Goal: Task Accomplishment & Management: Manage account settings

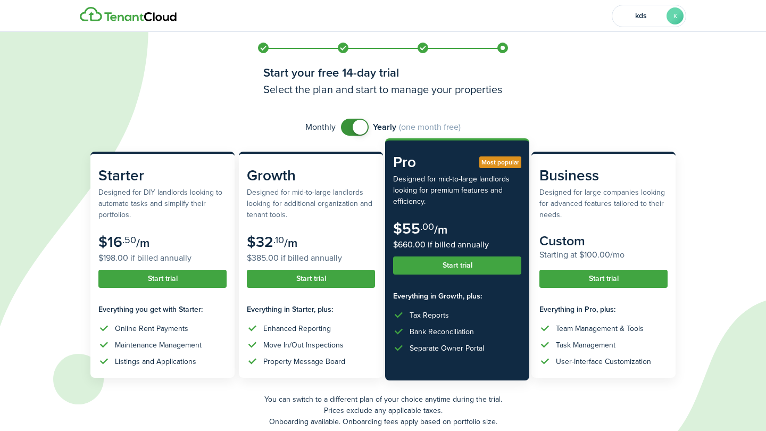
click at [442, 265] on button "Start trial" at bounding box center [457, 265] width 128 height 18
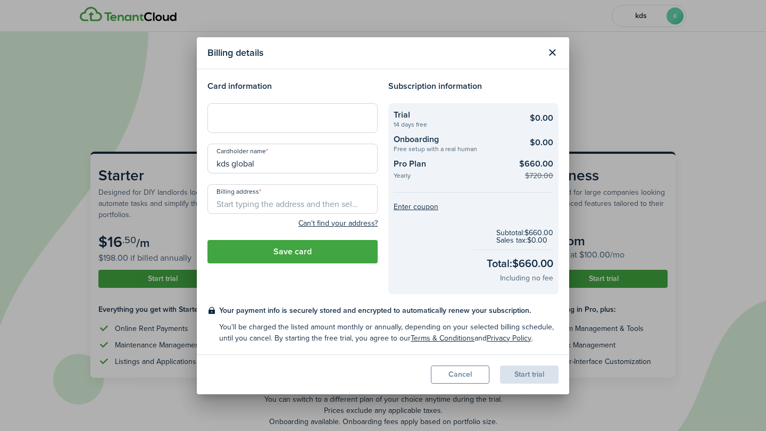
click at [552, 52] on button "Close modal" at bounding box center [552, 53] width 18 height 18
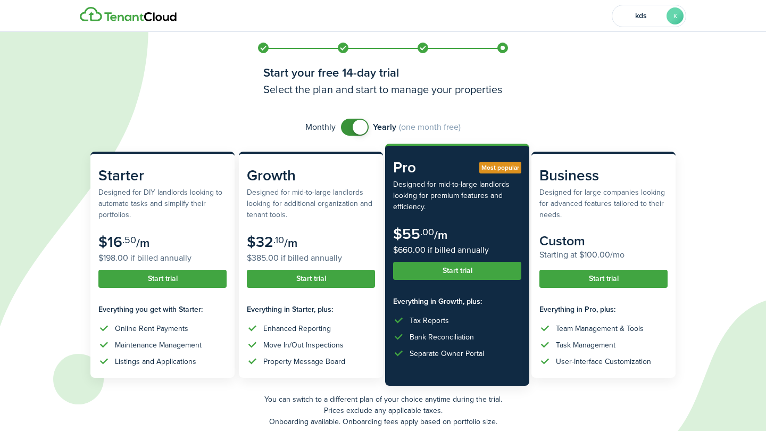
click at [349, 124] on span at bounding box center [354, 127] width 11 height 17
click at [356, 127] on span at bounding box center [349, 127] width 15 height 15
checkbox input "false"
click at [349, 127] on span at bounding box center [354, 127] width 11 height 17
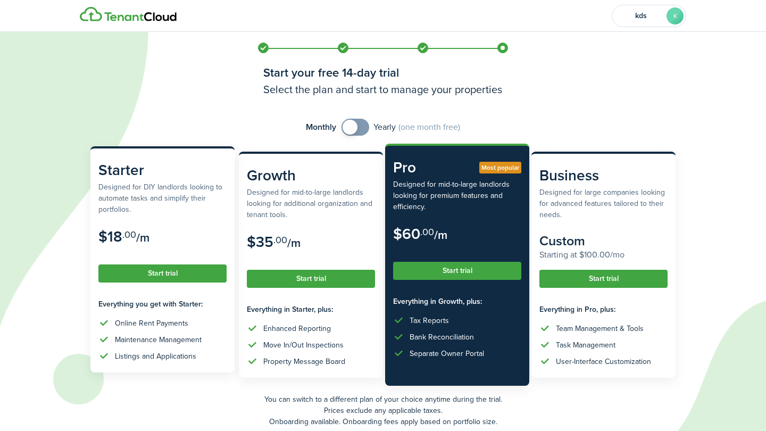
click at [149, 274] on button "Start trial" at bounding box center [162, 273] width 128 height 18
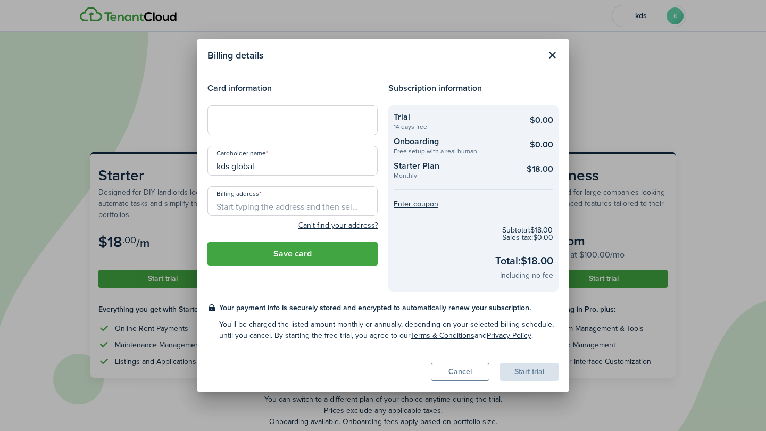
click at [260, 125] on iframe at bounding box center [292, 120] width 156 height 10
click at [270, 130] on div at bounding box center [292, 120] width 170 height 30
click at [368, 161] on span at bounding box center [371, 160] width 9 height 9
click at [344, 32] on div "Billing details Card information Cardholder name kds global Billing address Can…" at bounding box center [383, 215] width 766 height 431
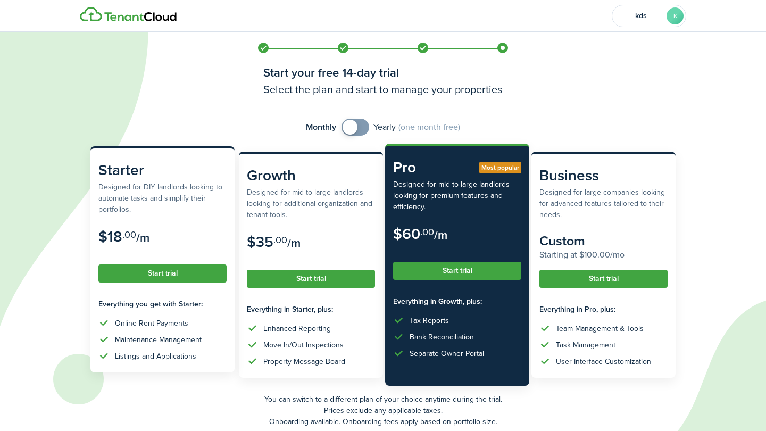
click at [183, 270] on button "Start trial" at bounding box center [162, 273] width 128 height 18
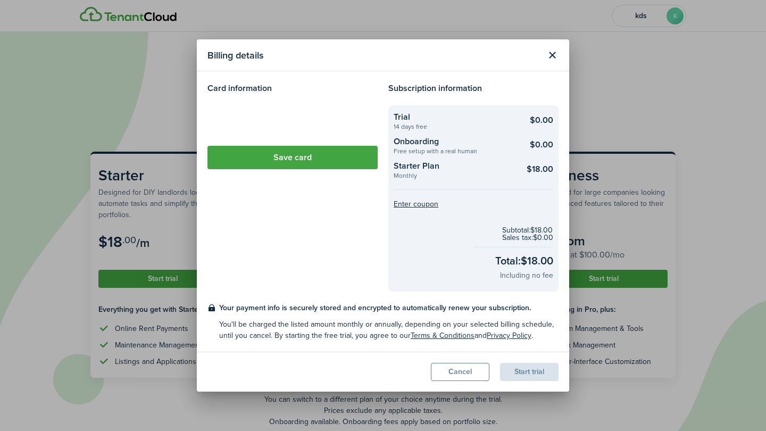
click at [289, 115] on loading-skeleton at bounding box center [292, 120] width 170 height 30
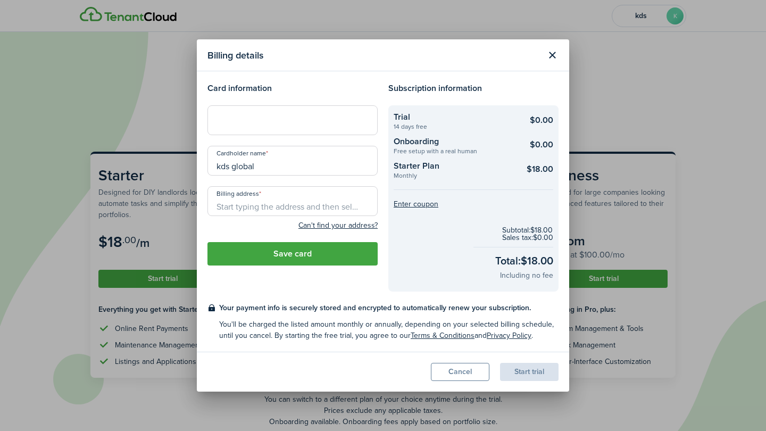
click at [368, 89] on h4 "Card information" at bounding box center [292, 88] width 170 height 13
click at [310, 128] on div at bounding box center [292, 120] width 170 height 30
click at [285, 170] on input "kds global" at bounding box center [292, 161] width 170 height 30
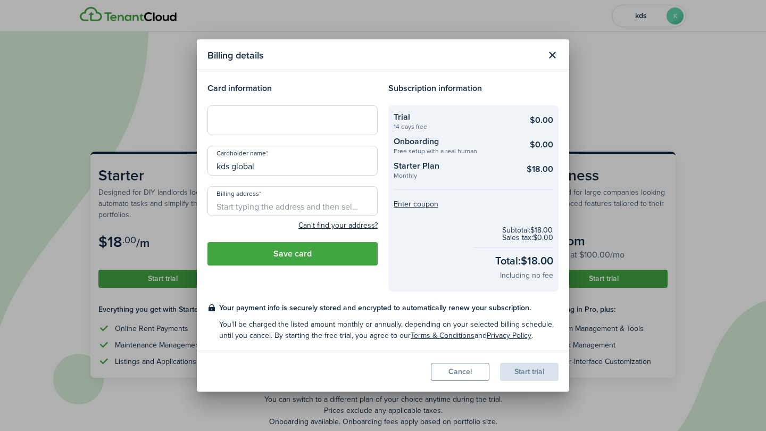
click at [285, 170] on input "kds global" at bounding box center [292, 161] width 170 height 30
type input "]"
type input "[PERSON_NAME]"
click at [291, 204] on input "Billing address" at bounding box center [292, 201] width 170 height 30
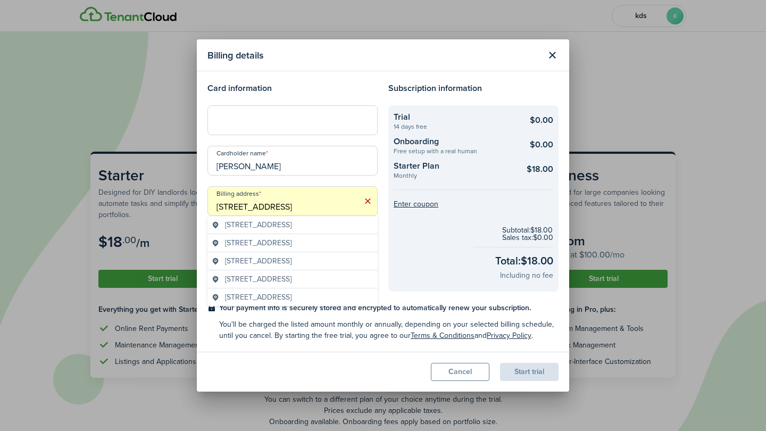
click at [291, 230] on span "[STREET_ADDRESS]" at bounding box center [258, 224] width 66 height 11
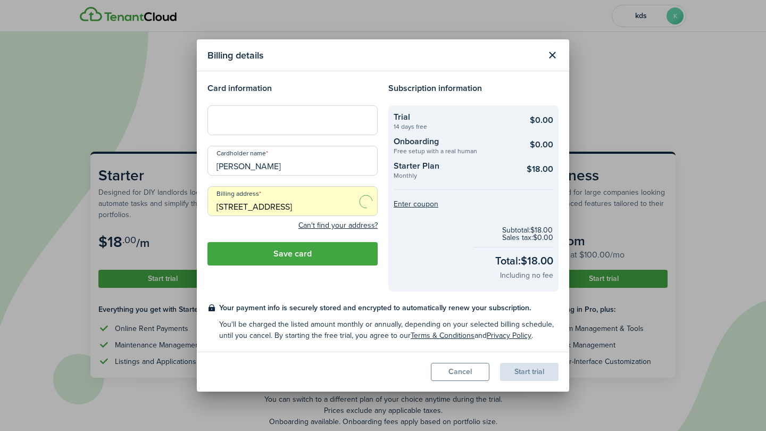
type input "[STREET_ADDRESS]"
click at [330, 253] on button "Save card" at bounding box center [292, 253] width 170 height 23
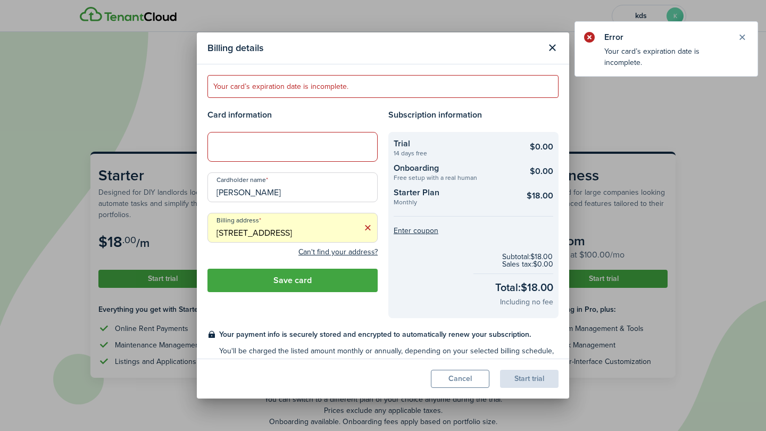
click at [324, 141] on div at bounding box center [292, 146] width 156 height 10
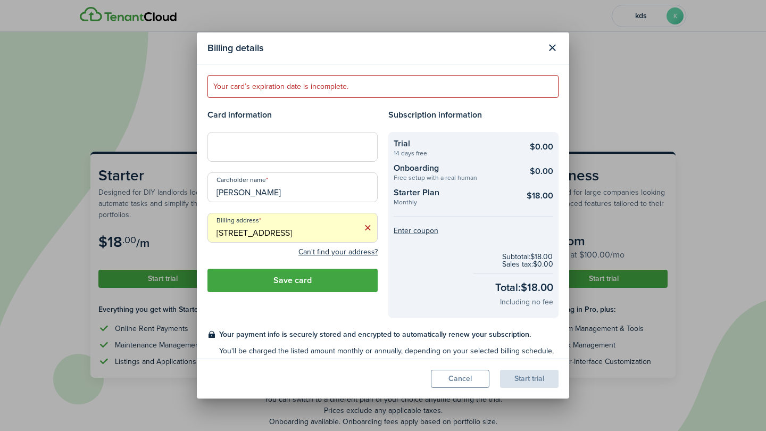
click at [325, 277] on button "Save card" at bounding box center [292, 279] width 170 height 23
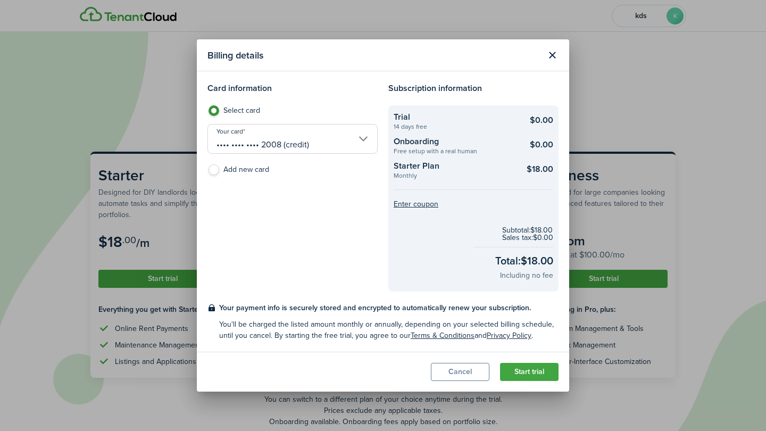
click at [529, 372] on button "Start trial" at bounding box center [529, 372] width 58 height 18
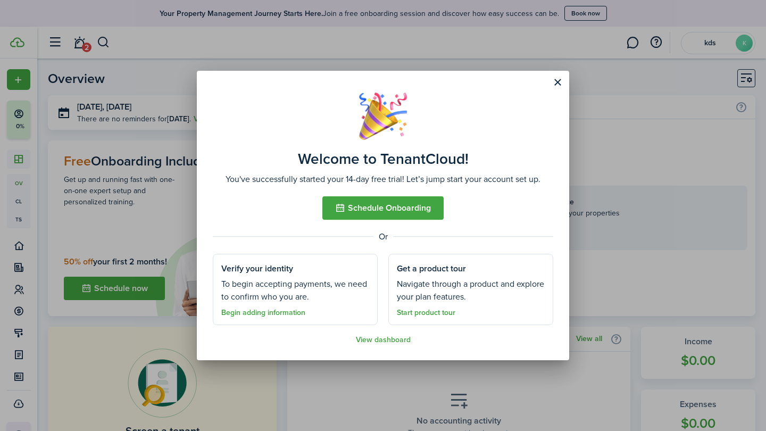
click at [432, 209] on button "Schedule Onboarding" at bounding box center [382, 207] width 121 height 23
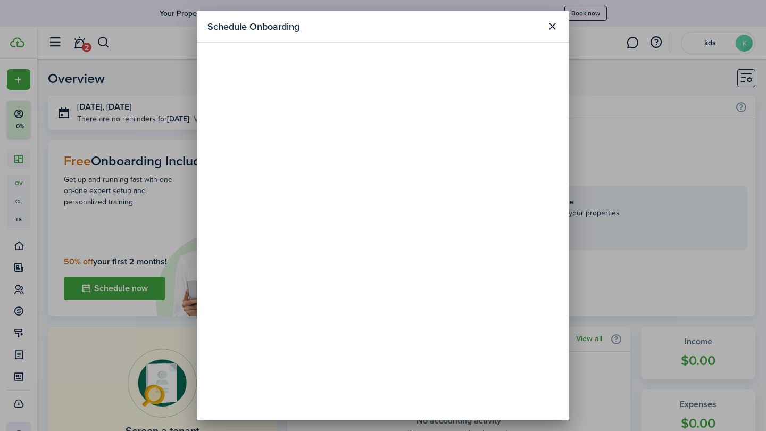
click at [552, 26] on button "Close modal" at bounding box center [552, 27] width 18 height 18
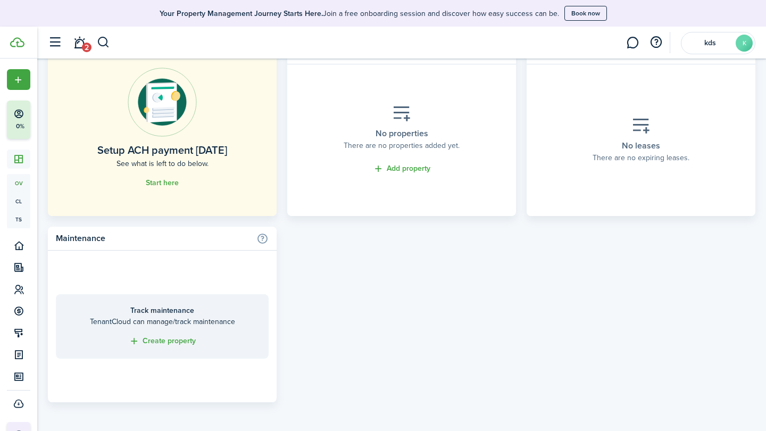
scroll to position [659, 0]
click at [402, 164] on link "Add property" at bounding box center [401, 169] width 57 height 12
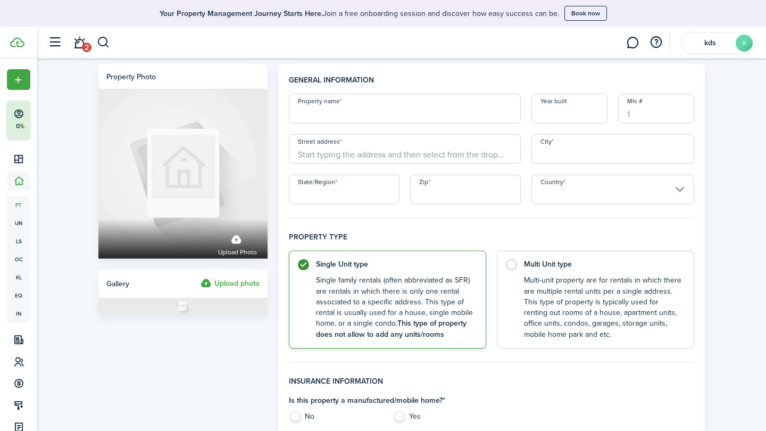
click at [334, 98] on input "Property name" at bounding box center [405, 109] width 232 height 30
type input "[STREET_ADDRESS]"
type input "1980"
type input "[STREET_ADDRESS]"
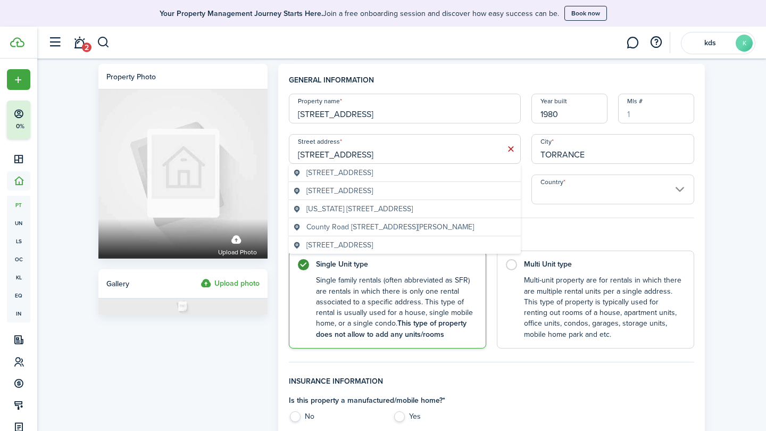
type input "TORRANCE"
click at [367, 176] on span "[STREET_ADDRESS]" at bounding box center [339, 172] width 66 height 11
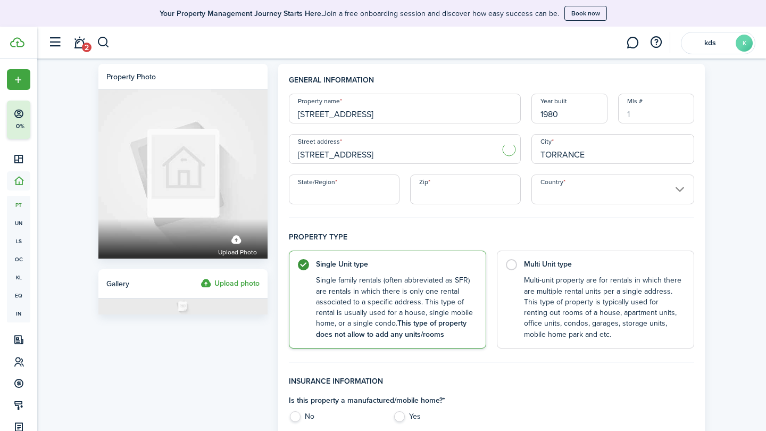
type input "[STREET_ADDRESS]"
type input "Orlando"
type input "FL"
type input "32801"
type input "[GEOGRAPHIC_DATA]"
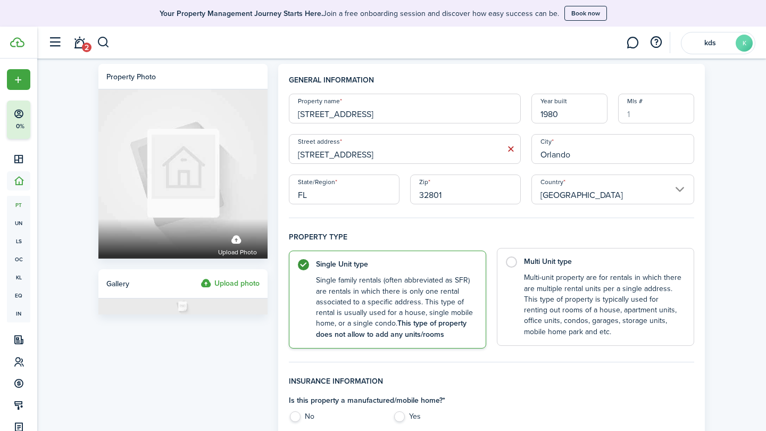
click at [507, 280] on label "Multi Unit type Multi-unit property are for rentals in which there are multiple…" at bounding box center [595, 297] width 197 height 98
radio input "false"
radio input "true"
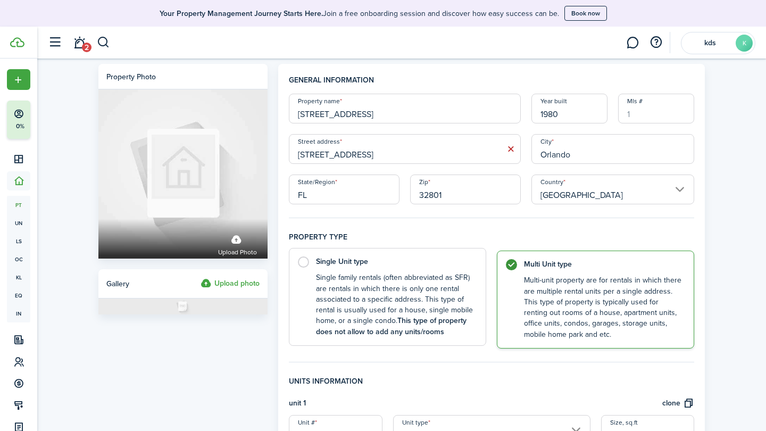
click at [425, 284] on control-radio-card-description "Single family rentals (often abbreviated as SFR) are rentals in which there is …" at bounding box center [395, 304] width 159 height 65
radio input "true"
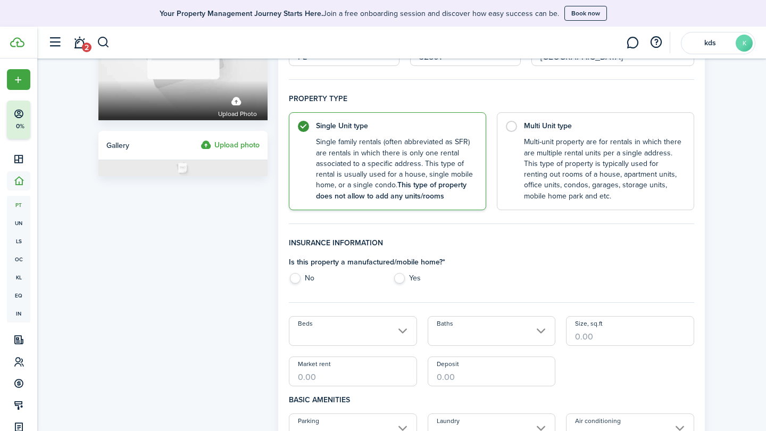
scroll to position [204, 0]
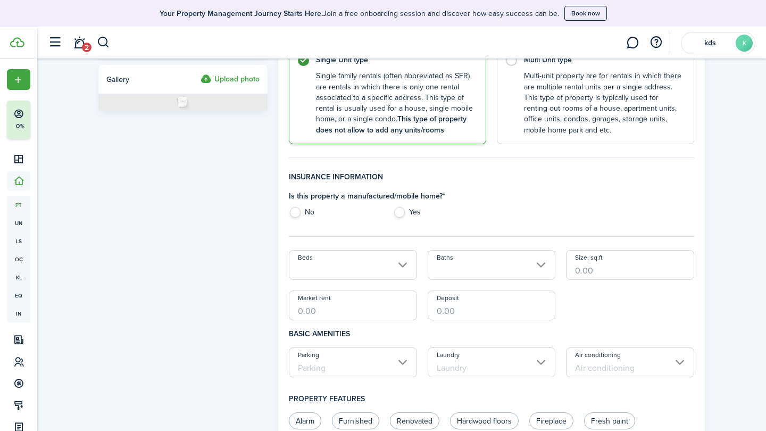
click at [303, 216] on label "No" at bounding box center [335, 215] width 93 height 16
radio input "true"
click at [358, 266] on input "Beds" at bounding box center [353, 265] width 128 height 30
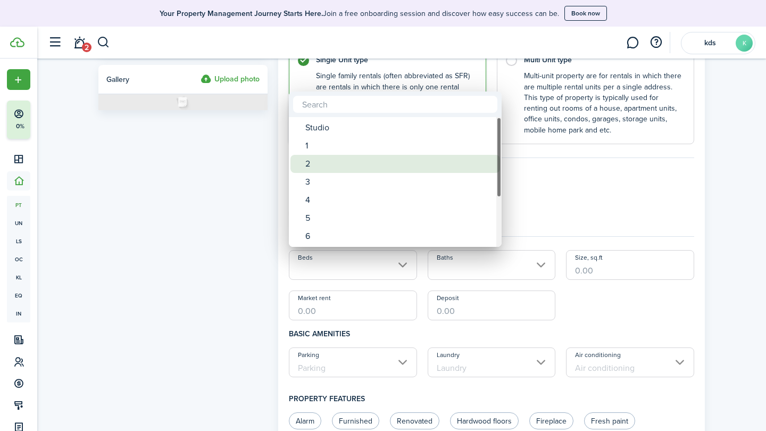
click at [323, 165] on div "2" at bounding box center [399, 164] width 188 height 18
type input "2"
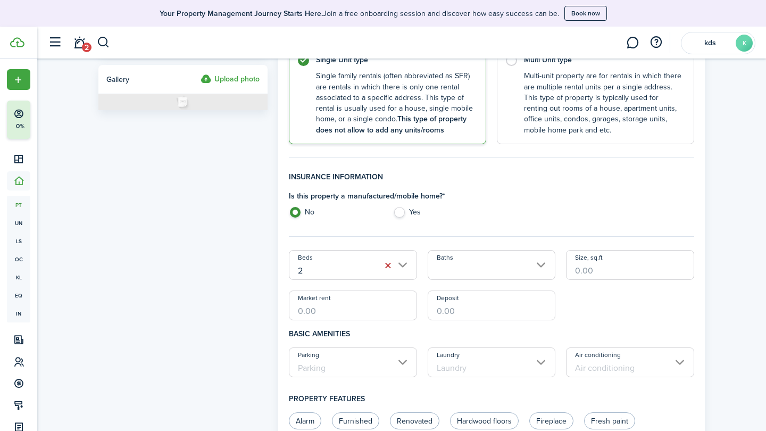
click at [465, 262] on input "Baths" at bounding box center [491, 265] width 128 height 30
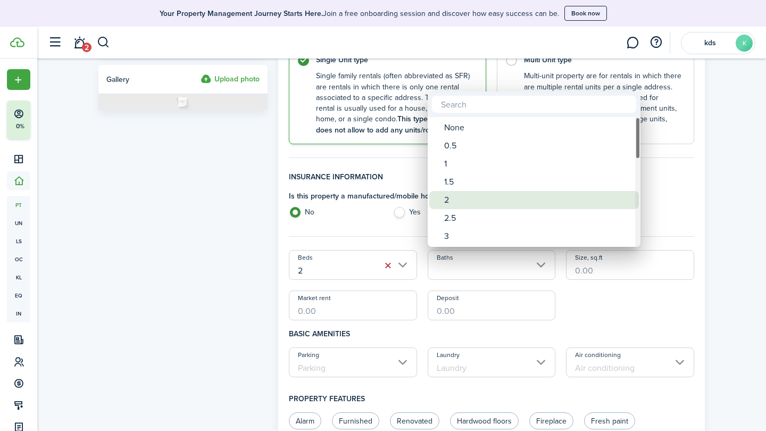
click at [459, 196] on div "2" at bounding box center [538, 200] width 188 height 18
type input "2"
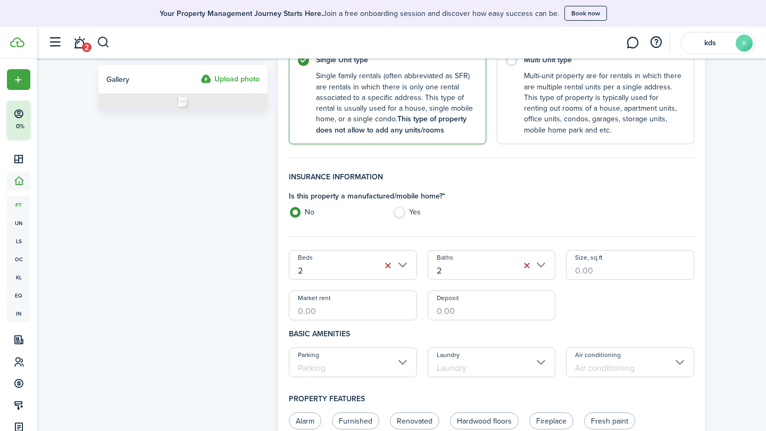
click at [583, 269] on input "Size, sq.ft" at bounding box center [630, 265] width 128 height 30
type input "700"
click at [343, 312] on input "Market rent" at bounding box center [353, 305] width 128 height 30
type input "$1,500.00"
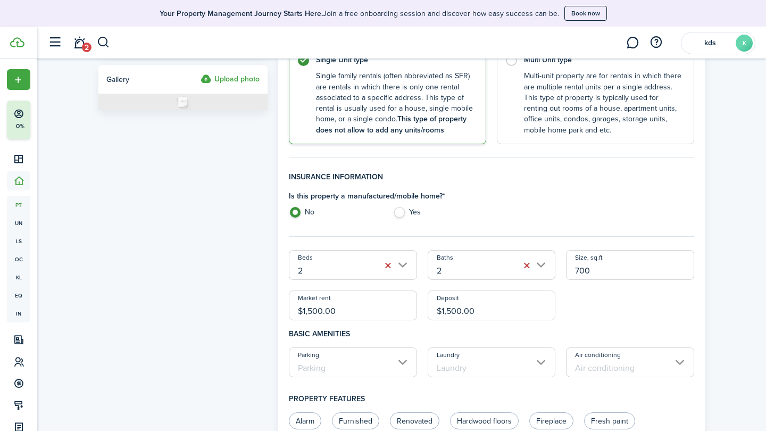
click at [320, 369] on input "Parking" at bounding box center [353, 362] width 128 height 30
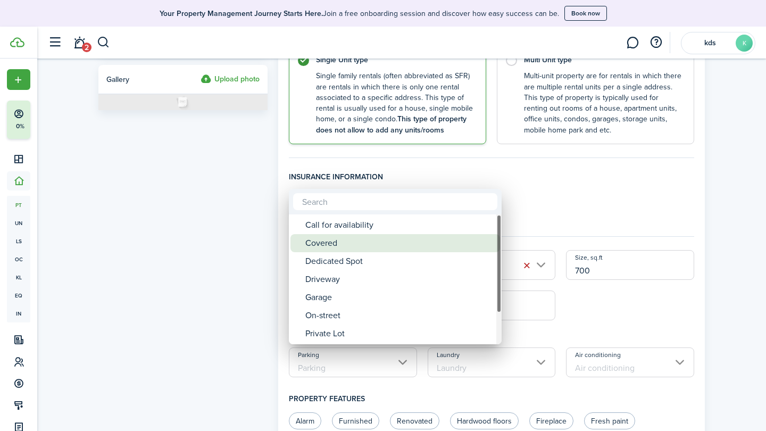
click at [328, 242] on div "Covered" at bounding box center [399, 243] width 188 height 18
type input "Covered"
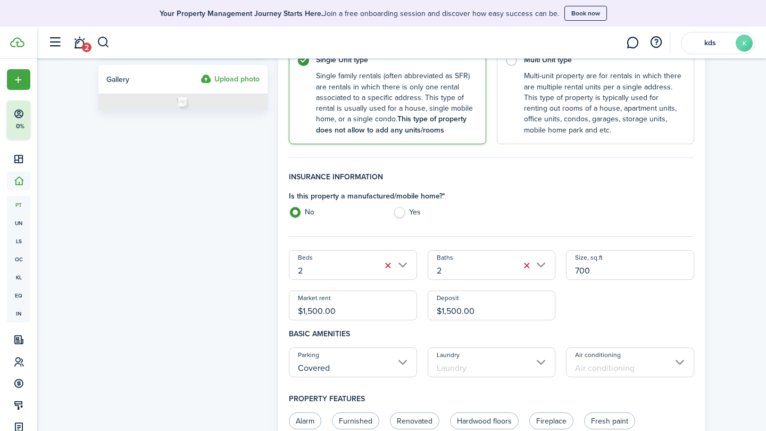
click at [460, 366] on input "Laundry" at bounding box center [491, 362] width 128 height 30
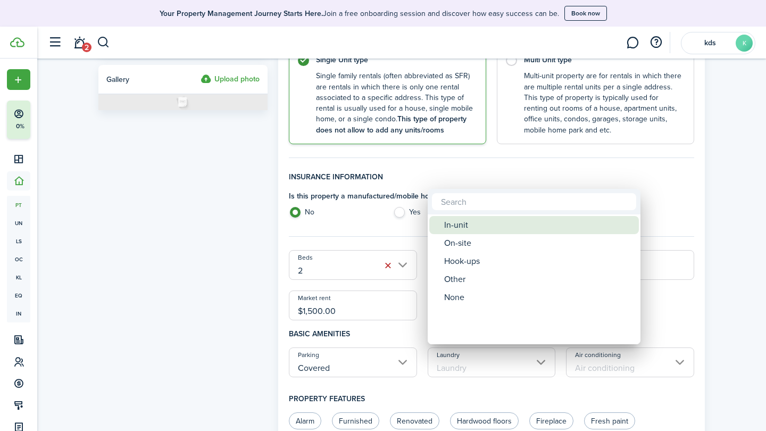
click at [474, 223] on div "In-unit" at bounding box center [538, 225] width 188 height 18
type input "In-unit"
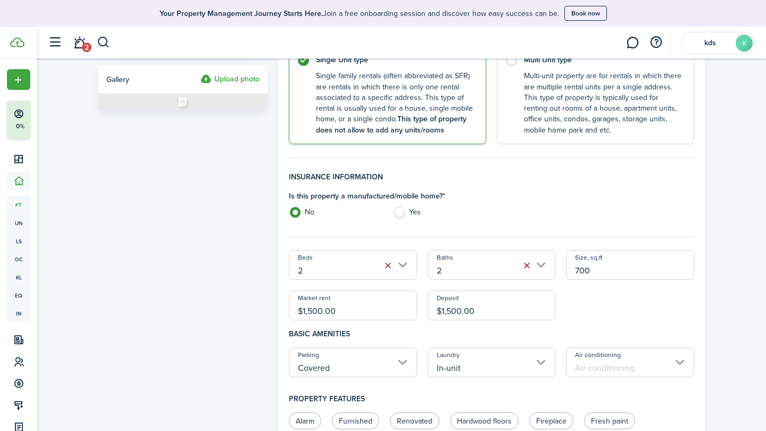
click at [607, 364] on input "Air conditioning" at bounding box center [630, 362] width 128 height 30
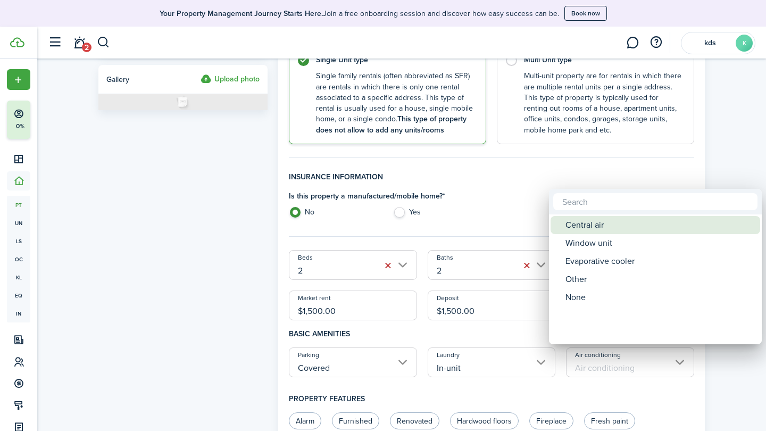
click at [593, 230] on div "Central air" at bounding box center [659, 225] width 188 height 18
type input "Central air"
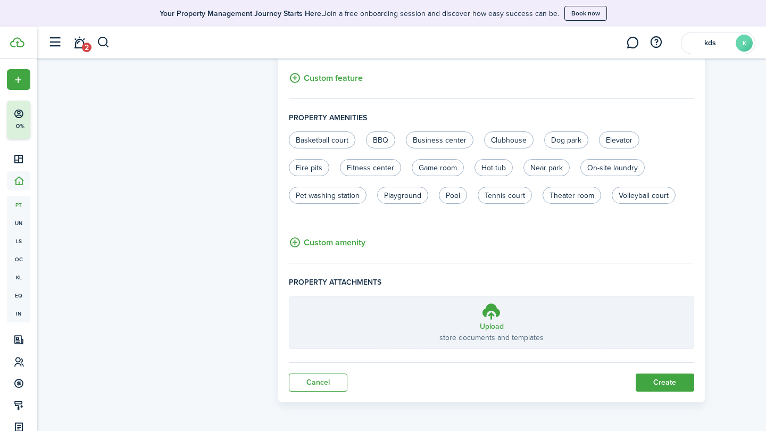
scroll to position [649, 0]
click at [667, 388] on button "Create" at bounding box center [664, 383] width 58 height 18
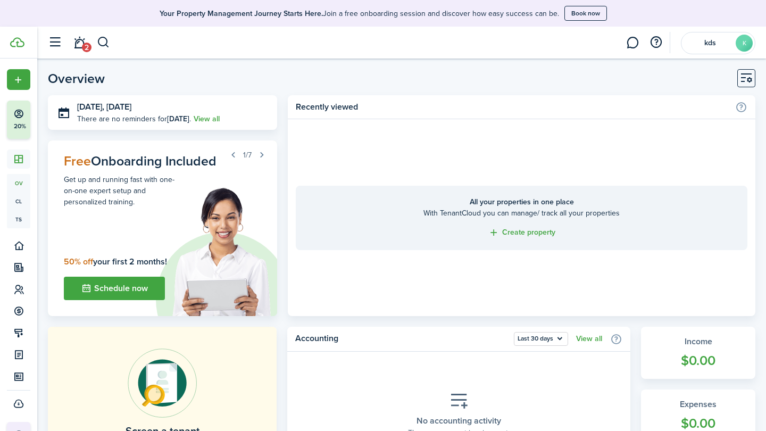
click at [258, 156] on button "button" at bounding box center [261, 154] width 15 height 15
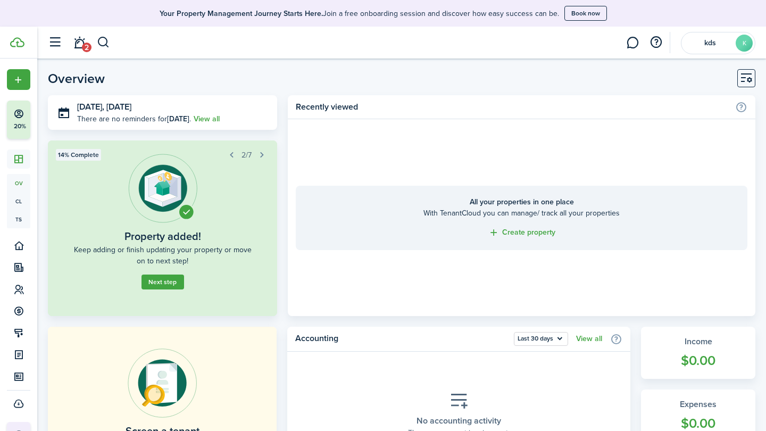
click at [258, 156] on button "button" at bounding box center [261, 154] width 15 height 15
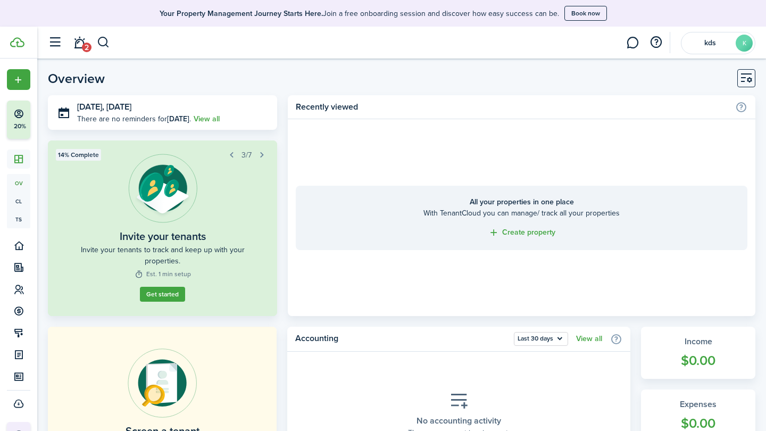
click at [258, 156] on button "button" at bounding box center [261, 154] width 15 height 15
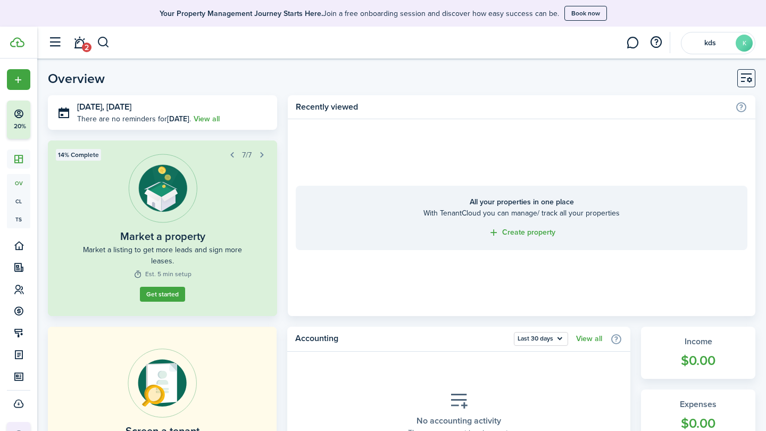
click at [258, 156] on button "button" at bounding box center [261, 154] width 15 height 15
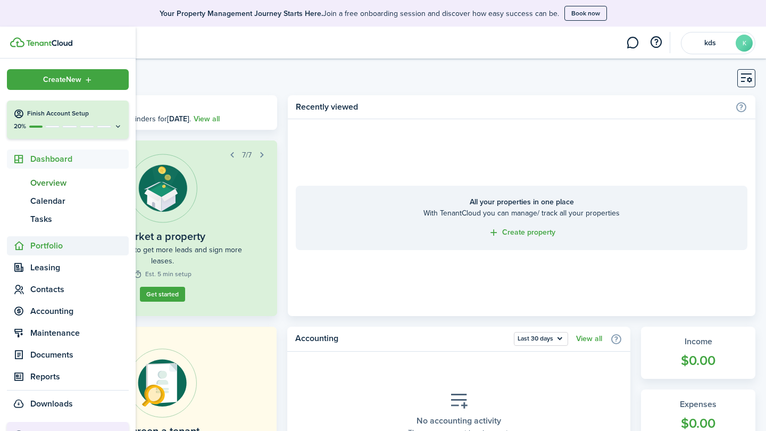
click at [56, 245] on span "Portfolio" at bounding box center [79, 245] width 98 height 13
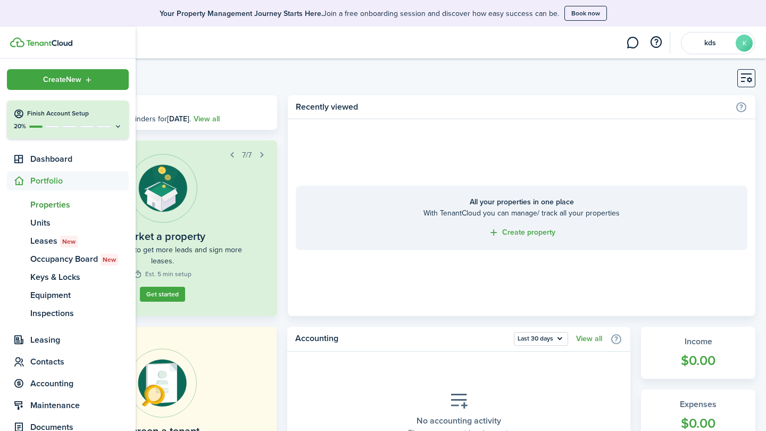
click at [44, 204] on span "Properties" at bounding box center [79, 204] width 98 height 13
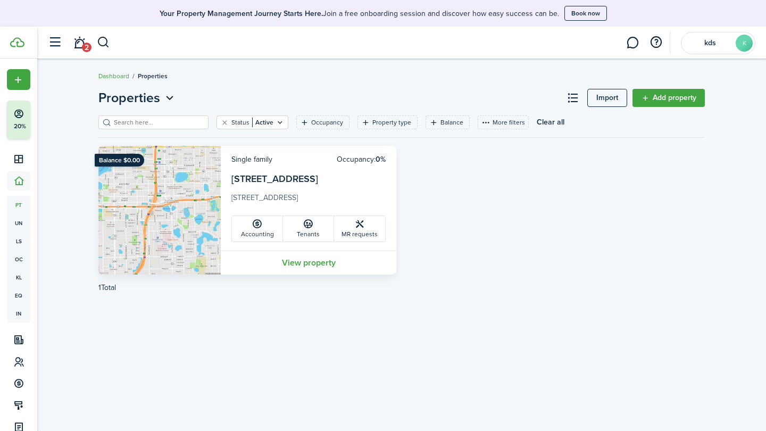
click at [659, 99] on link "Add property" at bounding box center [668, 98] width 72 height 18
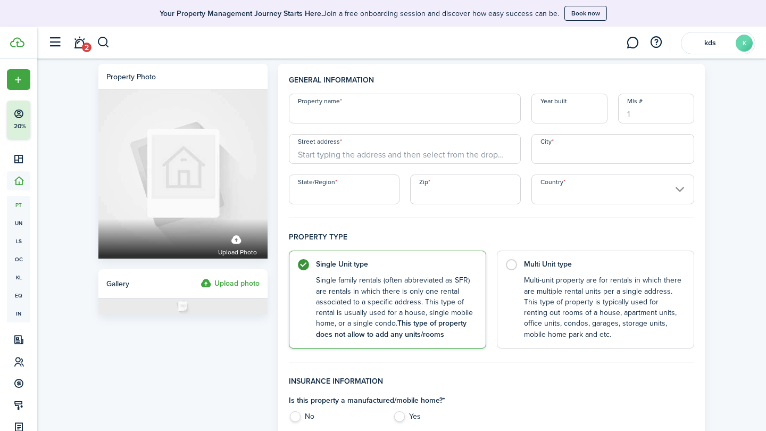
click at [383, 122] on input "Property name" at bounding box center [405, 109] width 232 height 30
type input "0"
type input "1010 [GEOGRAPHIC_DATA]"
type input "1908"
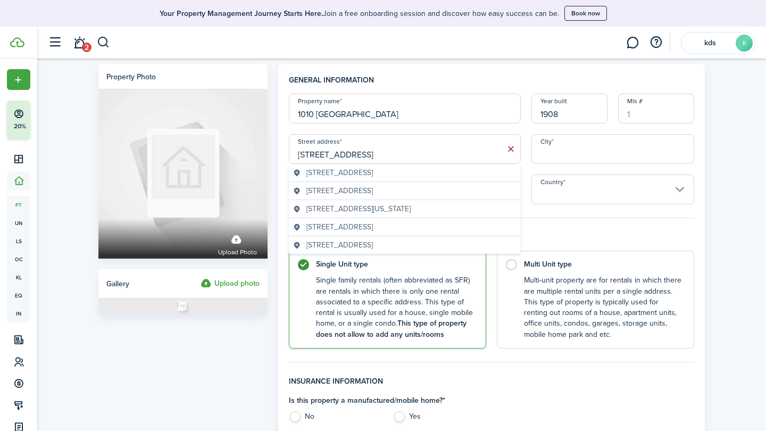
click at [373, 172] on span "[STREET_ADDRESS]" at bounding box center [339, 172] width 66 height 11
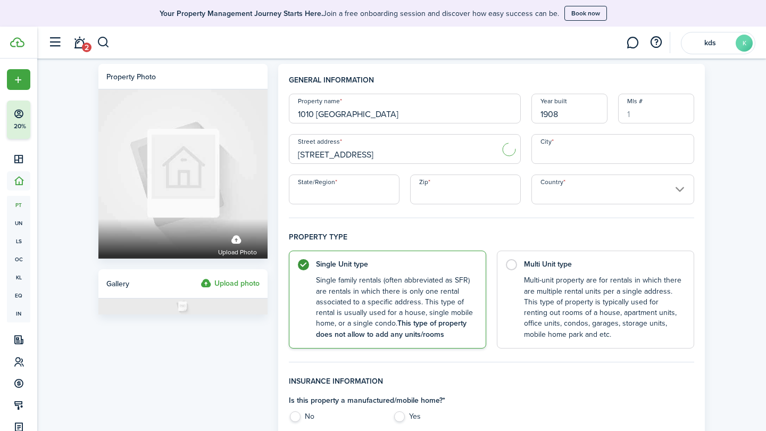
type input "[STREET_ADDRESS]"
type input "[GEOGRAPHIC_DATA]"
type input "CA"
type input "90017"
type input "[GEOGRAPHIC_DATA]"
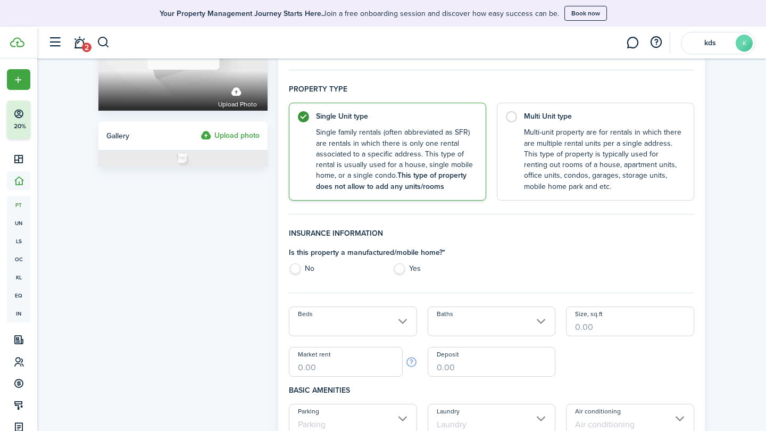
scroll to position [150, 0]
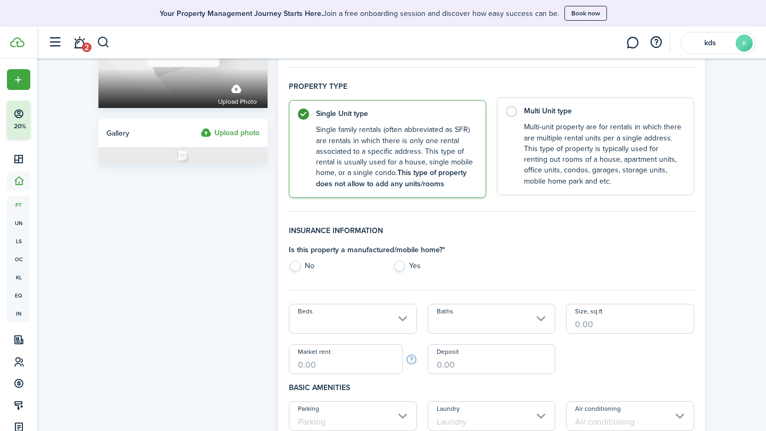
click at [518, 114] on label "Multi Unit type Multi-unit property are for rentals in which there are multiple…" at bounding box center [595, 146] width 197 height 98
radio input "false"
radio input "true"
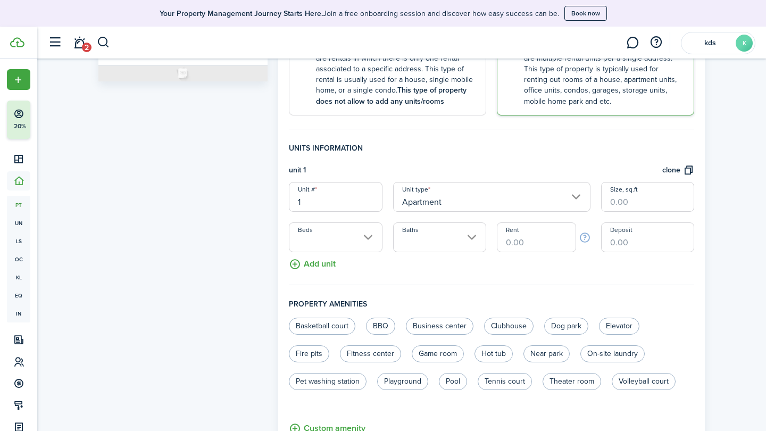
scroll to position [223, 0]
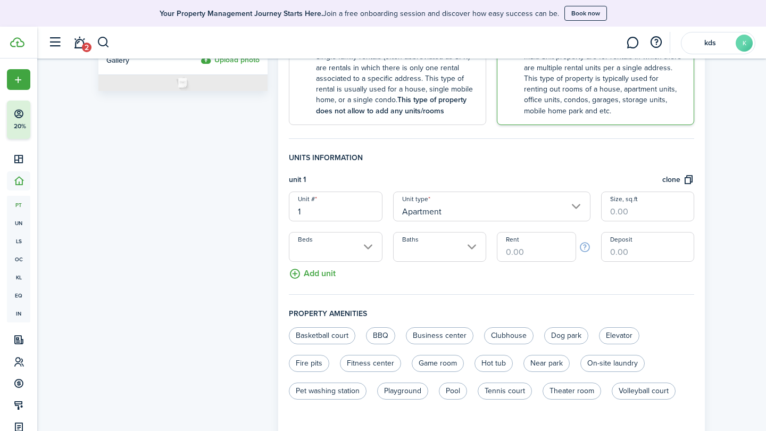
click at [338, 209] on input "1" at bounding box center [335, 206] width 93 height 30
type input "A"
click at [425, 284] on fieldset "Units information unit 1 clone Unit # A Unit type Apartment Size, sq.ft Beds Ba…" at bounding box center [491, 223] width 405 height 142
click at [319, 276] on button "Add unit" at bounding box center [312, 271] width 47 height 19
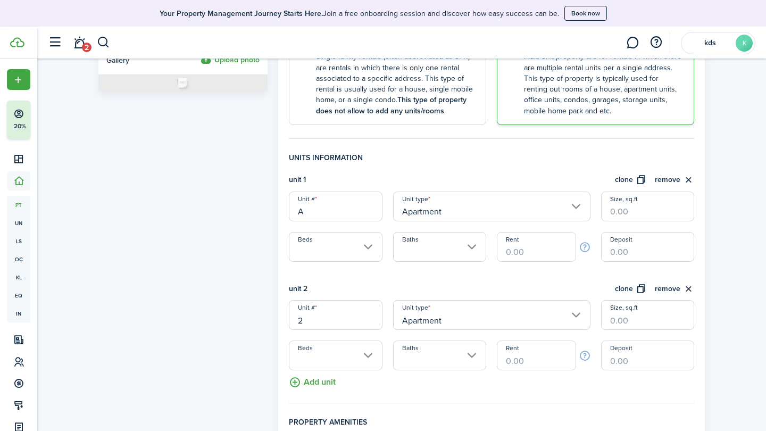
click at [330, 314] on input "2" at bounding box center [335, 315] width 93 height 30
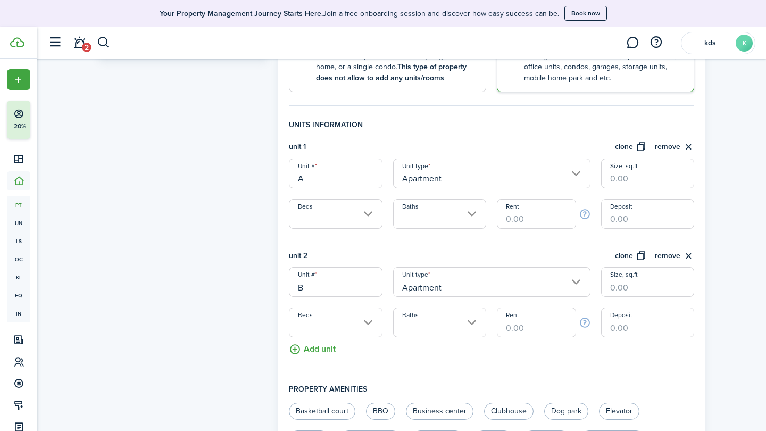
scroll to position [258, 0]
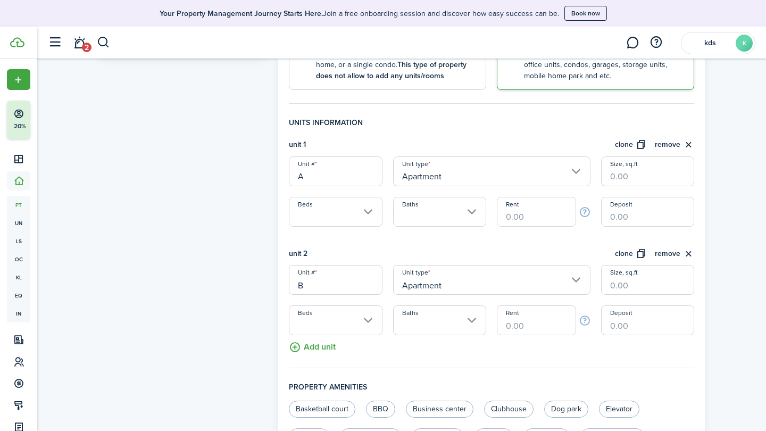
type input "B"
click at [318, 342] on button "Add unit" at bounding box center [312, 344] width 47 height 19
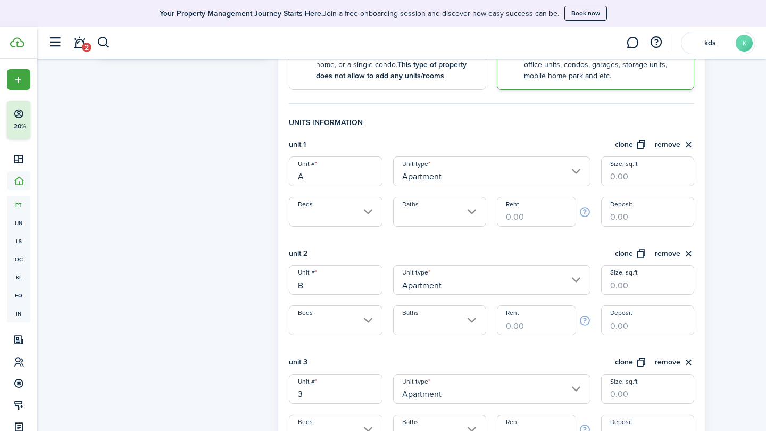
click at [324, 390] on input "3" at bounding box center [335, 389] width 93 height 30
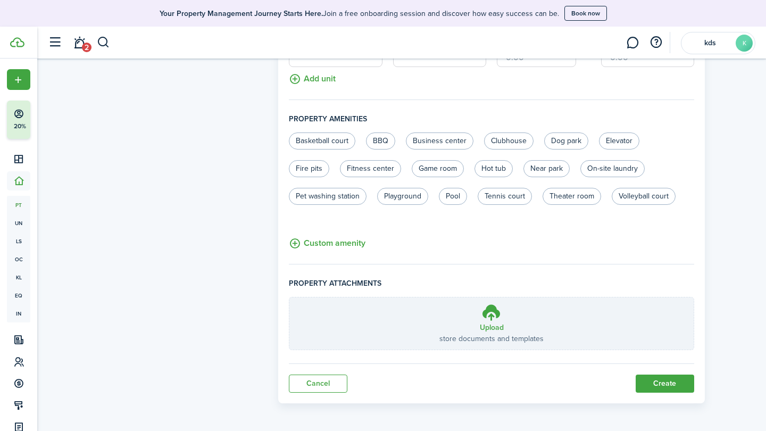
scroll to position [635, 0]
type input "C"
click at [680, 387] on button "Create" at bounding box center [664, 384] width 58 height 18
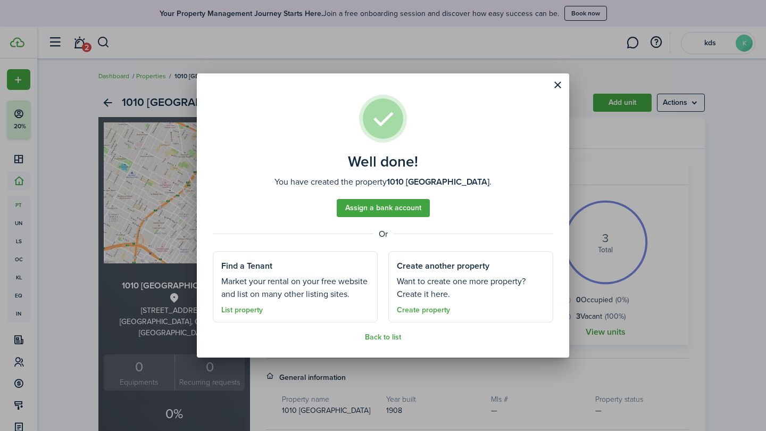
click at [237, 313] on link "List property" at bounding box center [241, 310] width 41 height 9
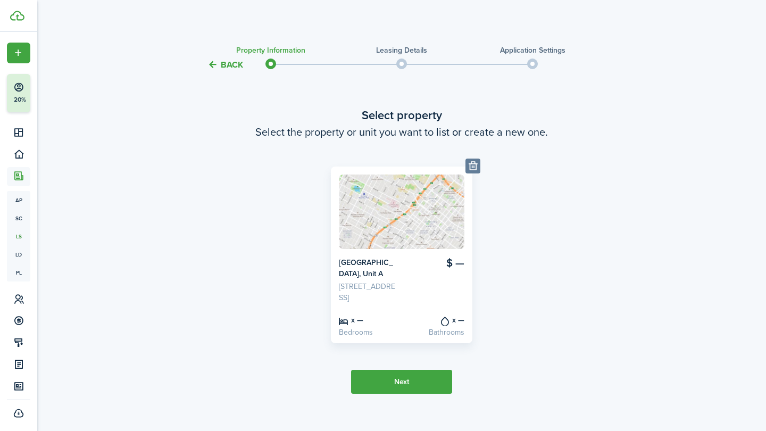
click at [374, 302] on card-listing-description "[STREET_ADDRESS]" at bounding box center [368, 292] width 59 height 22
click at [382, 393] on button "Next" at bounding box center [401, 381] width 101 height 24
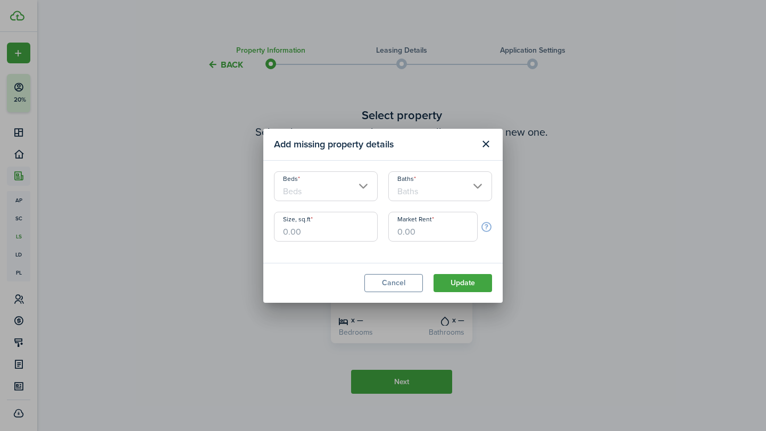
click at [355, 190] on input "Beds" at bounding box center [326, 186] width 104 height 30
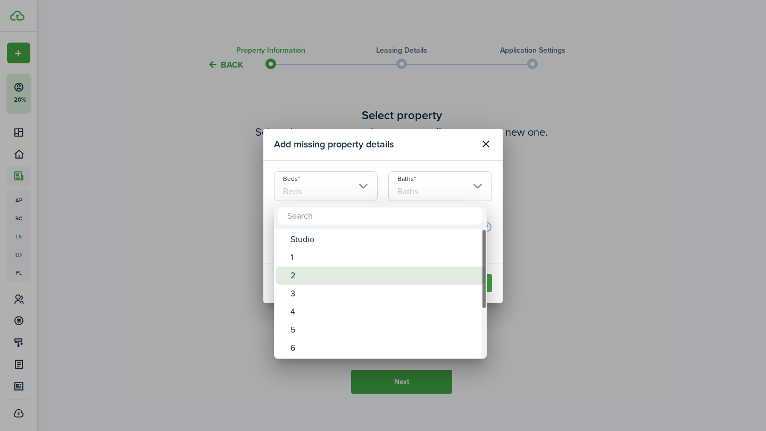
click at [297, 279] on div "2" at bounding box center [384, 275] width 188 height 18
type input "2"
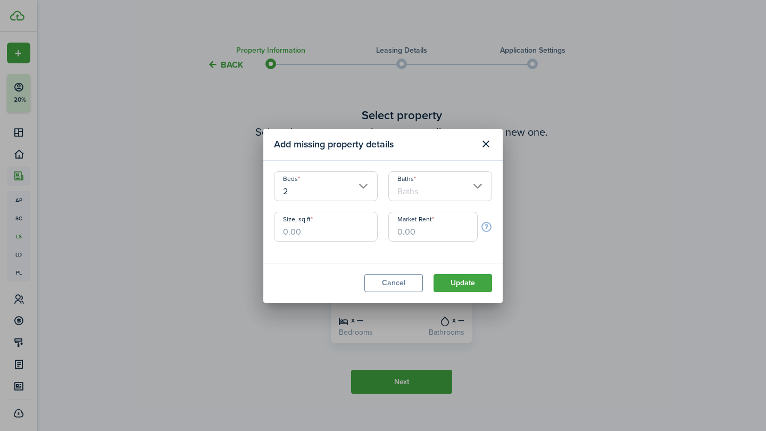
click at [425, 185] on input "Baths" at bounding box center [440, 186] width 104 height 30
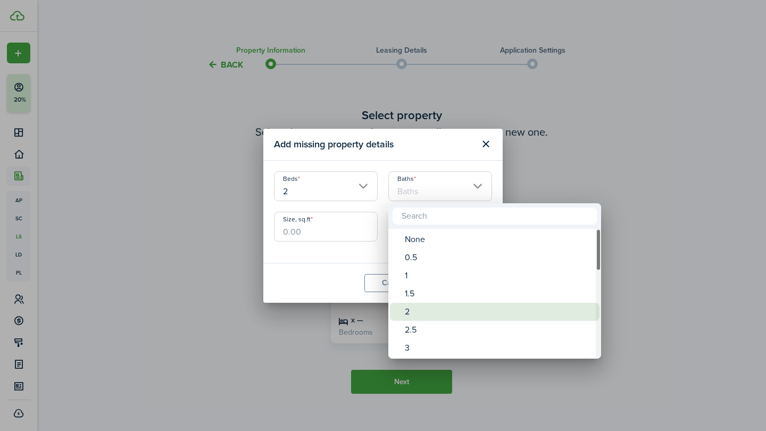
click at [413, 309] on div "2" at bounding box center [499, 311] width 188 height 18
type input "2"
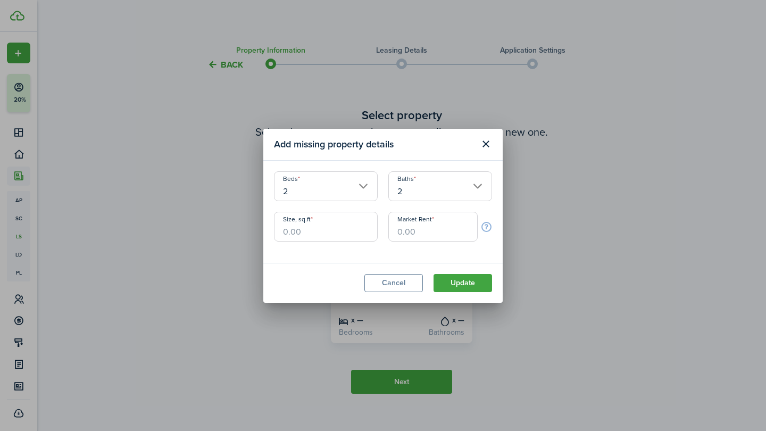
click at [341, 223] on input "Size, sq.ft" at bounding box center [326, 227] width 104 height 30
type input "700"
type input "$2,500.00"
click at [445, 276] on button "Update" at bounding box center [462, 283] width 58 height 18
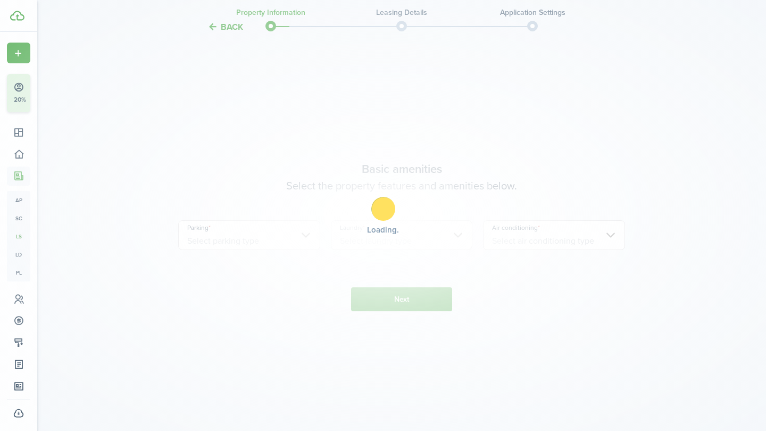
scroll to position [395, 0]
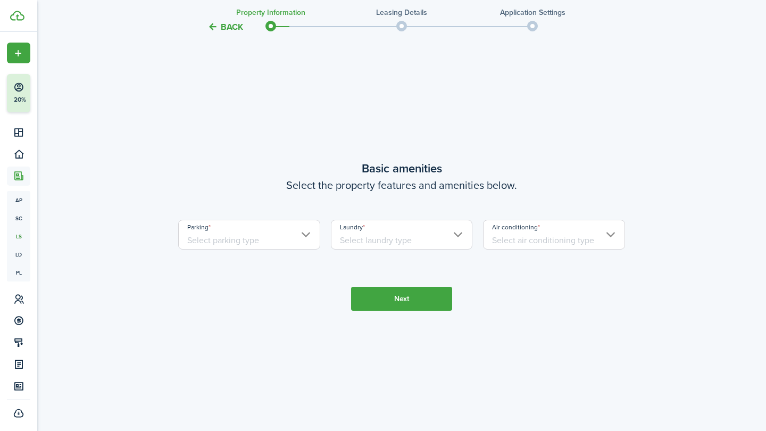
click at [301, 249] on input "Parking" at bounding box center [249, 235] width 142 height 30
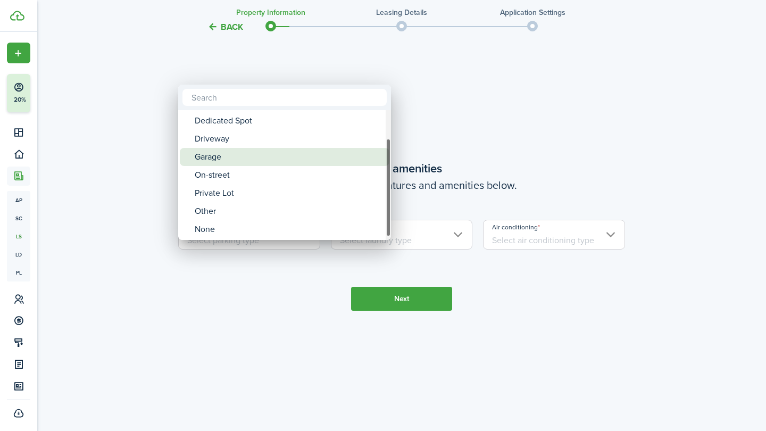
click at [220, 150] on div "Garage" at bounding box center [289, 157] width 188 height 18
type input "Garage"
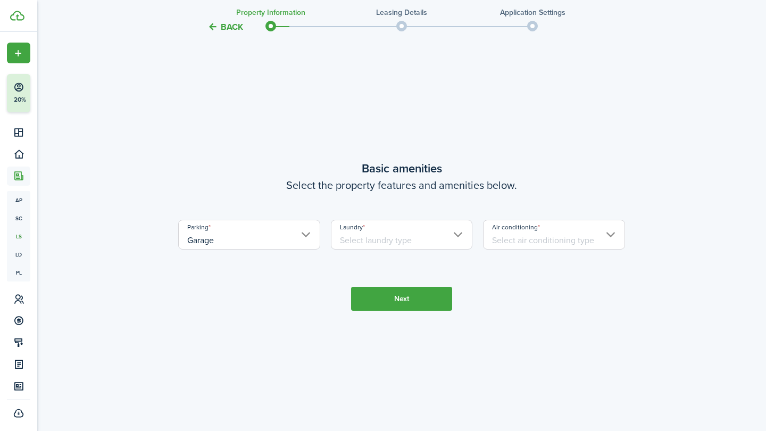
click at [374, 249] on input "Laundry" at bounding box center [402, 235] width 142 height 30
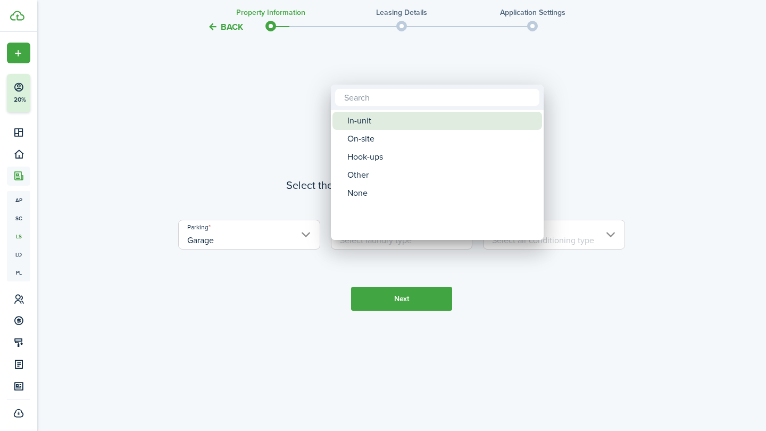
click at [363, 117] on div "In-unit" at bounding box center [441, 121] width 188 height 18
type input "In-unit"
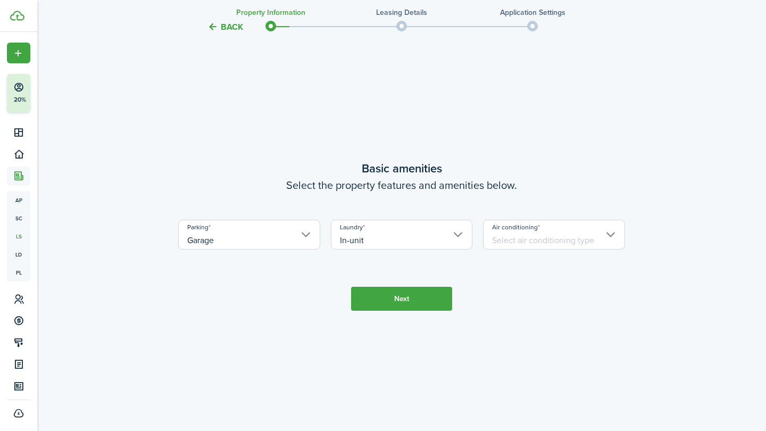
click at [523, 249] on input "Air conditioning" at bounding box center [554, 235] width 142 height 30
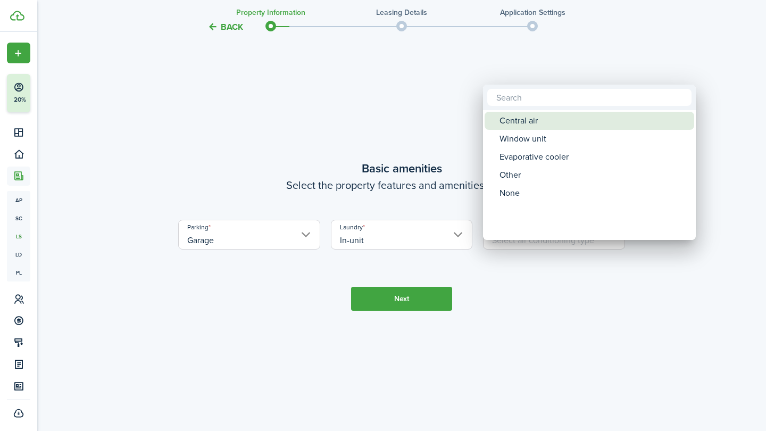
click at [512, 124] on div "Central air" at bounding box center [593, 121] width 188 height 18
type input "Central air"
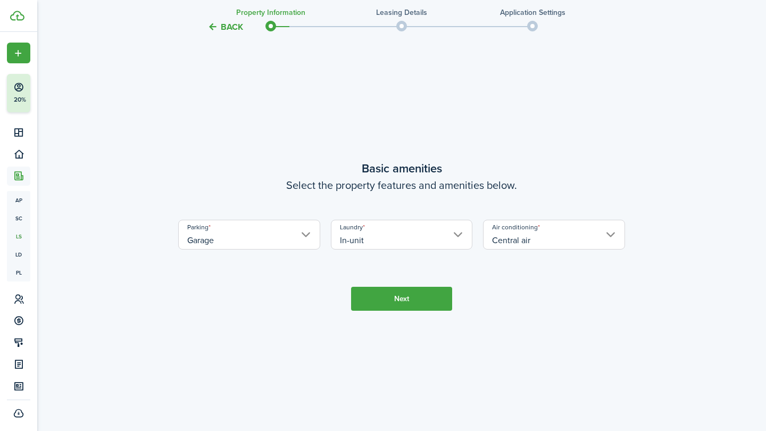
click at [413, 310] on button "Next" at bounding box center [401, 299] width 101 height 24
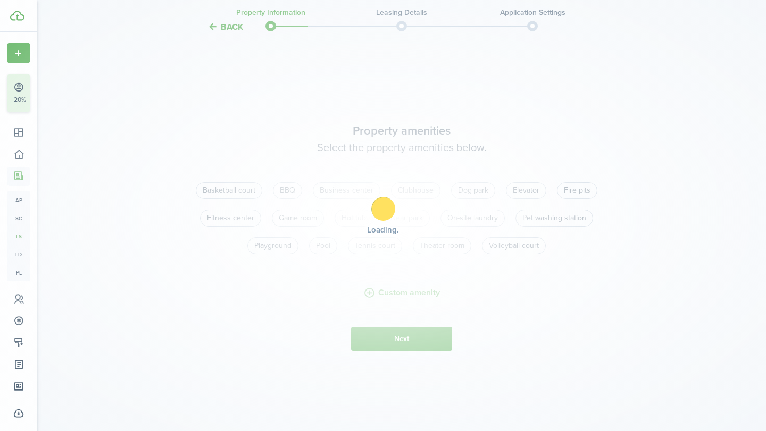
scroll to position [826, 0]
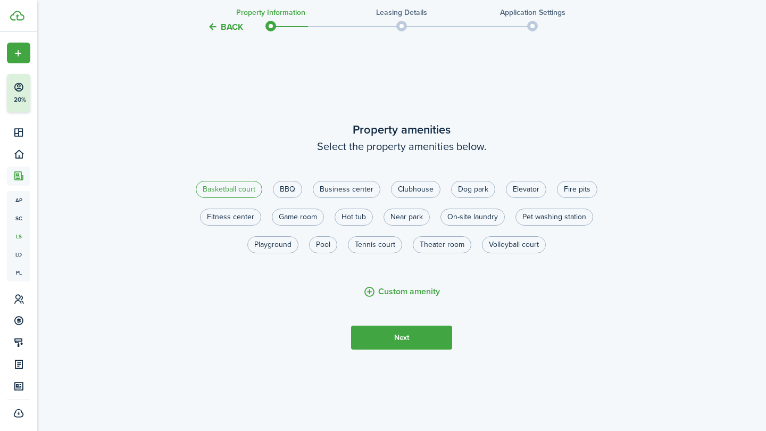
click at [251, 198] on label "Basketball court" at bounding box center [229, 189] width 66 height 17
radio input "true"
click at [350, 198] on label "Business center" at bounding box center [347, 189] width 68 height 17
radio input "true"
click at [468, 225] on label "On-site laundry" at bounding box center [472, 216] width 64 height 17
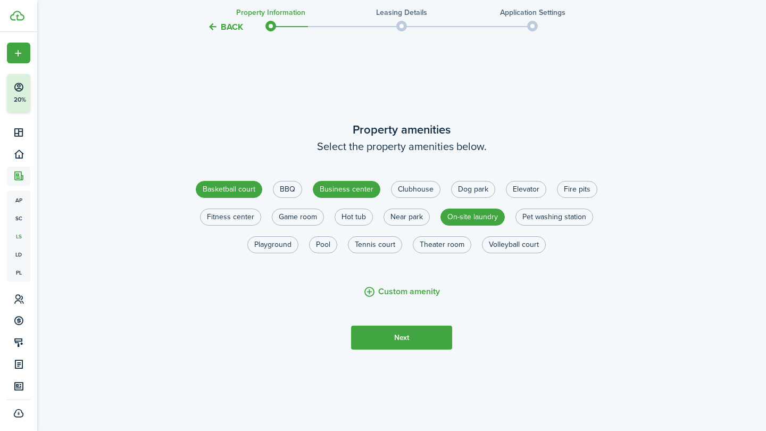
radio input "true"
click at [541, 225] on label "Pet washing station" at bounding box center [554, 216] width 78 height 17
radio input "true"
click at [394, 349] on button "Next" at bounding box center [401, 337] width 101 height 24
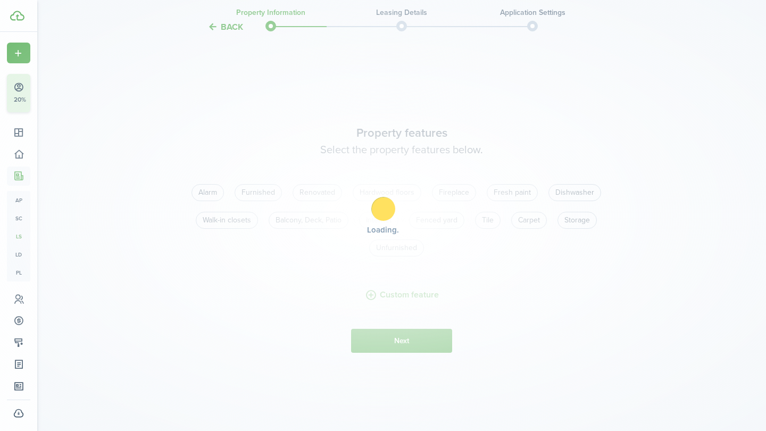
scroll to position [1256, 0]
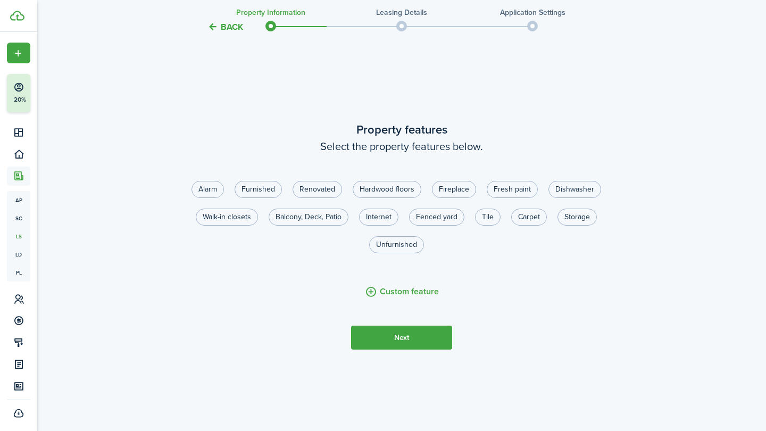
click at [390, 349] on button "Next" at bounding box center [401, 337] width 101 height 24
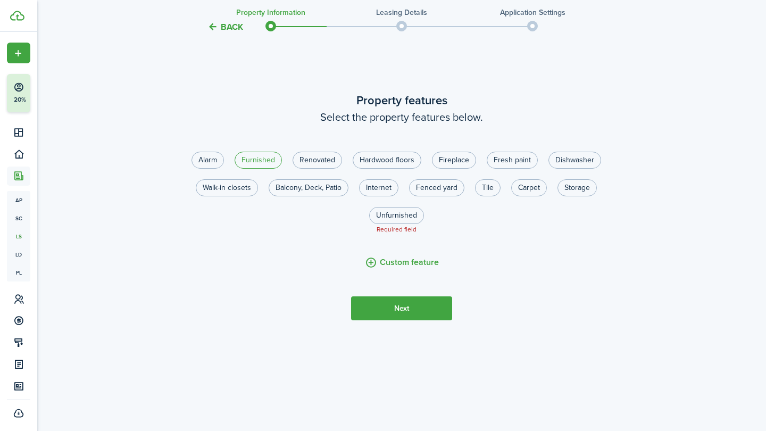
click at [251, 169] on label "Furnished" at bounding box center [257, 160] width 47 height 17
radio input "true"
click at [378, 320] on button "Next" at bounding box center [401, 308] width 101 height 24
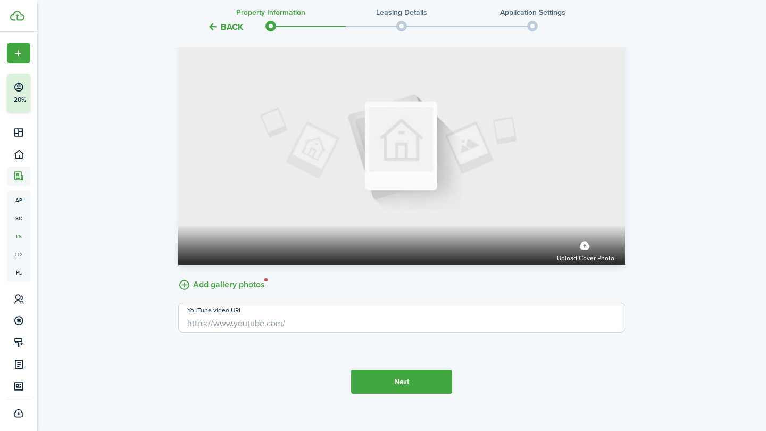
scroll to position [1787, 0]
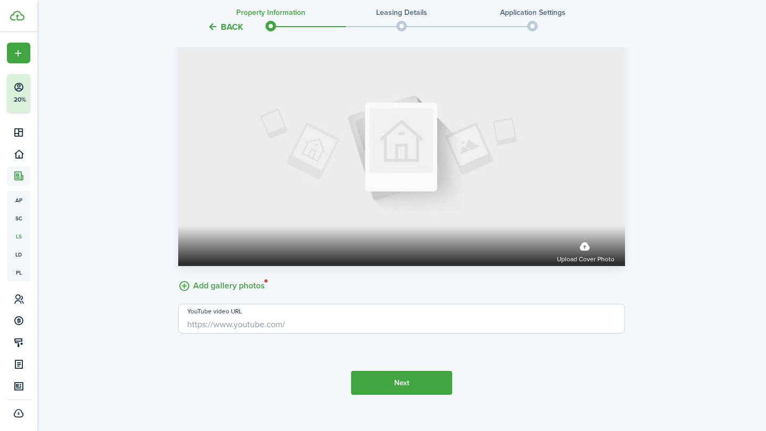
click at [401, 390] on tc-wizard-step "Property photos Add a cover photo of your property and a gallery that tell a st…" at bounding box center [401, 168] width 447 height 496
click at [401, 394] on button "Next" at bounding box center [401, 383] width 101 height 24
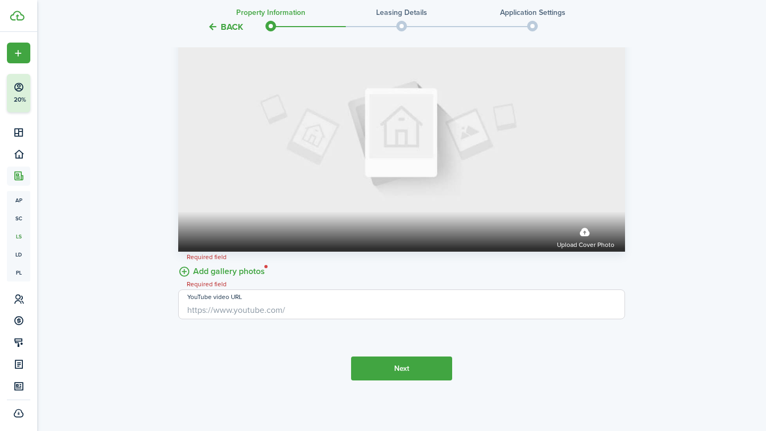
scroll to position [1823, 0]
click at [388, 371] on button "Next" at bounding box center [401, 368] width 101 height 24
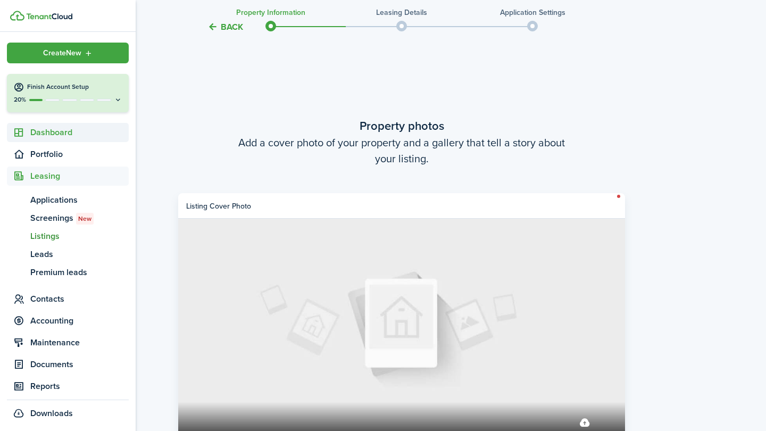
click at [31, 134] on span "Dashboard" at bounding box center [79, 132] width 98 height 13
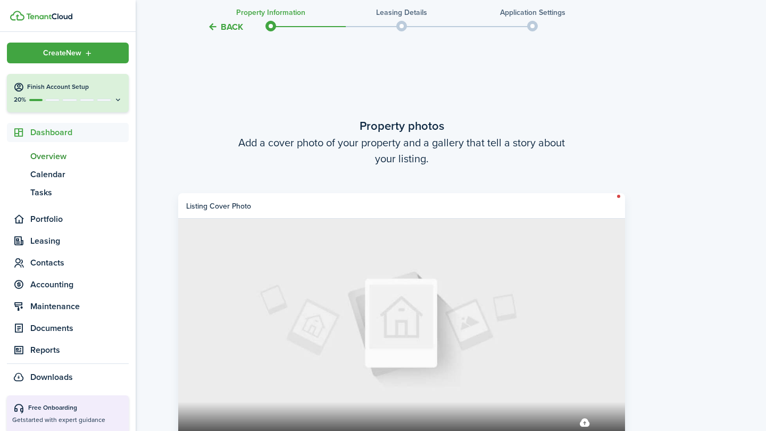
click at [35, 151] on span "Overview" at bounding box center [79, 156] width 98 height 13
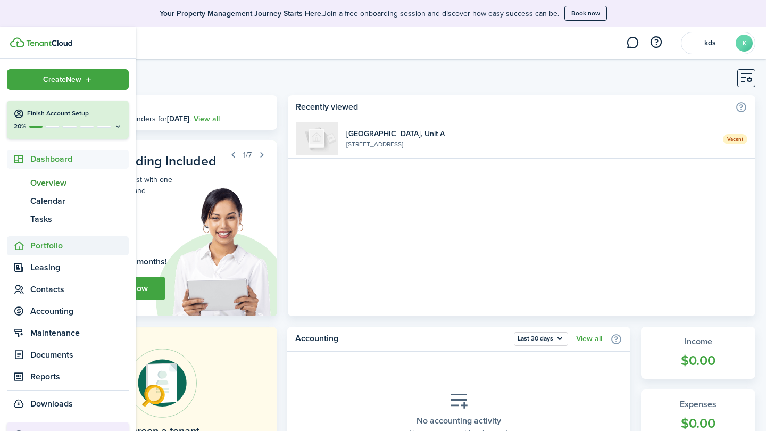
click at [38, 247] on span "Portfolio" at bounding box center [79, 245] width 98 height 13
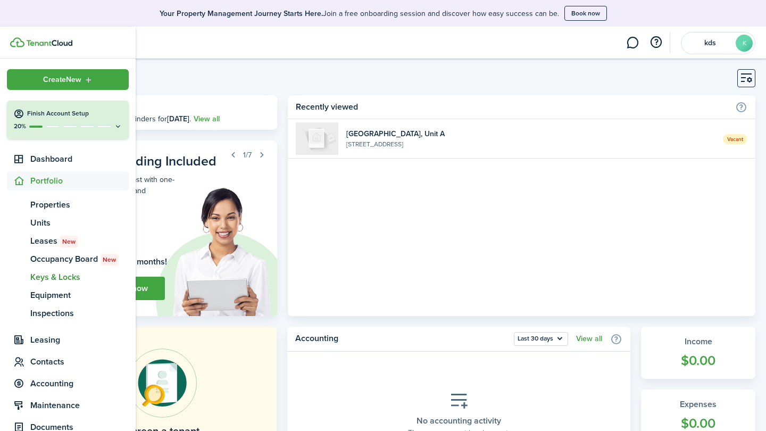
click at [55, 277] on span "Keys & Locks" at bounding box center [79, 277] width 98 height 13
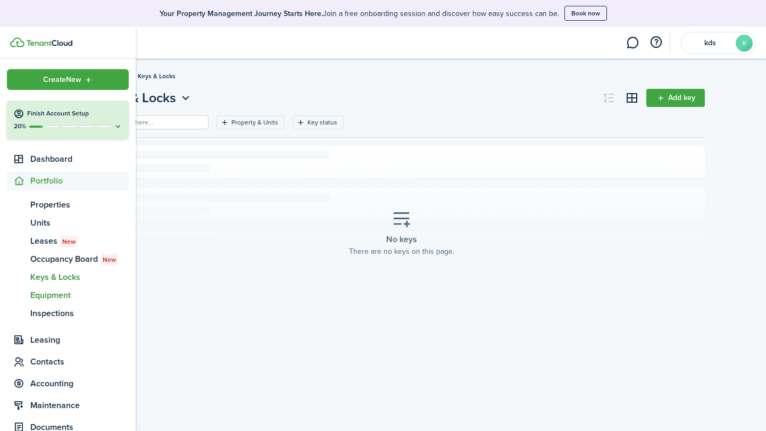
click at [63, 291] on span "Equipment" at bounding box center [79, 295] width 98 height 13
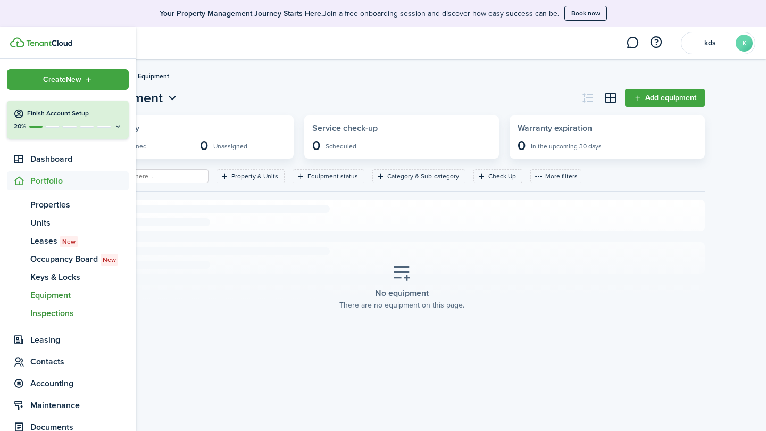
click at [66, 311] on span "Inspections" at bounding box center [79, 313] width 98 height 13
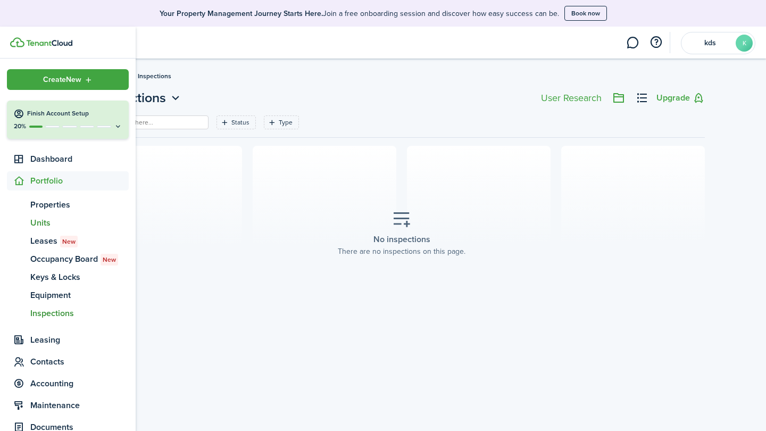
click at [41, 221] on span "Units" at bounding box center [79, 222] width 98 height 13
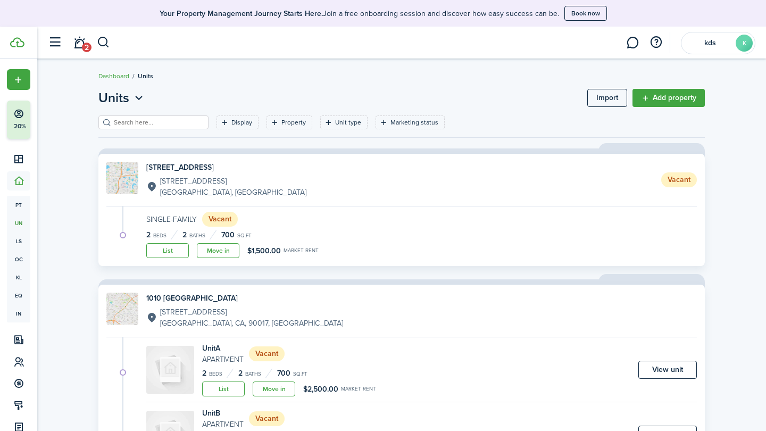
click at [211, 254] on link "Move in" at bounding box center [218, 250] width 43 height 15
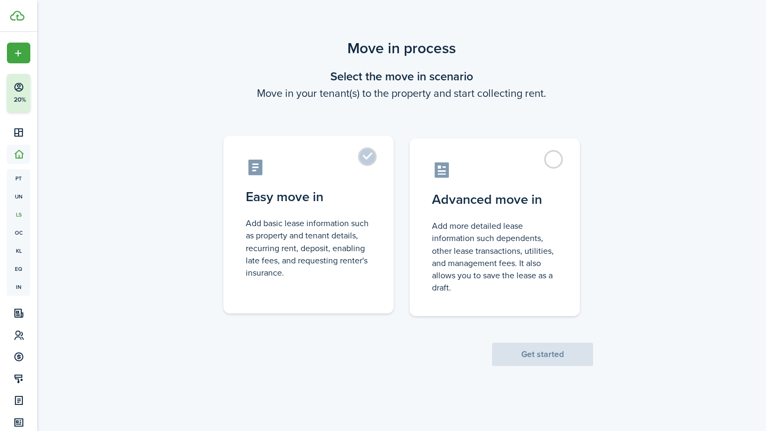
click at [355, 276] on control-radio-card-description "Add basic lease information such as property and tenant details, recurring rent…" at bounding box center [308, 248] width 125 height 62
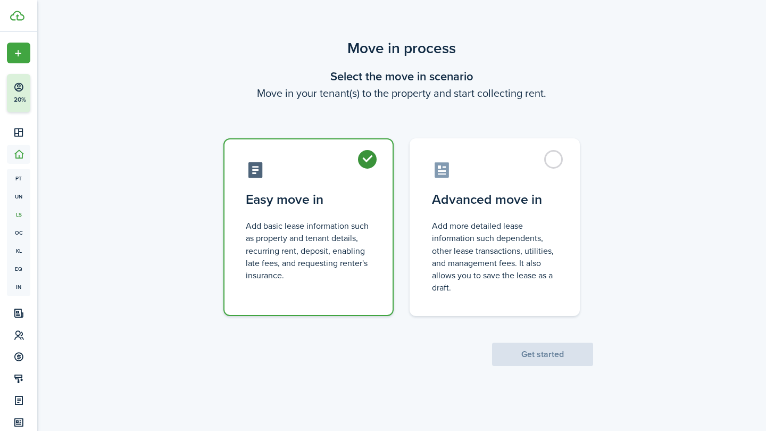
radio input "true"
click at [498, 344] on button "Get started" at bounding box center [542, 353] width 101 height 23
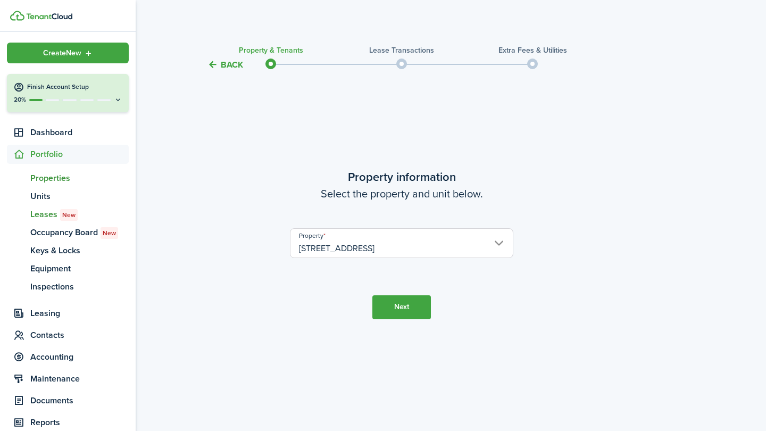
click at [32, 176] on span "Properties" at bounding box center [79, 178] width 98 height 13
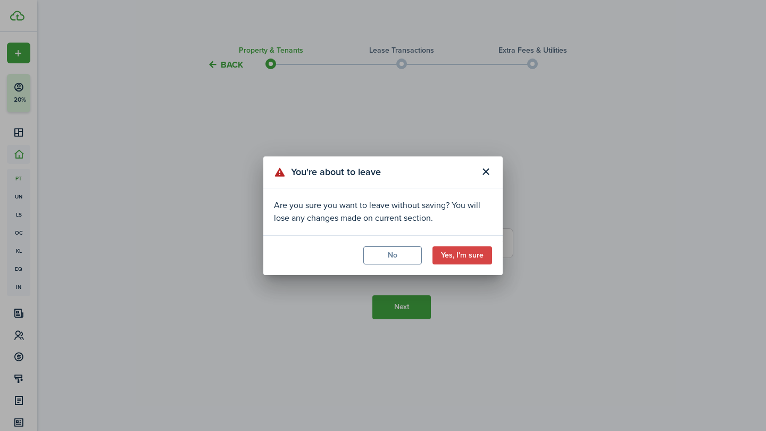
click at [442, 255] on button "Yes, I'm sure" at bounding box center [462, 255] width 60 height 18
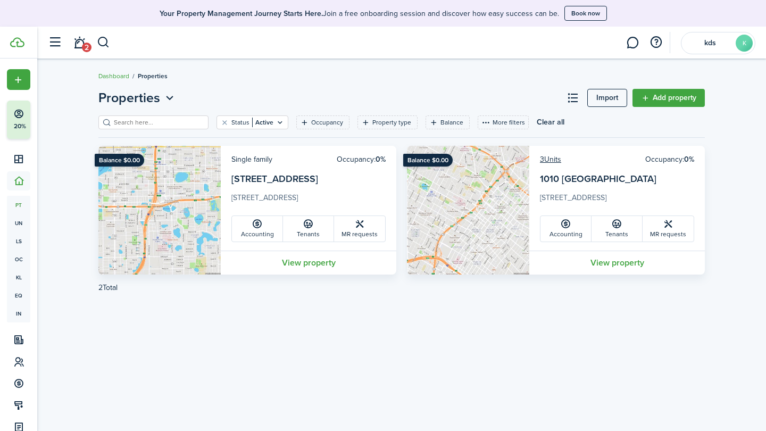
click at [621, 257] on link "View property" at bounding box center [616, 262] width 175 height 24
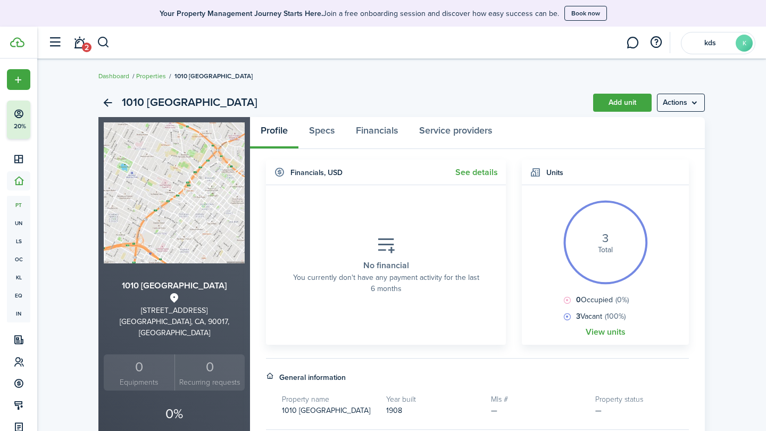
click at [669, 108] on menu-btn "Actions" at bounding box center [681, 103] width 48 height 18
click at [609, 66] on breadcrumb "Dashboard Properties [GEOGRAPHIC_DATA]" at bounding box center [401, 70] width 606 height 24
click at [327, 123] on link "Specs" at bounding box center [321, 133] width 47 height 32
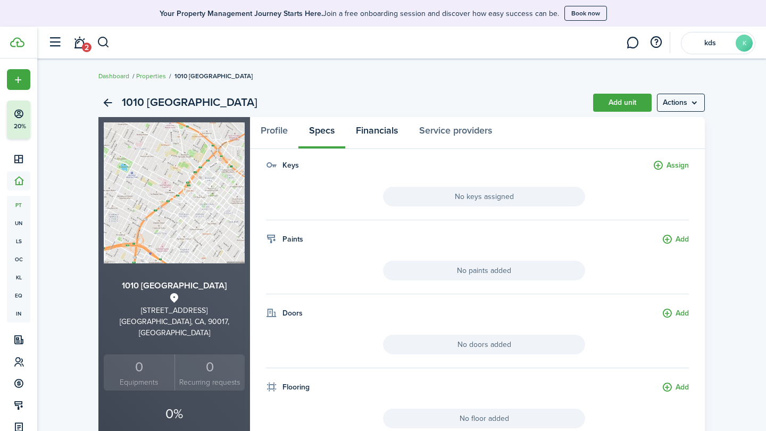
click at [389, 138] on link "Financials" at bounding box center [376, 133] width 63 height 32
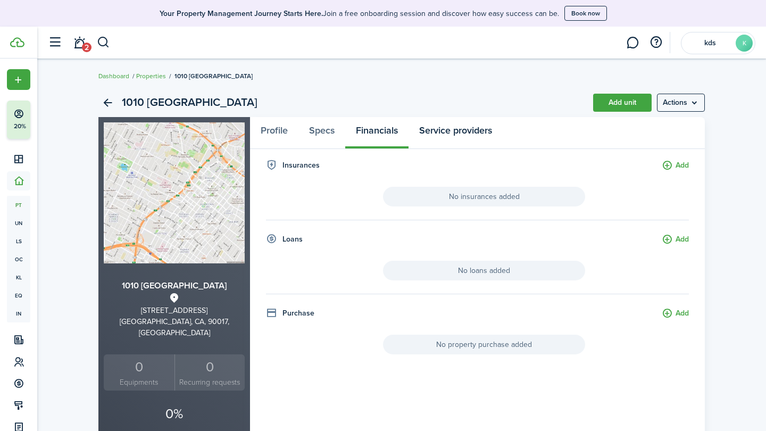
click at [464, 133] on link "Service providers" at bounding box center [455, 133] width 94 height 32
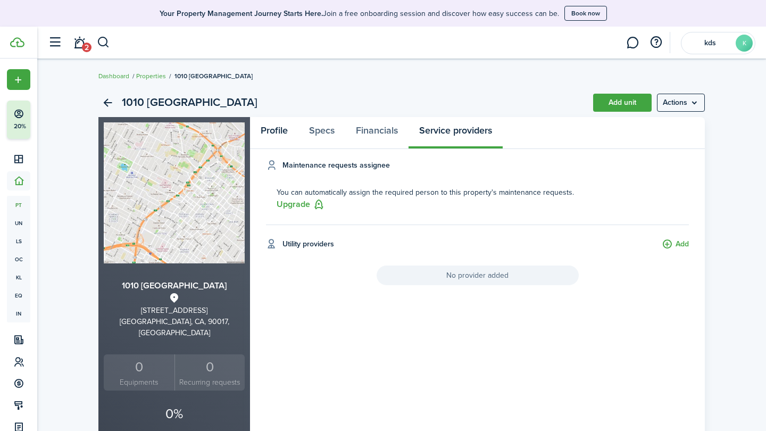
click at [291, 131] on link "Profile" at bounding box center [274, 133] width 48 height 32
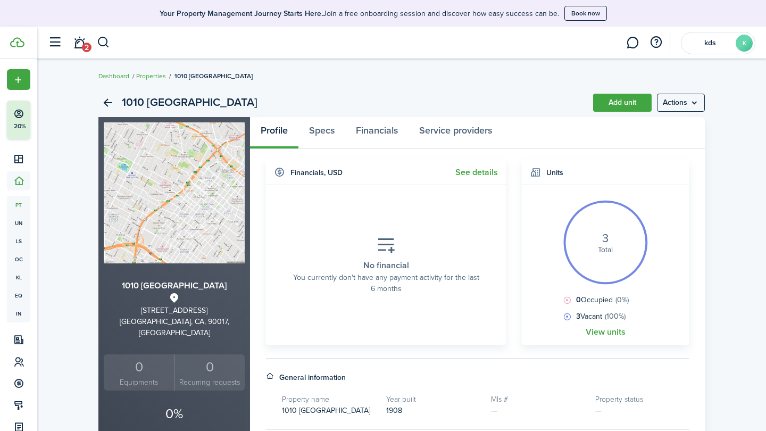
click at [692, 103] on menu-btn "Actions" at bounding box center [681, 103] width 48 height 18
click at [511, 145] on panel-main-header "Profile Specs Financials Service providers" at bounding box center [477, 133] width 455 height 32
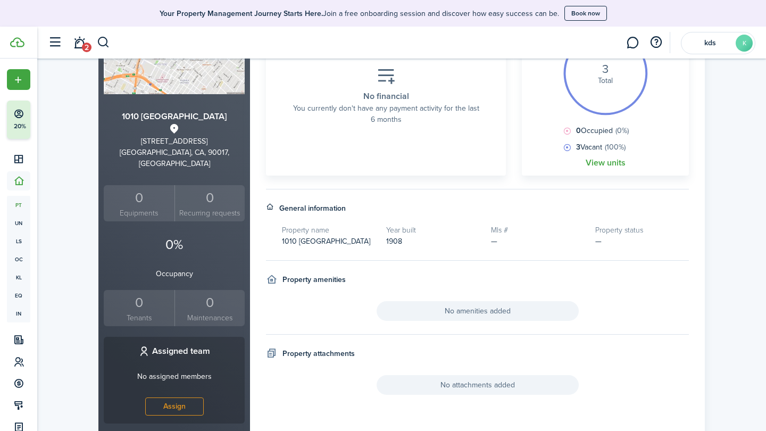
scroll to position [115, 0]
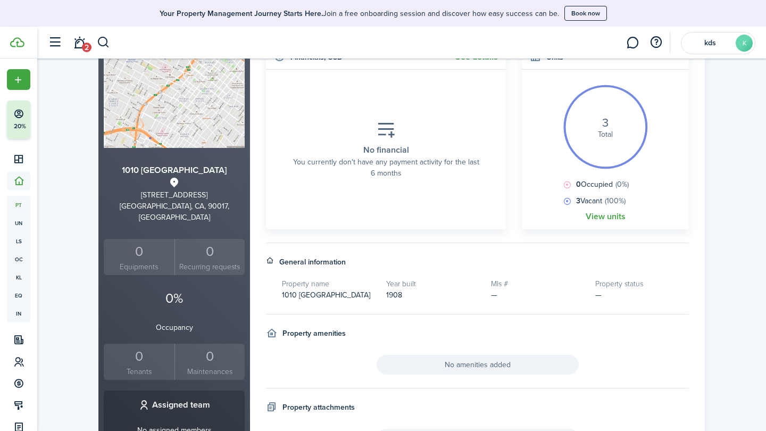
click at [397, 133] on div "No financial You currently don't have any payment activity for the last 6 months" at bounding box center [386, 150] width 208 height 74
click at [391, 132] on icon at bounding box center [385, 130] width 19 height 19
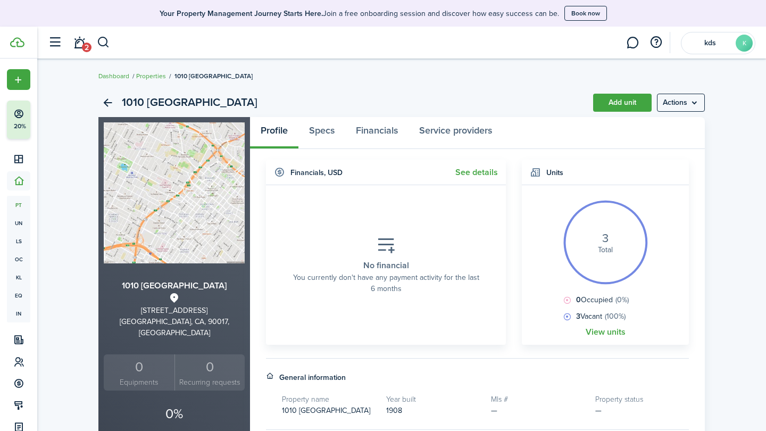
scroll to position [0, 0]
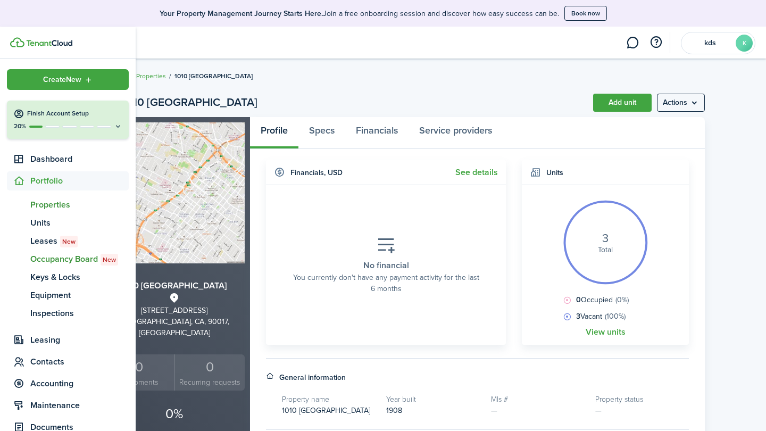
click at [64, 261] on span "Occupancy Board New" at bounding box center [79, 259] width 98 height 13
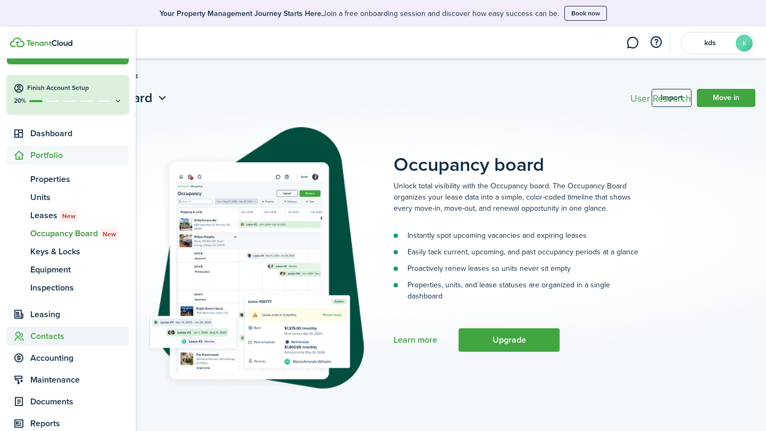
scroll to position [27, 0]
click at [55, 360] on span "Accounting" at bounding box center [79, 356] width 98 height 13
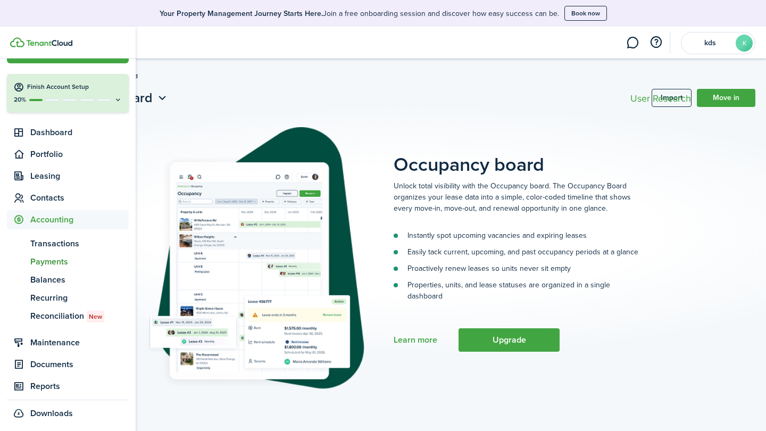
click at [57, 261] on span "Payments" at bounding box center [79, 261] width 98 height 13
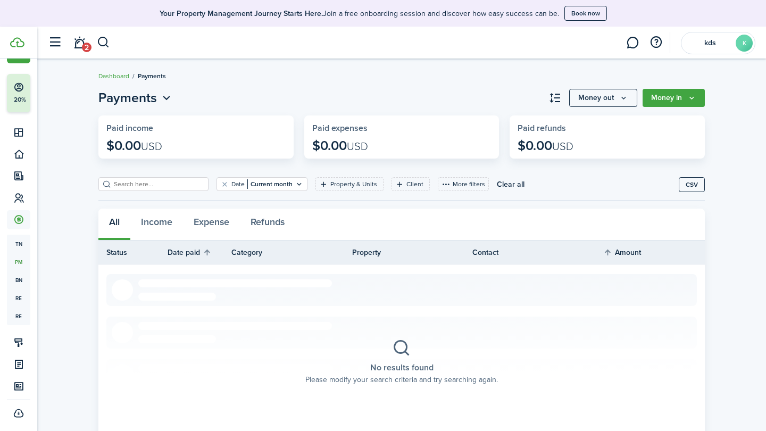
click at [624, 91] on button "Money out" at bounding box center [603, 98] width 68 height 18
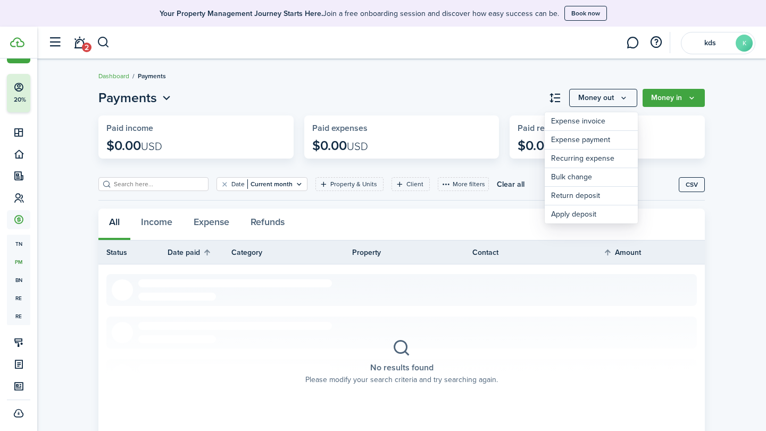
click at [701, 95] on button "Money in" at bounding box center [673, 98] width 62 height 18
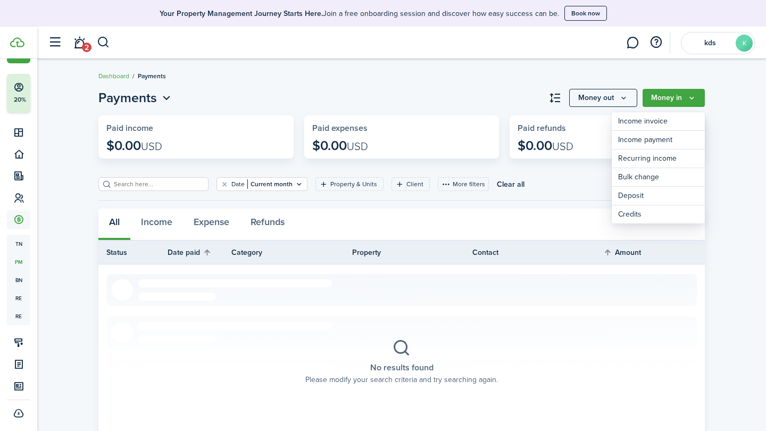
click at [487, 84] on div "Payments Money out Money in Paid income $0.00 USD Paid expenses $0.00 USD Paid …" at bounding box center [401, 273] width 728 height 381
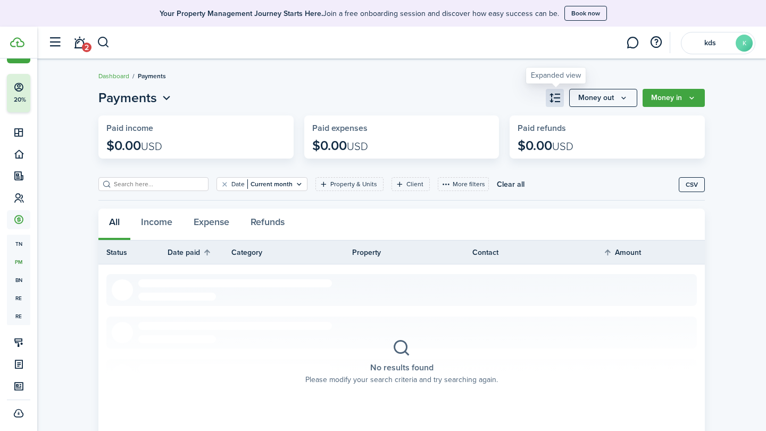
click at [548, 95] on button "button" at bounding box center [554, 98] width 18 height 18
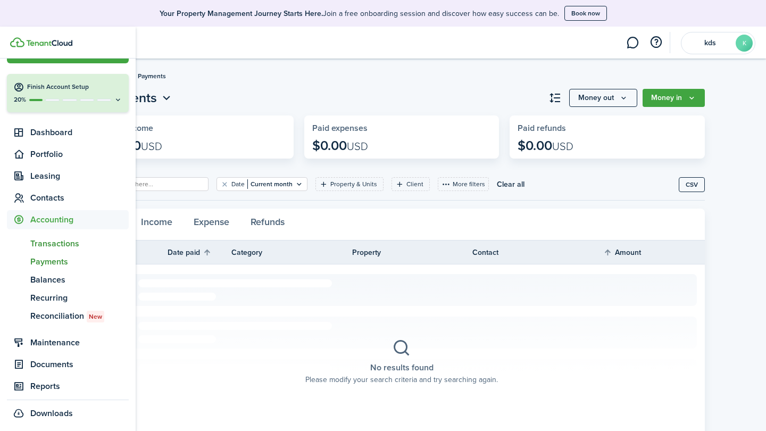
click at [52, 245] on span "Transactions" at bounding box center [79, 243] width 98 height 13
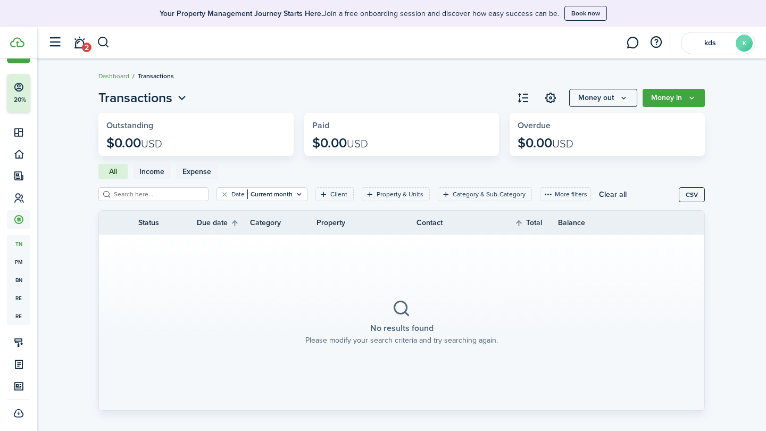
click at [657, 98] on button "Money in" at bounding box center [673, 98] width 62 height 18
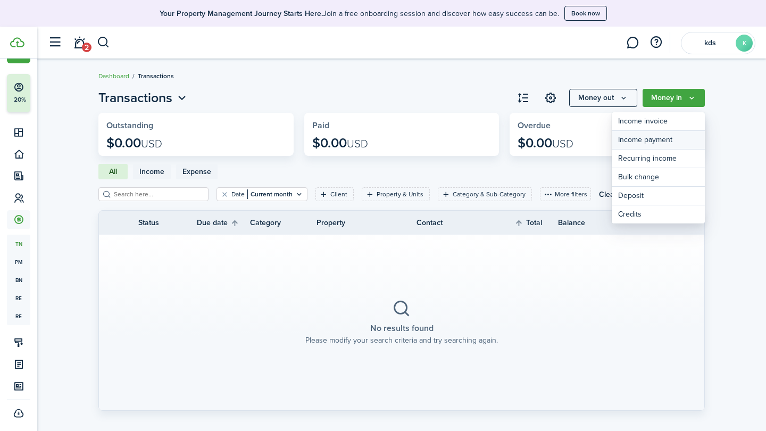
click at [655, 140] on link "Income payment" at bounding box center [657, 140] width 93 height 19
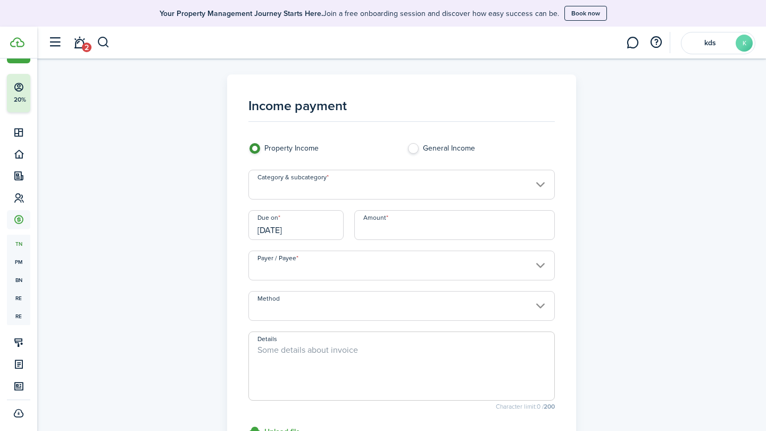
click at [364, 184] on input "Category & subcategory" at bounding box center [401, 185] width 307 height 30
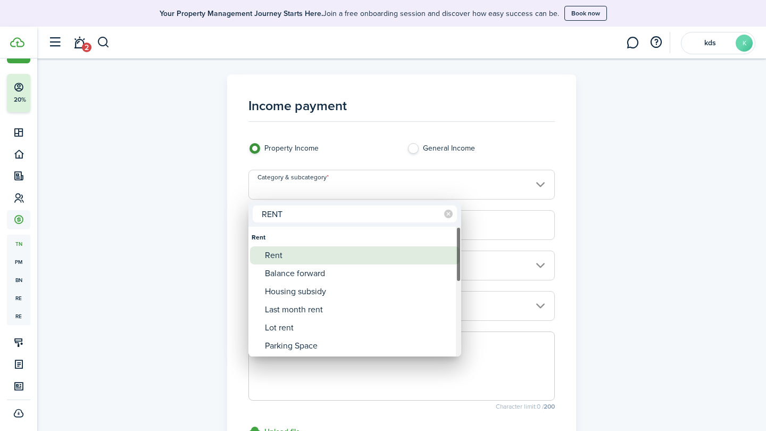
type input "RENT"
click at [310, 250] on div "Rent" at bounding box center [359, 255] width 188 height 18
type input "Rent"
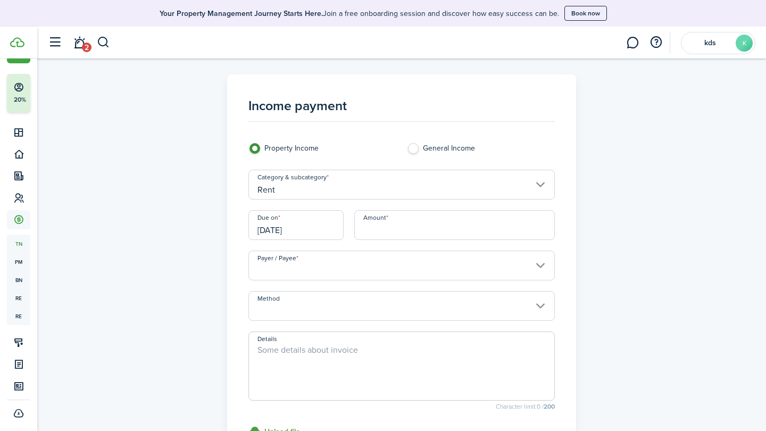
click at [397, 240] on div "Amount" at bounding box center [455, 230] width 212 height 40
click at [399, 221] on input "Amount" at bounding box center [454, 225] width 201 height 30
click at [337, 272] on input "Payer / Payee" at bounding box center [401, 265] width 307 height 30
type input "$1,500.00"
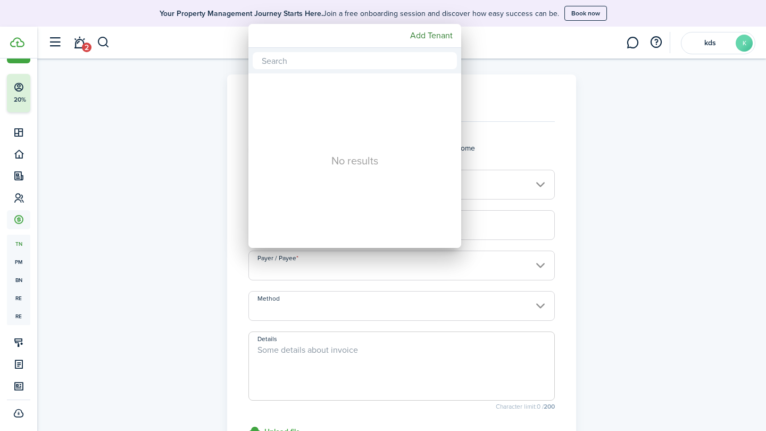
click at [580, 192] on div at bounding box center [383, 215] width 936 height 601
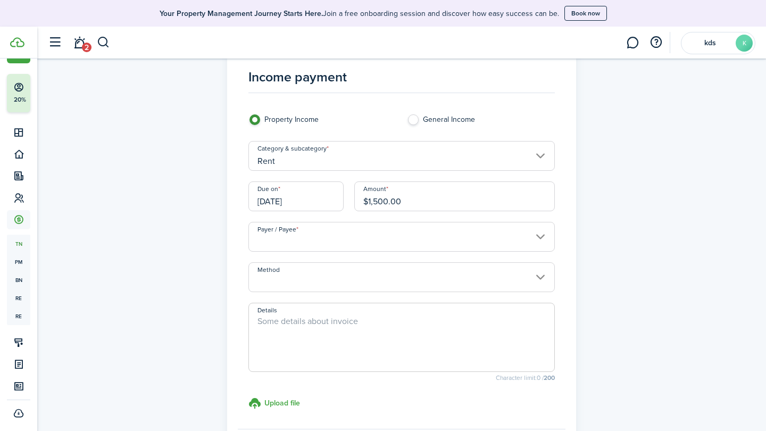
scroll to position [27, 0]
click at [327, 240] on input "Payer / Payee" at bounding box center [401, 239] width 307 height 30
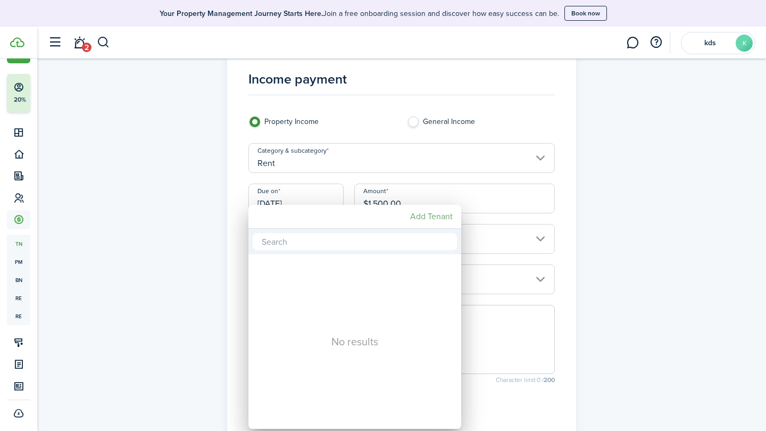
click at [425, 221] on mbsc-button "Add Tenant" at bounding box center [431, 216] width 51 height 19
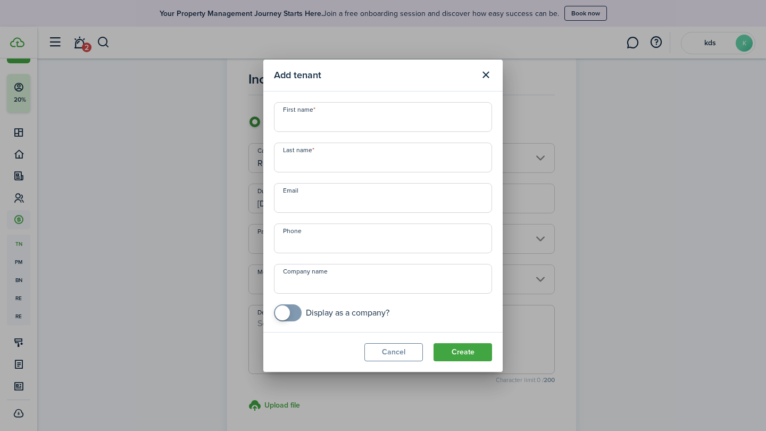
click at [306, 121] on input "First name" at bounding box center [383, 117] width 218 height 30
type input "[PERSON_NAME]"
click at [451, 350] on button "Create" at bounding box center [462, 352] width 58 height 18
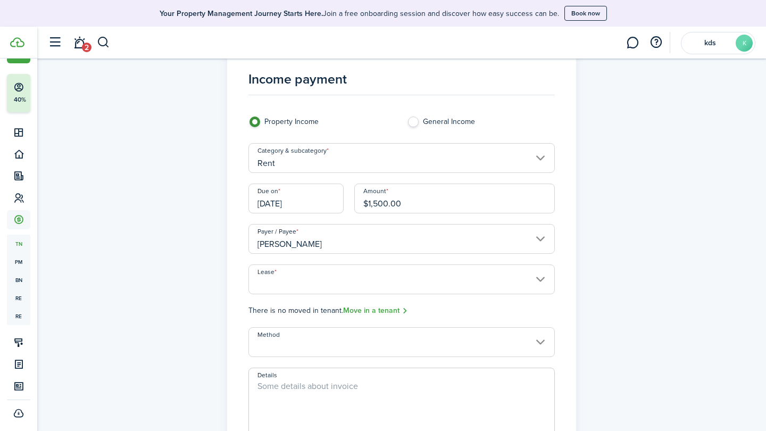
click at [482, 290] on input "Lease" at bounding box center [401, 279] width 307 height 30
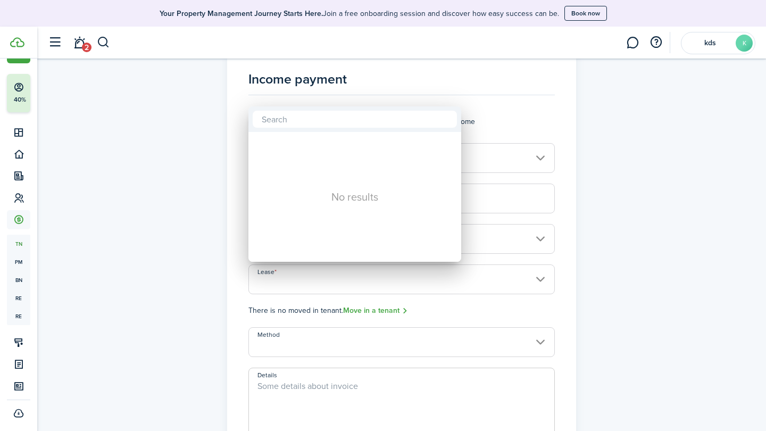
click at [481, 290] on div at bounding box center [383, 215] width 936 height 601
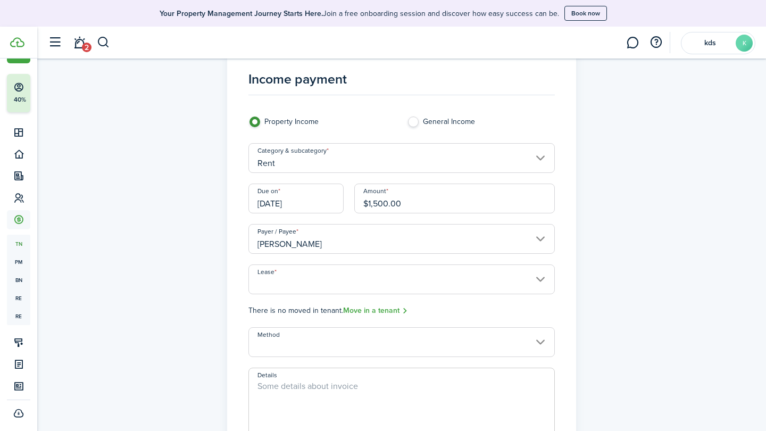
click at [481, 333] on input "Method" at bounding box center [401, 342] width 307 height 30
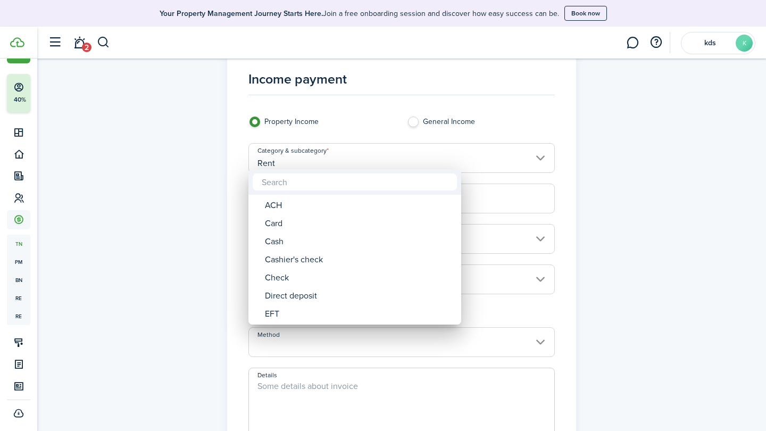
click at [483, 344] on div at bounding box center [383, 215] width 936 height 601
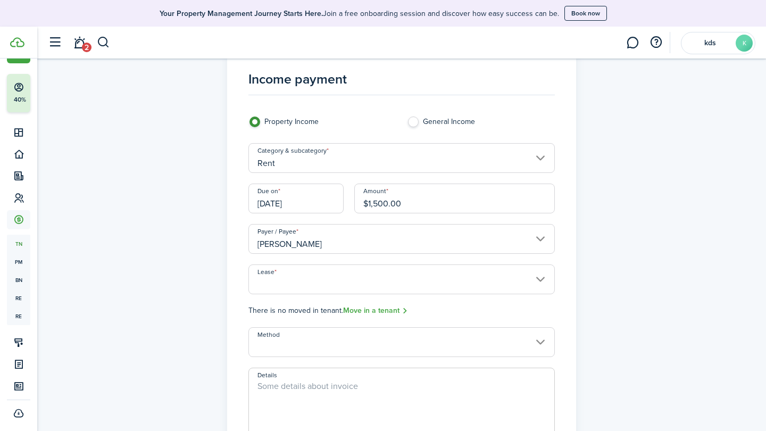
click at [483, 344] on input "Method" at bounding box center [401, 342] width 307 height 30
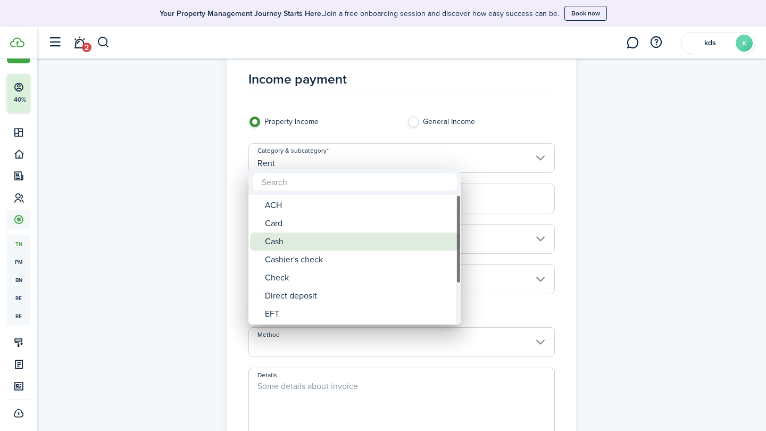
click at [388, 245] on div "Cash" at bounding box center [359, 241] width 188 height 18
type input "Cash"
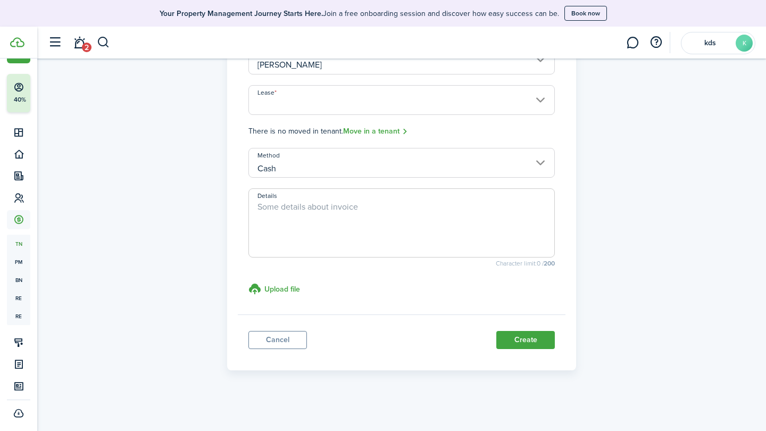
click at [512, 346] on button "Create" at bounding box center [525, 340] width 58 height 18
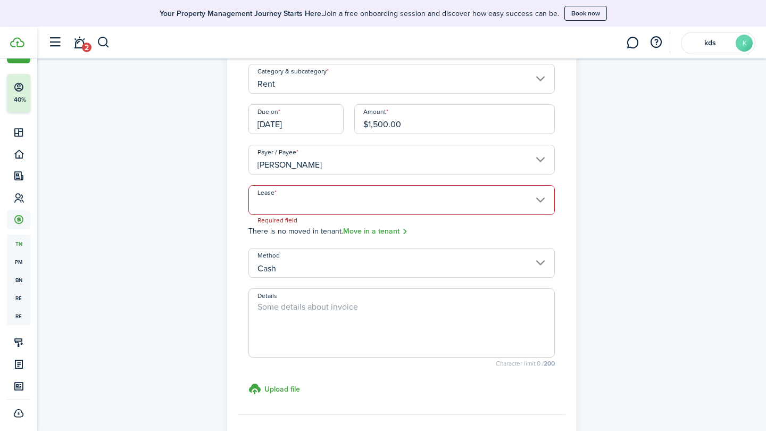
scroll to position [90, 0]
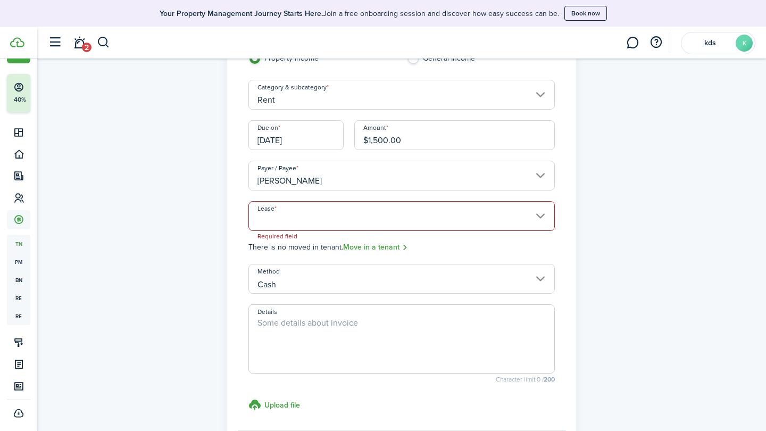
click at [408, 223] on input "Lease" at bounding box center [401, 216] width 307 height 30
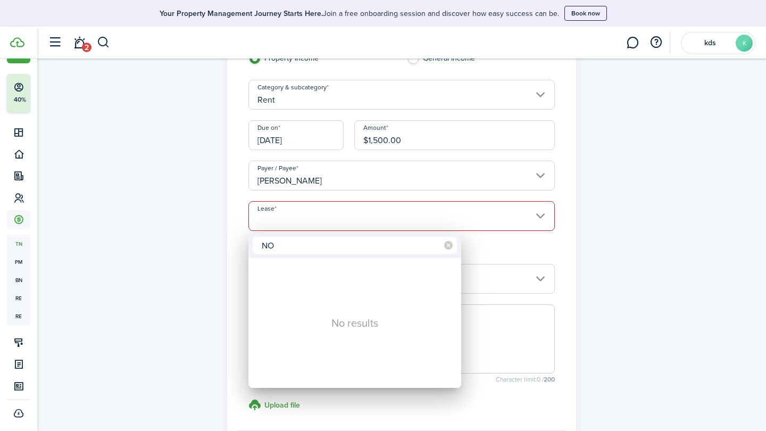
type input "NO"
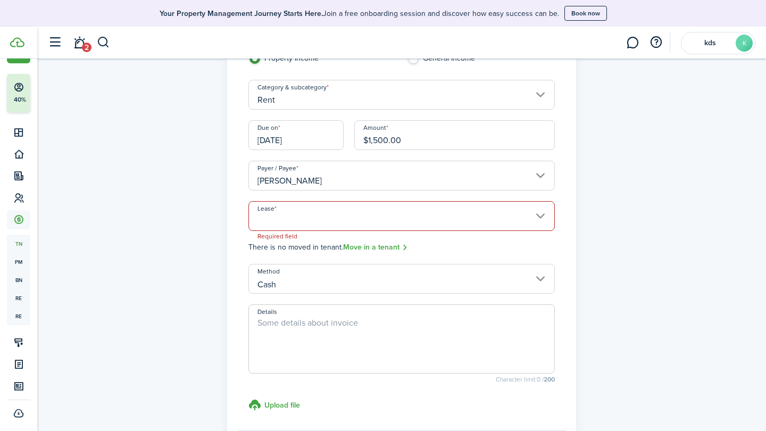
click at [474, 214] on input "Lease" at bounding box center [401, 216] width 307 height 30
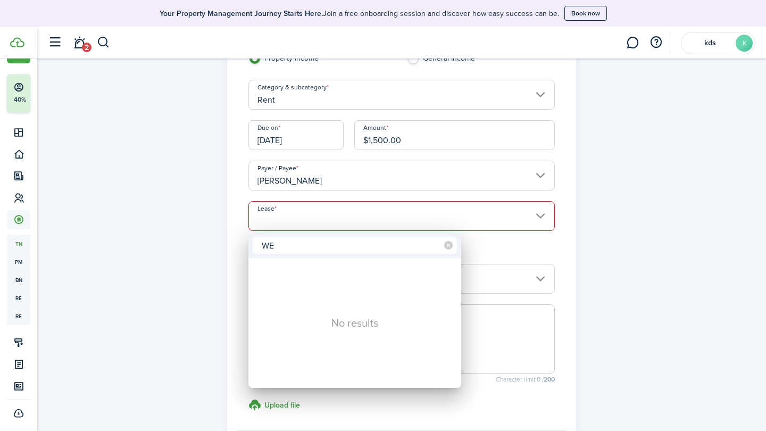
type input "W"
click at [504, 331] on div at bounding box center [383, 215] width 936 height 601
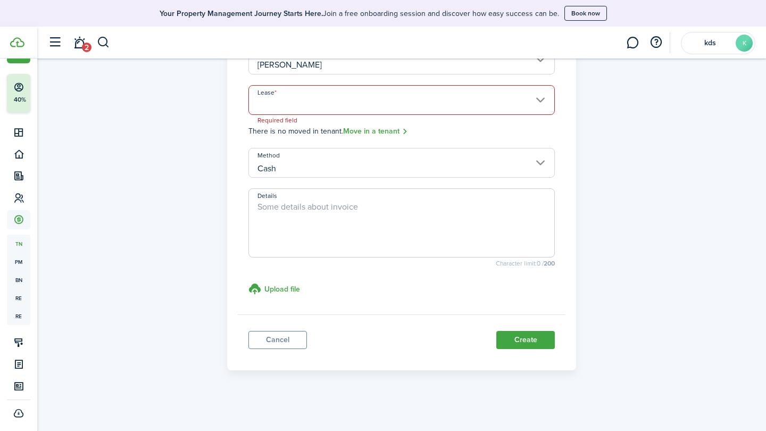
click at [525, 350] on panel-main-footer "Cancel Create" at bounding box center [402, 336] width 328 height 45
click at [526, 344] on button "Create" at bounding box center [525, 340] width 58 height 18
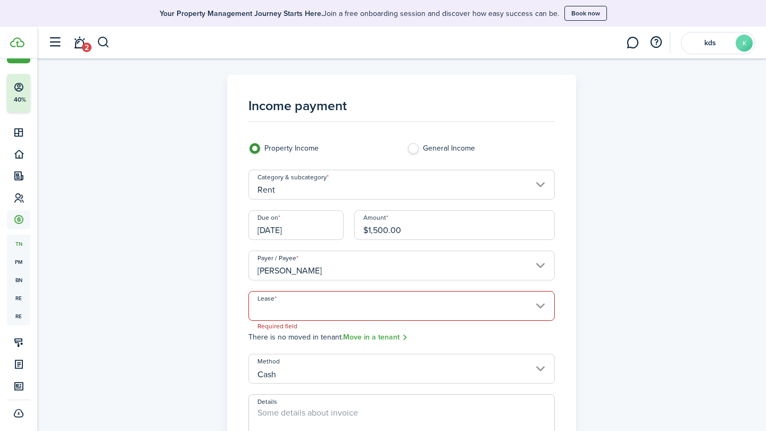
scroll to position [0, 0]
click at [195, 156] on div "Income payment Property Income General Income Category & subcategory Rent Due o…" at bounding box center [401, 324] width 617 height 501
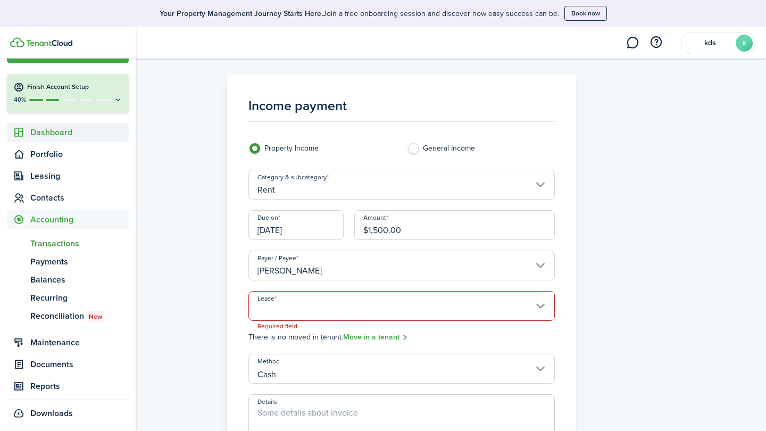
click at [21, 132] on icon at bounding box center [18, 132] width 11 height 11
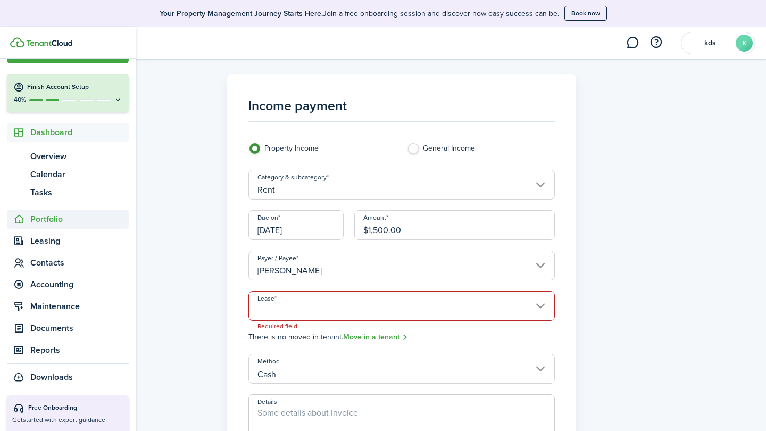
click at [38, 214] on span "Portfolio" at bounding box center [79, 219] width 98 height 13
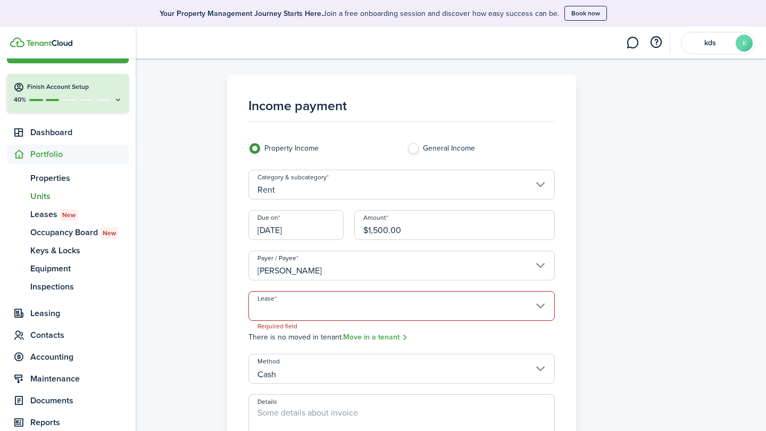
click at [41, 199] on span "Units" at bounding box center [79, 196] width 98 height 13
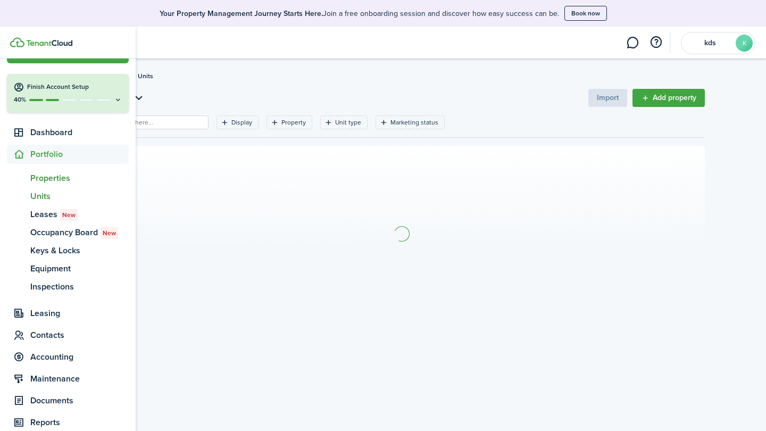
click at [41, 174] on span "Properties" at bounding box center [79, 178] width 98 height 13
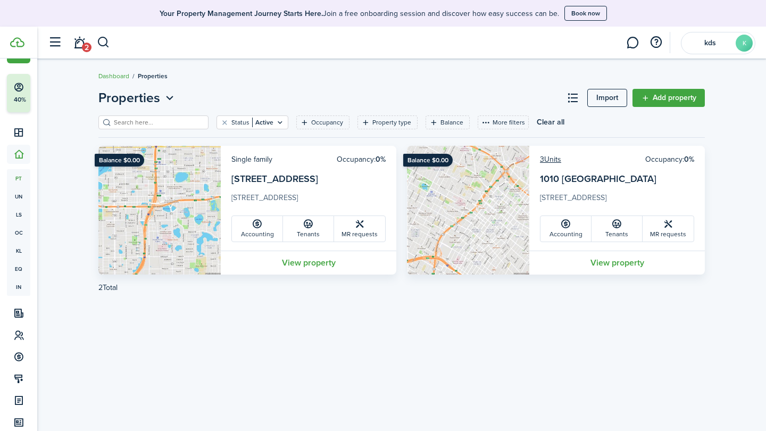
click at [657, 95] on link "Add property" at bounding box center [668, 98] width 72 height 18
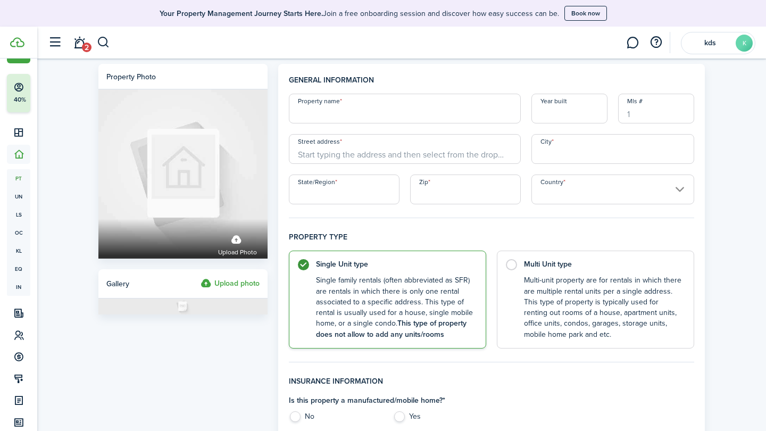
click at [303, 106] on input "Property name" at bounding box center [405, 109] width 232 height 30
type input "123 AMERICAN"
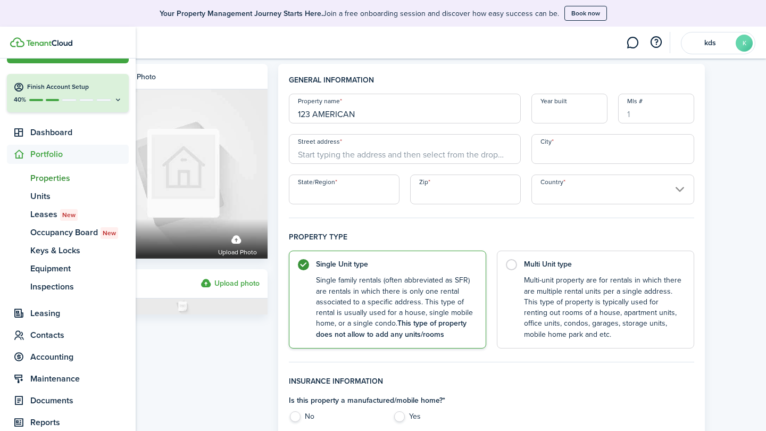
click at [21, 155] on icon at bounding box center [18, 154] width 11 height 11
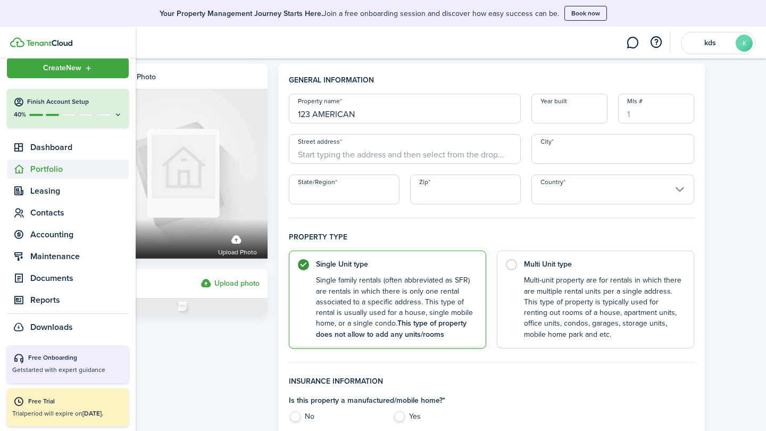
scroll to position [12, 0]
click at [38, 166] on span "Portfolio" at bounding box center [79, 169] width 98 height 13
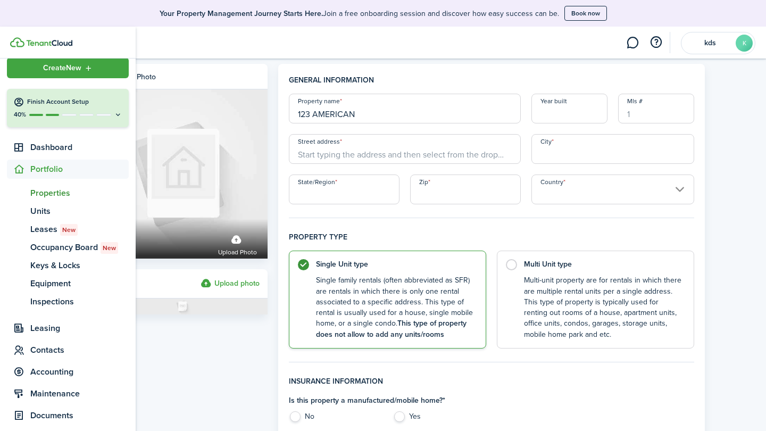
click at [48, 184] on link "pt Properties" at bounding box center [68, 193] width 122 height 18
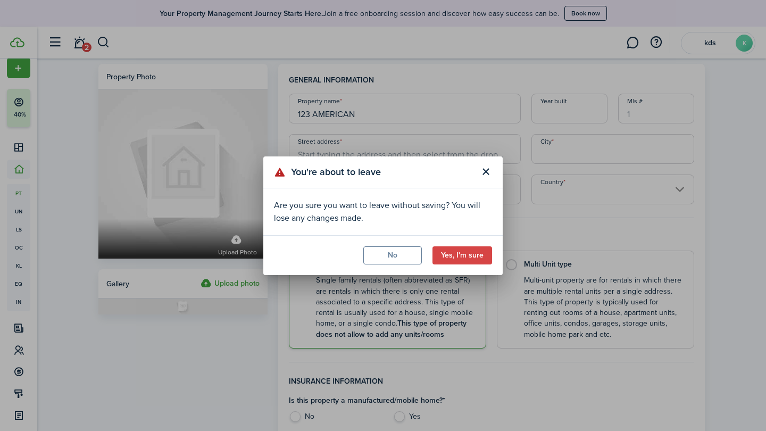
click at [461, 264] on button "Yes, I'm sure" at bounding box center [462, 255] width 60 height 18
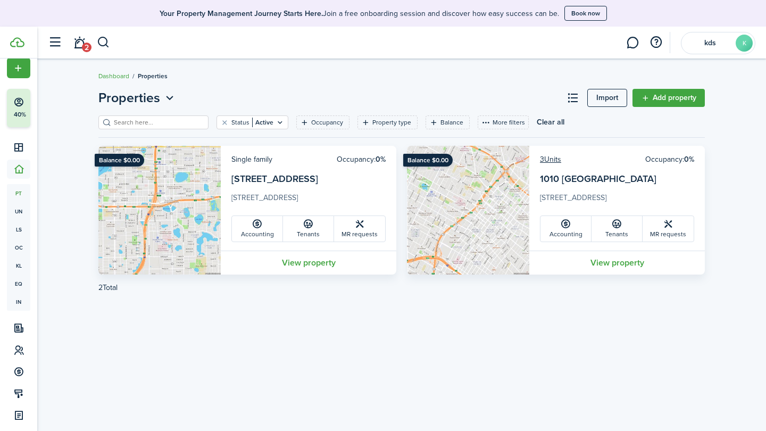
click at [608, 96] on link "Import" at bounding box center [607, 98] width 40 height 18
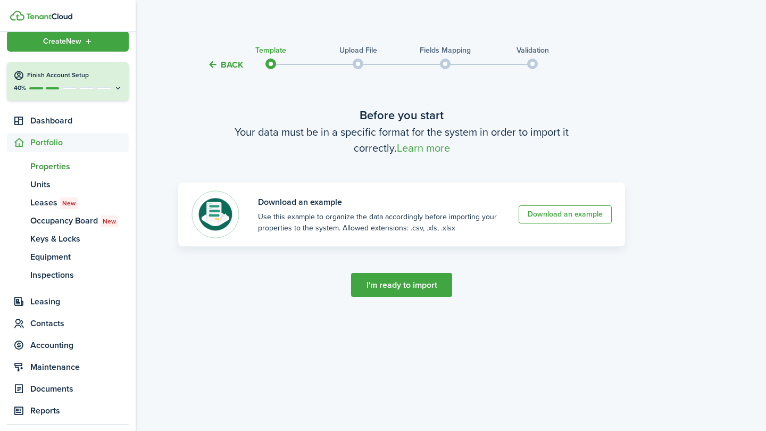
click at [21, 45] on div "Create New" at bounding box center [68, 41] width 122 height 21
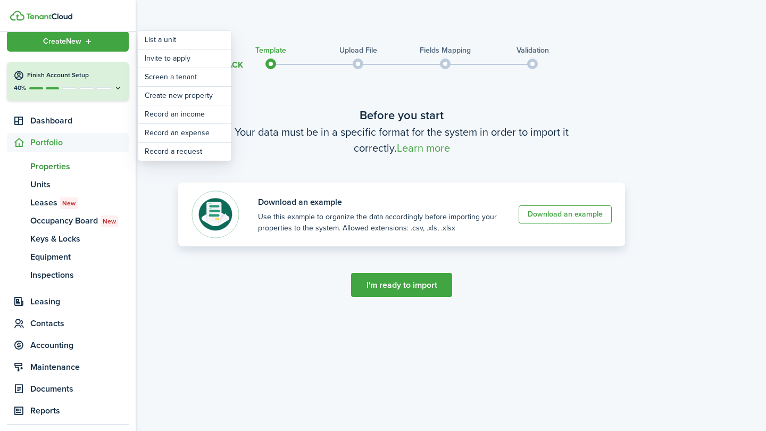
click at [200, 235] on img at bounding box center [215, 214] width 48 height 48
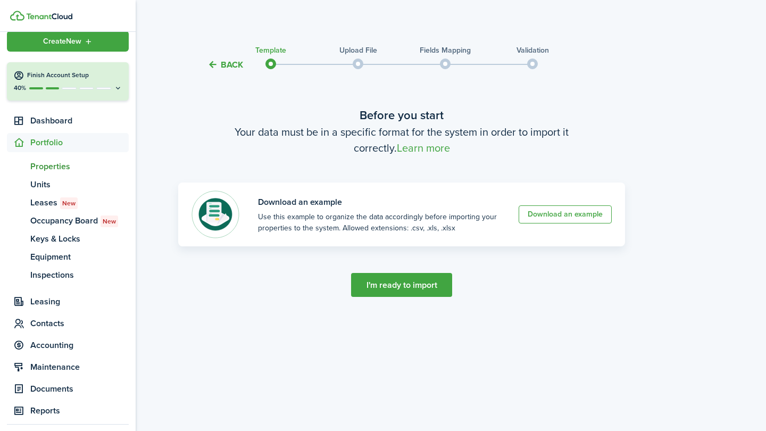
click at [29, 44] on div "Create New" at bounding box center [68, 41] width 122 height 21
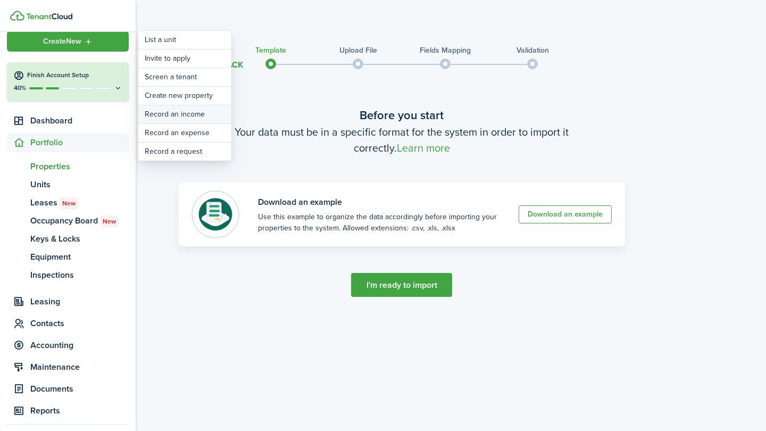
click at [166, 117] on link "Record an income" at bounding box center [184, 114] width 93 height 18
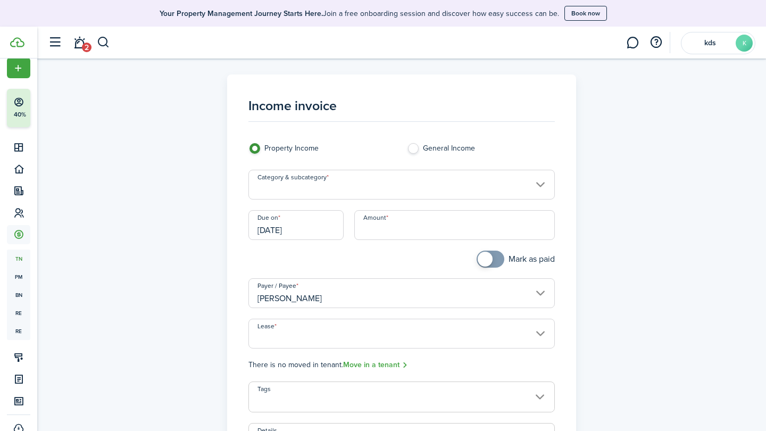
click at [379, 178] on input "Category & subcategory" at bounding box center [401, 185] width 307 height 30
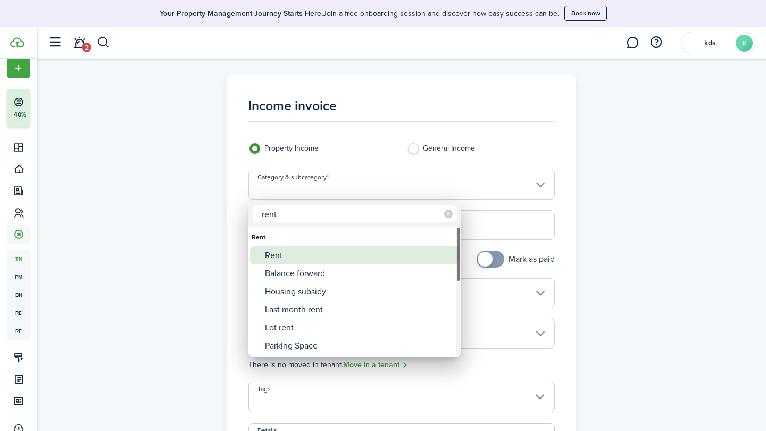
type input "rent"
click at [287, 250] on div "Rent" at bounding box center [359, 255] width 188 height 18
type input "Rent"
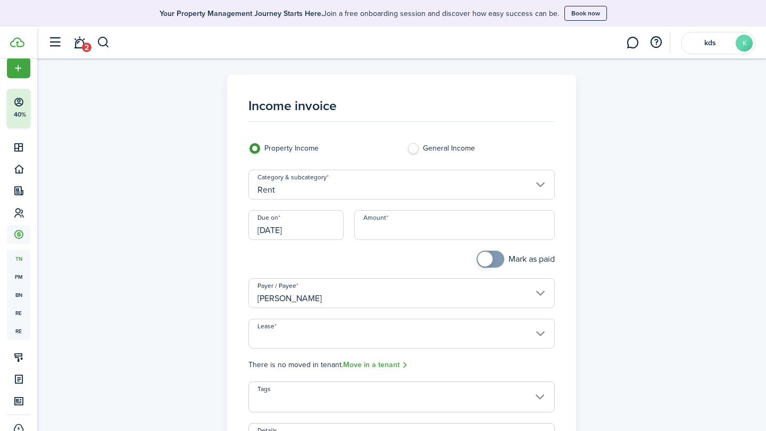
click at [384, 222] on input "Amount" at bounding box center [454, 225] width 201 height 30
click at [302, 223] on input "[DATE]" at bounding box center [295, 225] width 95 height 30
type input "$1,500.00"
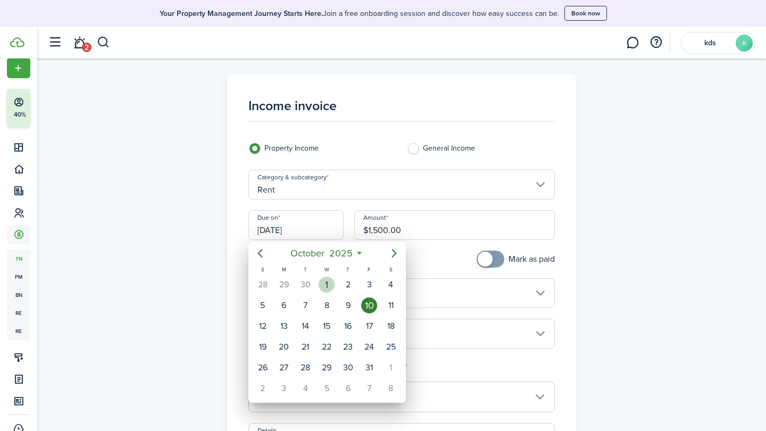
click at [326, 283] on div "1" at bounding box center [326, 284] width 16 height 16
type input "[DATE]"
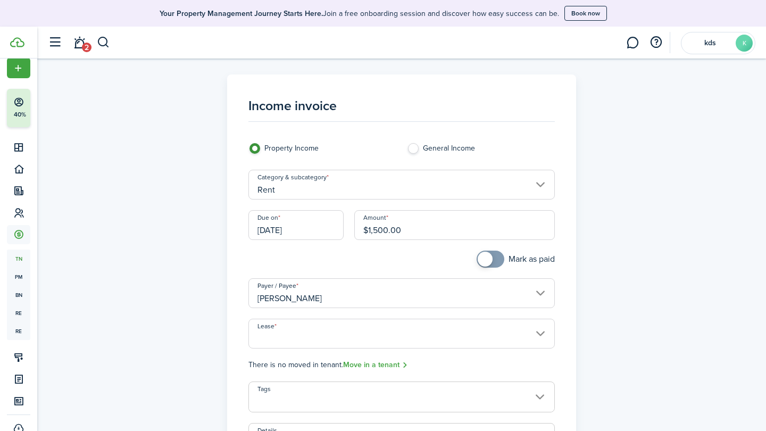
click at [333, 338] on input "Lease" at bounding box center [401, 333] width 307 height 30
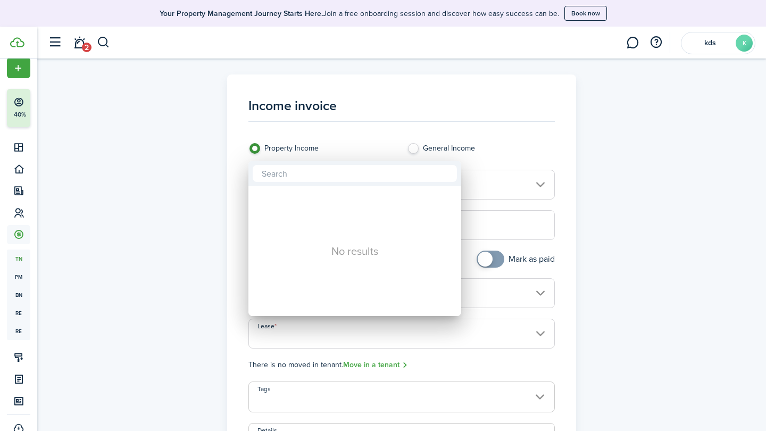
click at [330, 314] on div "No results" at bounding box center [354, 251] width 213 height 130
click at [232, 272] on div at bounding box center [383, 215] width 936 height 601
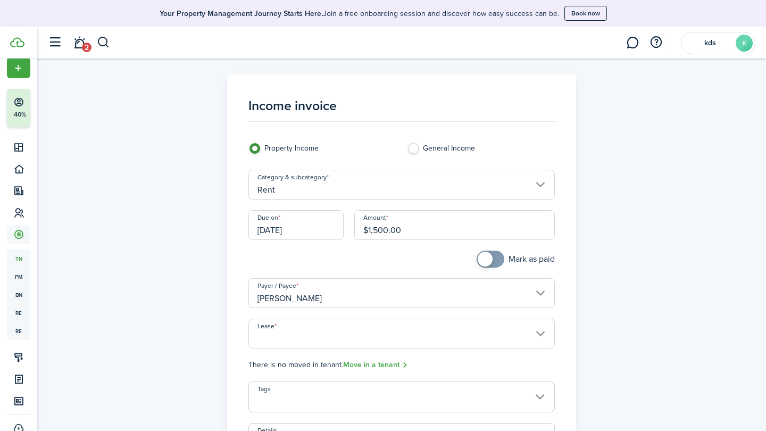
click at [301, 287] on input "[PERSON_NAME]" at bounding box center [401, 293] width 307 height 30
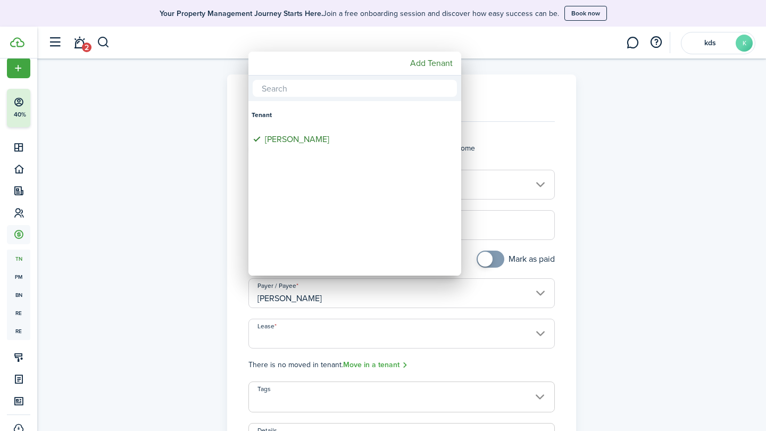
click at [301, 287] on div at bounding box center [383, 215] width 936 height 601
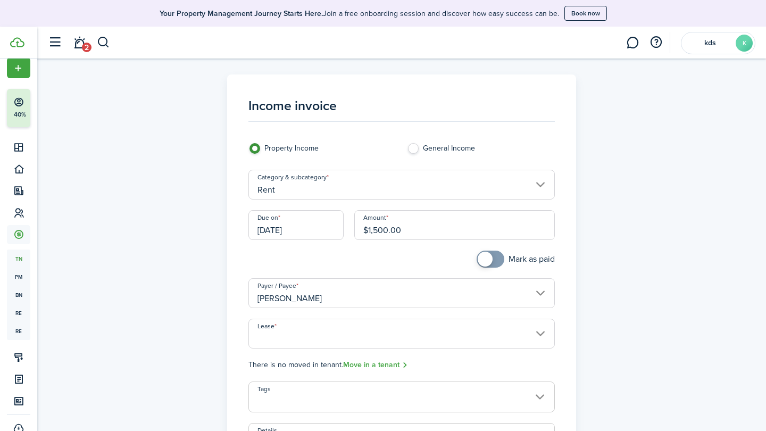
click at [329, 292] on input "[PERSON_NAME]" at bounding box center [401, 293] width 307 height 30
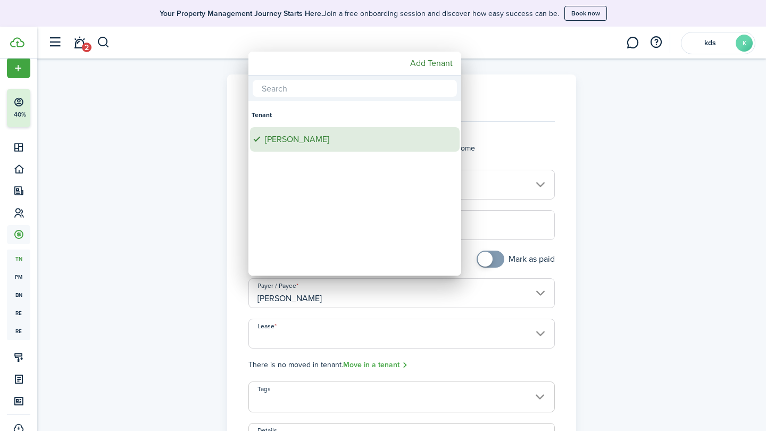
click at [294, 141] on div "[PERSON_NAME]" at bounding box center [359, 139] width 188 height 24
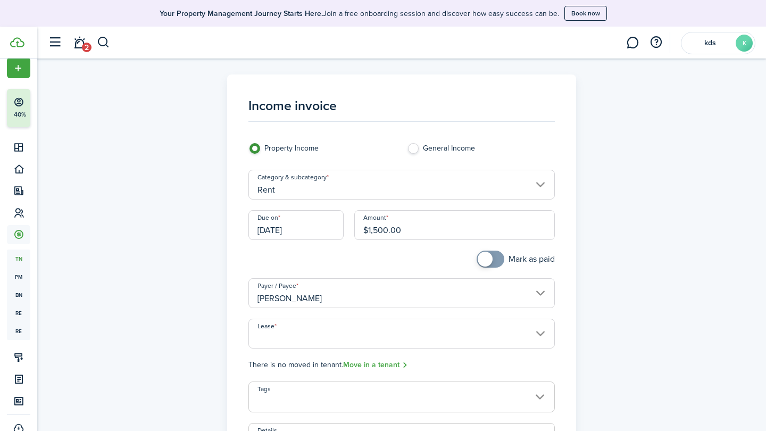
click at [312, 297] on input "[PERSON_NAME]" at bounding box center [401, 293] width 307 height 30
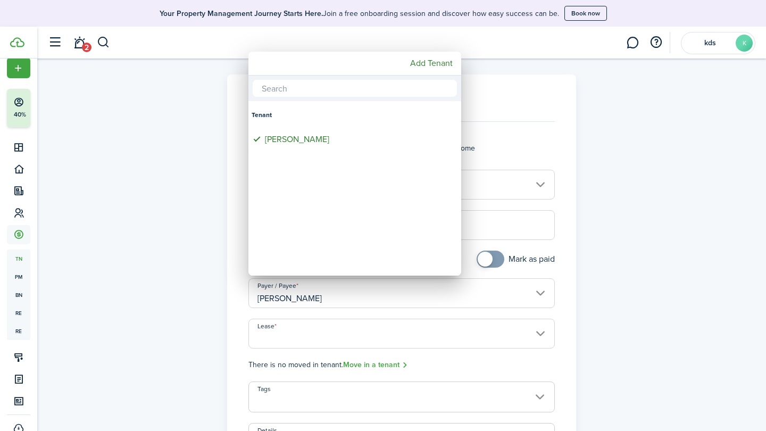
click at [308, 300] on div at bounding box center [383, 215] width 936 height 601
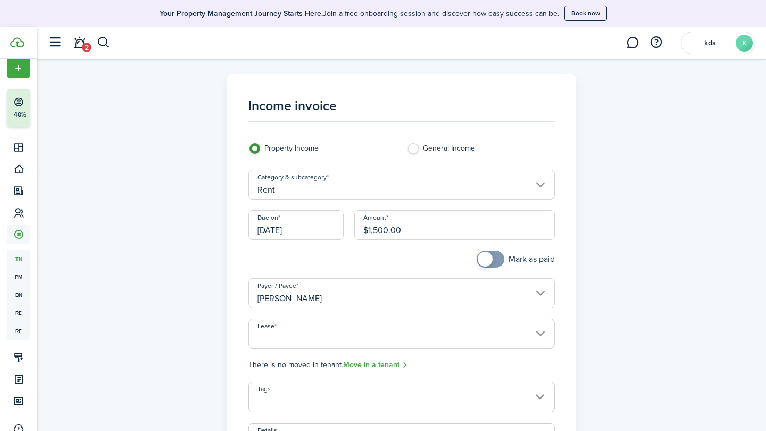
click at [301, 299] on input "[PERSON_NAME]" at bounding box center [401, 293] width 307 height 30
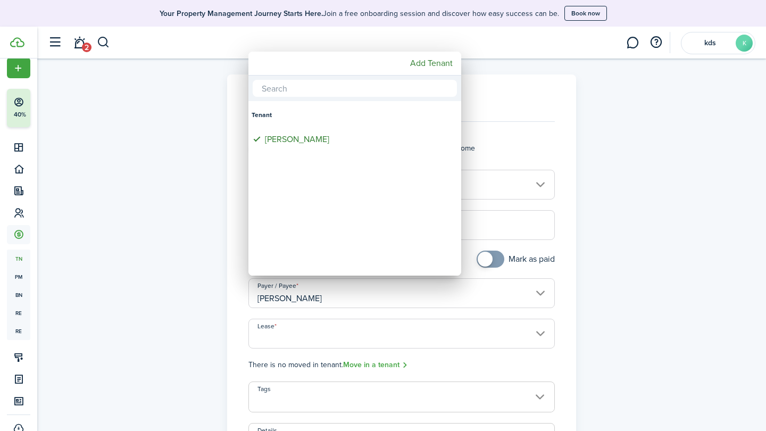
click at [492, 282] on div at bounding box center [383, 215] width 936 height 601
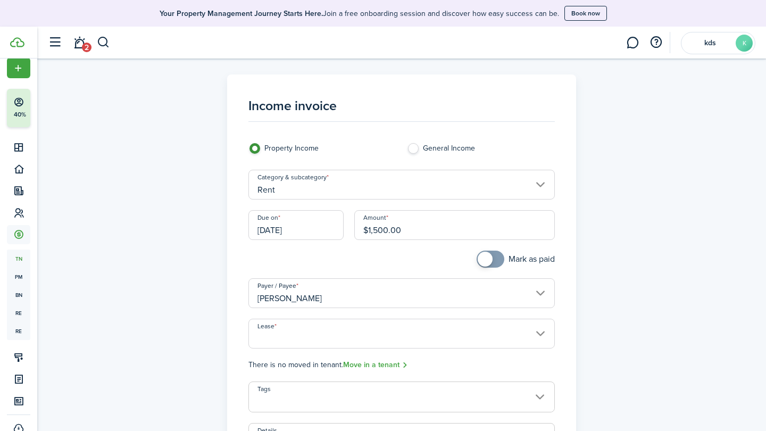
checkbox input "true"
click at [494, 260] on span at bounding box center [490, 258] width 11 height 17
click at [283, 324] on input "Lease" at bounding box center [401, 333] width 307 height 30
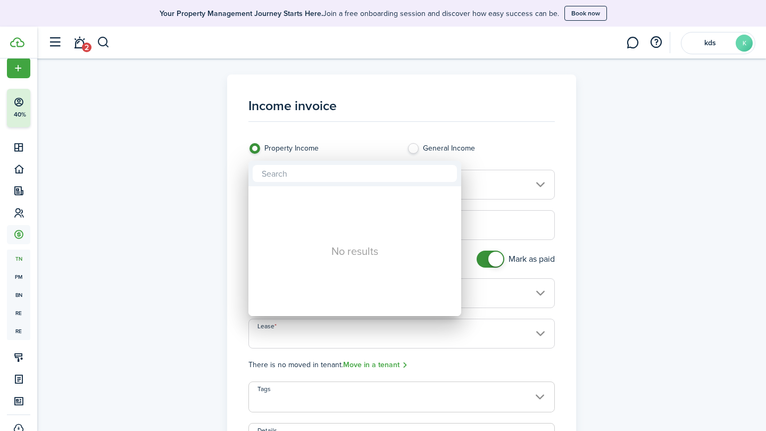
click at [231, 361] on div at bounding box center [383, 215] width 936 height 601
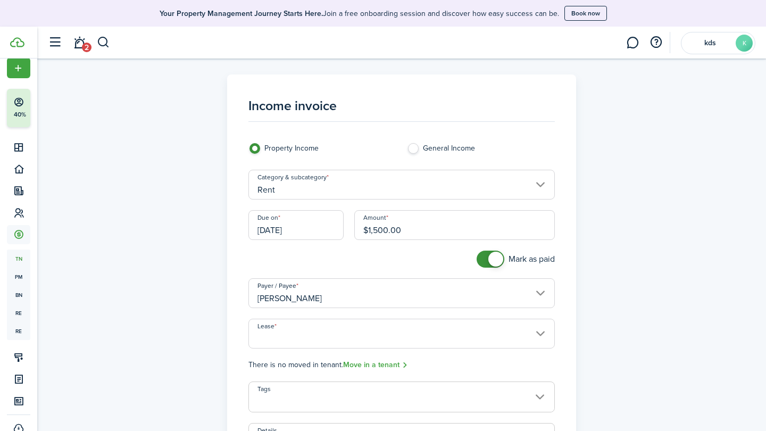
click at [278, 297] on input "[PERSON_NAME]" at bounding box center [401, 293] width 307 height 30
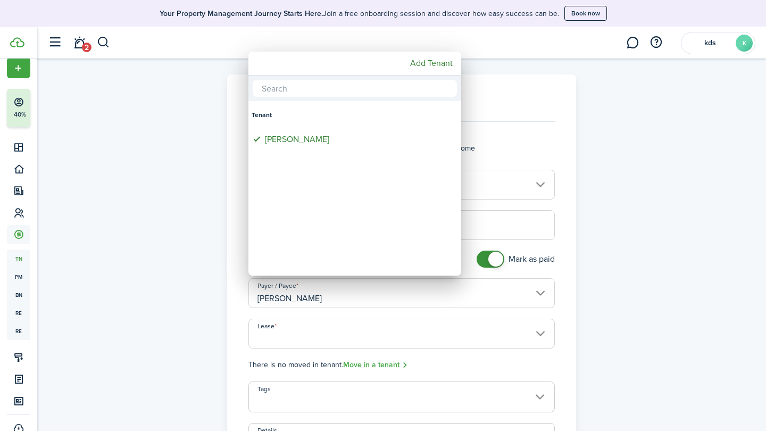
click at [206, 328] on div at bounding box center [383, 215] width 936 height 601
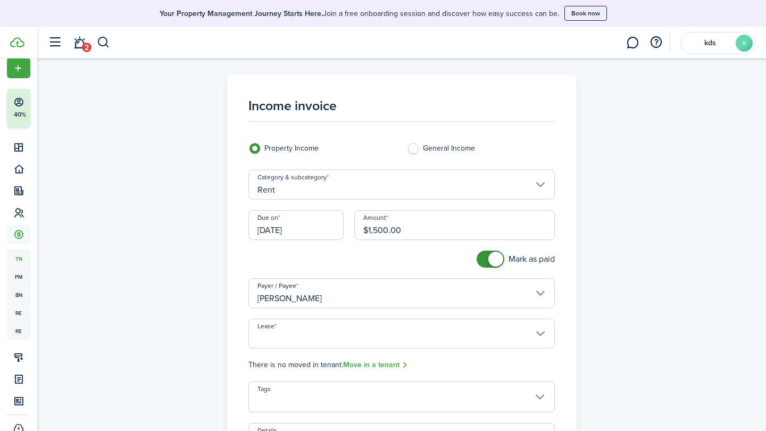
scroll to position [55, 0]
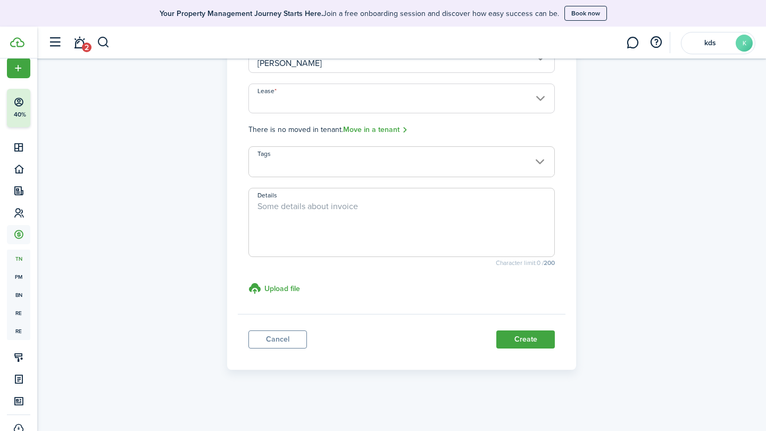
click at [528, 334] on button "Create" at bounding box center [525, 339] width 58 height 18
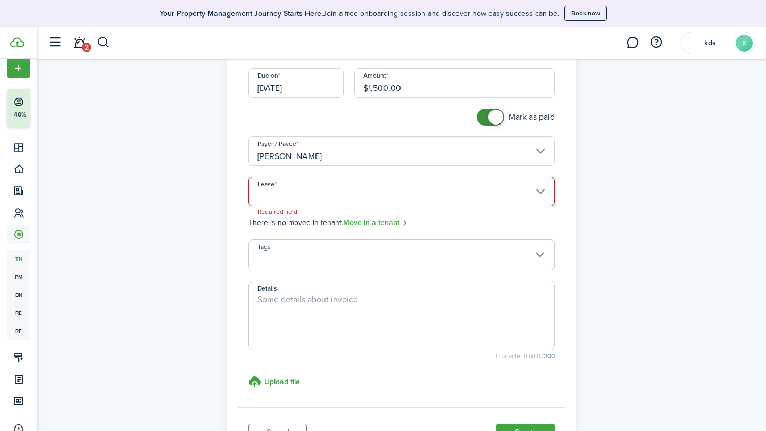
scroll to position [117, 0]
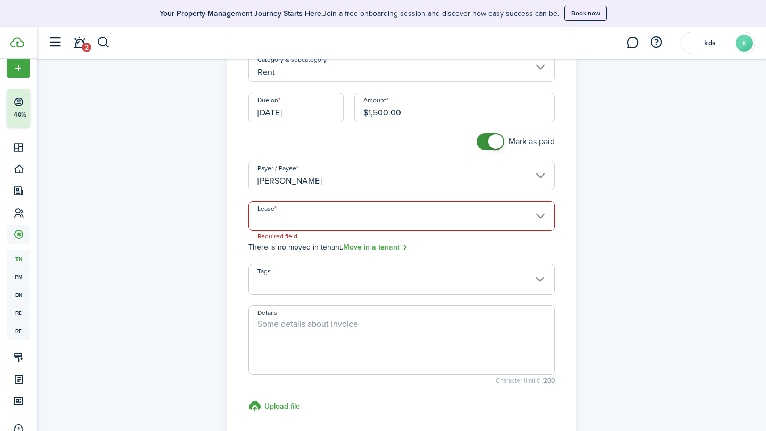
click at [468, 217] on input "Lease" at bounding box center [401, 216] width 307 height 30
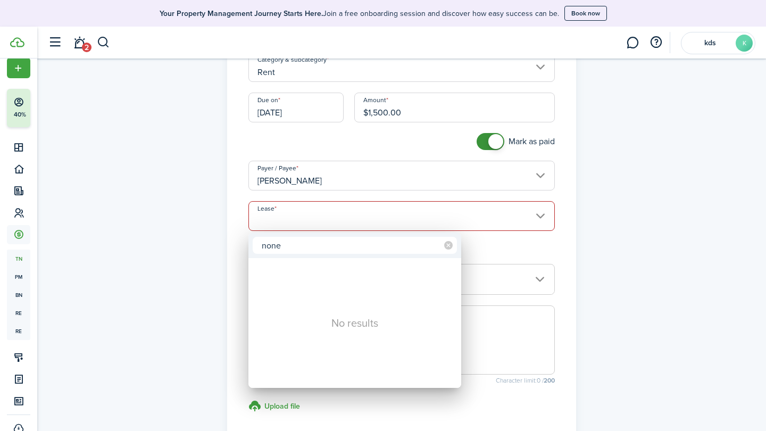
type input "none"
click at [501, 256] on div at bounding box center [383, 215] width 936 height 601
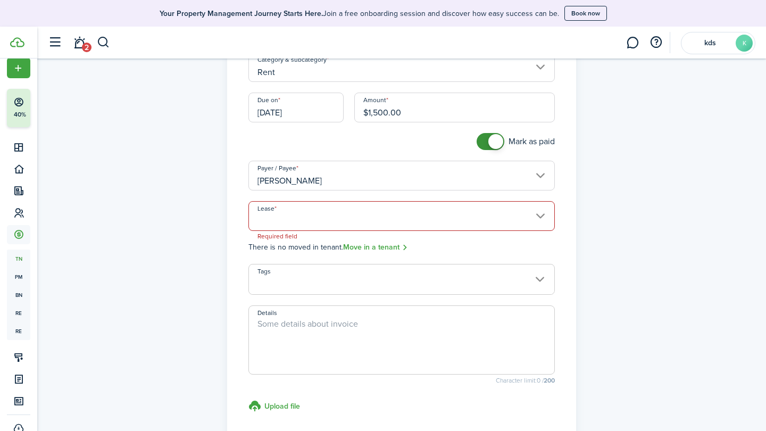
click at [375, 246] on link "Move in a tenant" at bounding box center [375, 247] width 65 height 12
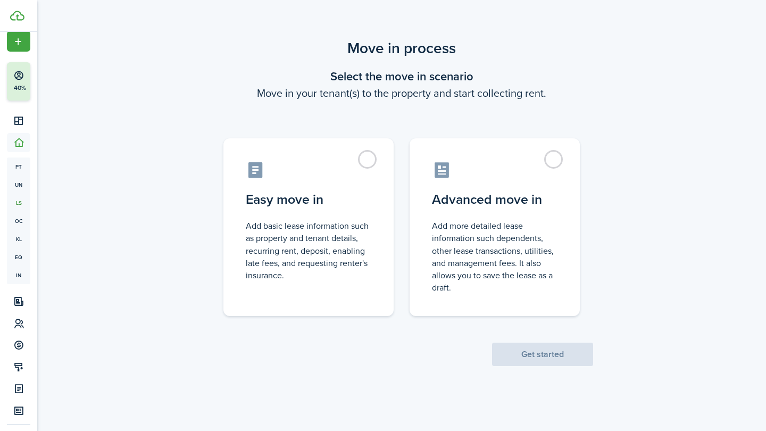
click at [546, 354] on span "Get started" at bounding box center [542, 354] width 101 height 11
click at [358, 174] on control-radio-card-icon at bounding box center [308, 167] width 125 height 19
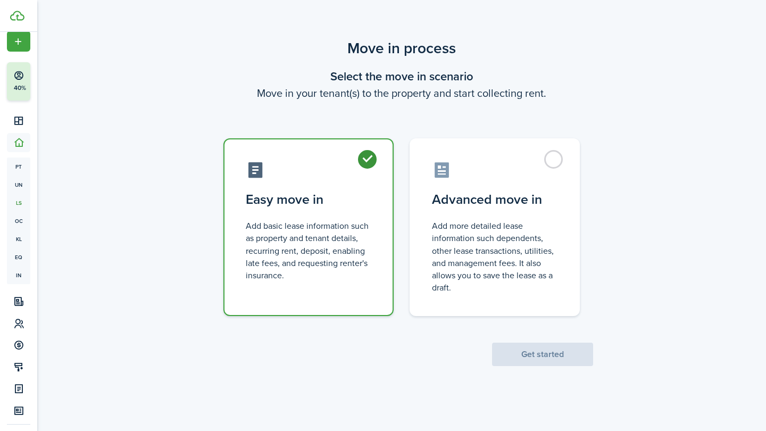
radio input "true"
click at [546, 371] on div "Move in process Select the move in scenario Move in your tenant(s) to the prope…" at bounding box center [401, 219] width 728 height 375
click at [544, 368] on div "Move in process Select the move in scenario Move in your tenant(s) to the prope…" at bounding box center [401, 201] width 728 height 339
click at [544, 366] on div "Move in process Select the move in scenario Move in your tenant(s) to the prope…" at bounding box center [401, 201] width 728 height 339
click at [534, 350] on button "Get started" at bounding box center [542, 353] width 101 height 23
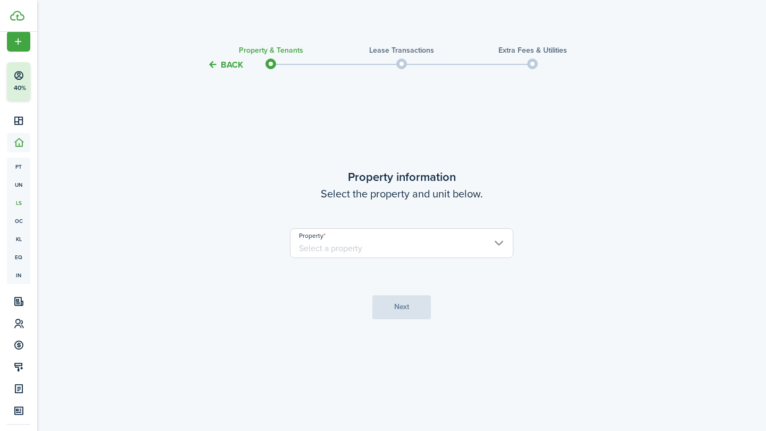
click at [406, 254] on input "Property" at bounding box center [401, 243] width 223 height 30
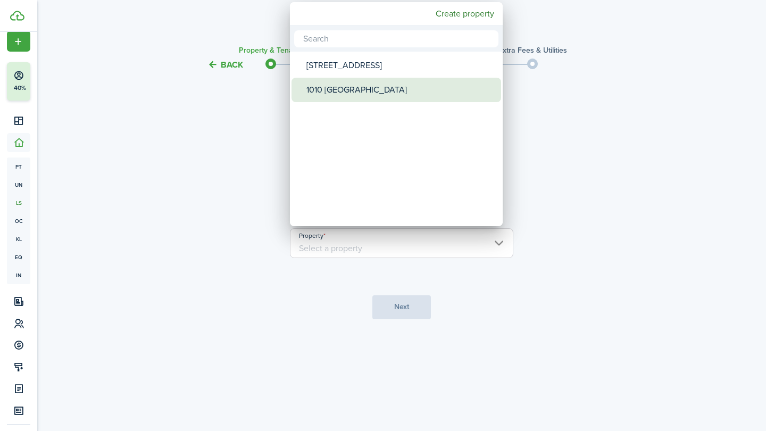
click at [331, 82] on div "1010 [GEOGRAPHIC_DATA]" at bounding box center [400, 90] width 188 height 24
type input "1010 [GEOGRAPHIC_DATA]"
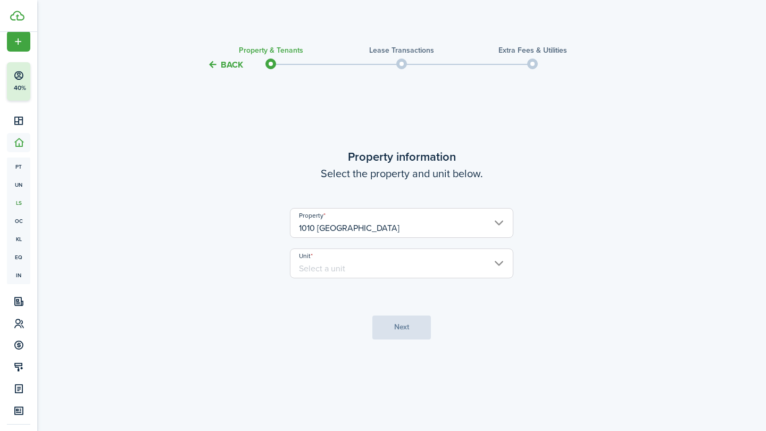
click at [372, 265] on input "Unit" at bounding box center [401, 263] width 223 height 30
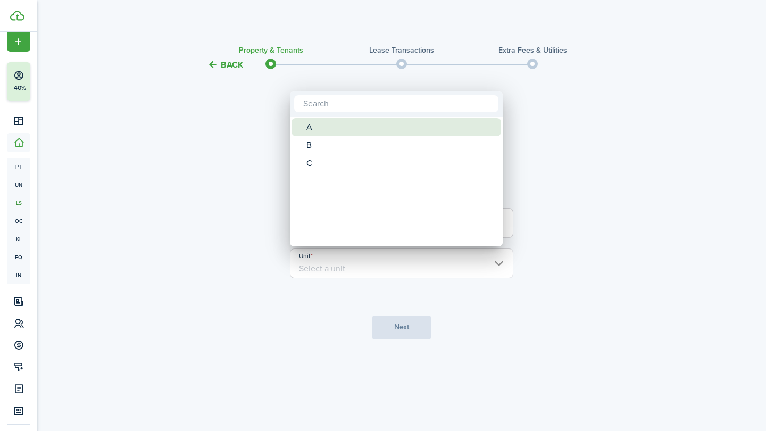
click at [340, 125] on div "A" at bounding box center [400, 127] width 188 height 18
type input "A"
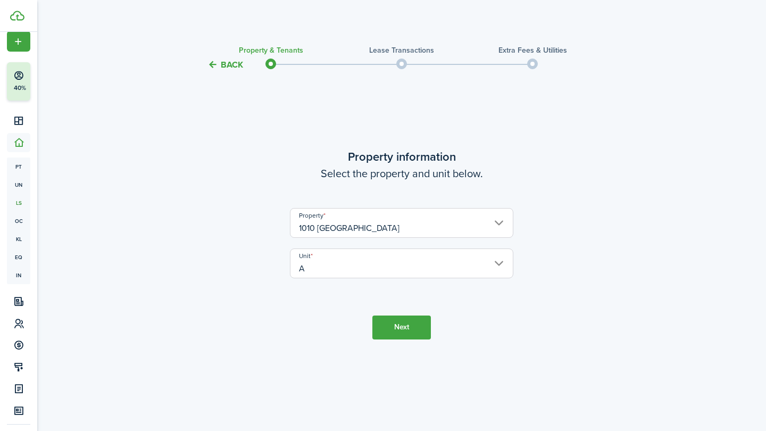
click at [386, 329] on button "Next" at bounding box center [401, 327] width 58 height 24
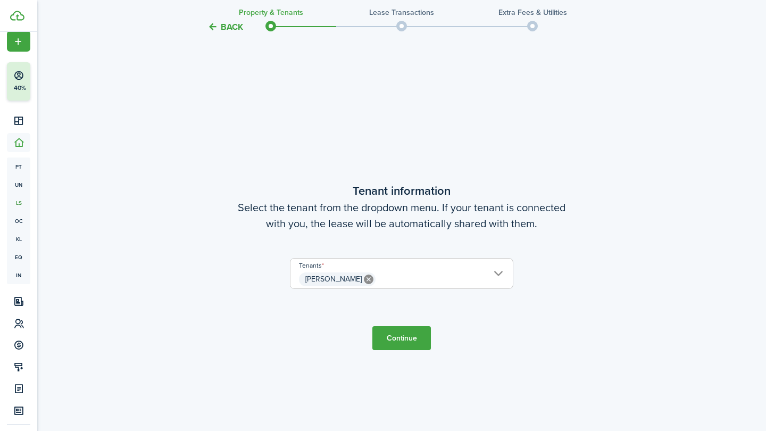
scroll to position [359, 0]
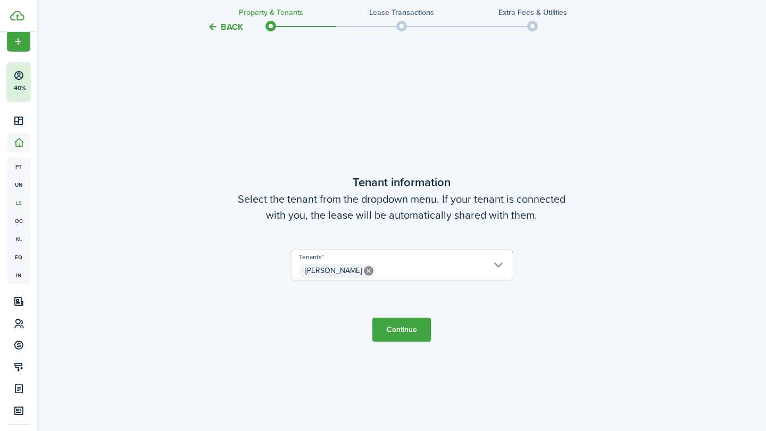
click at [386, 326] on button "Continue" at bounding box center [401, 329] width 58 height 24
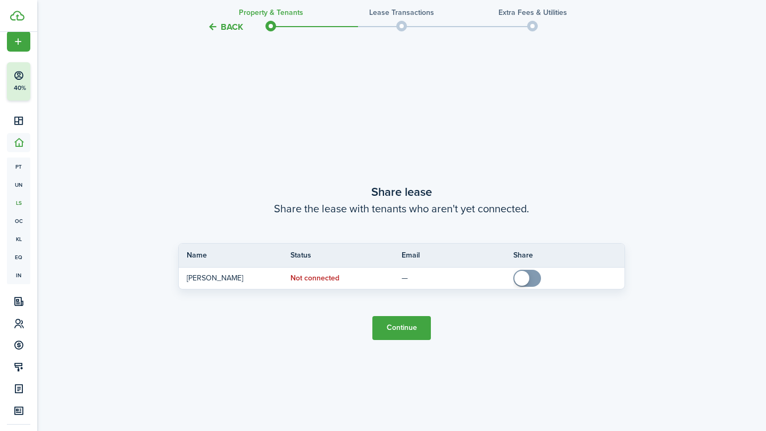
scroll to position [790, 0]
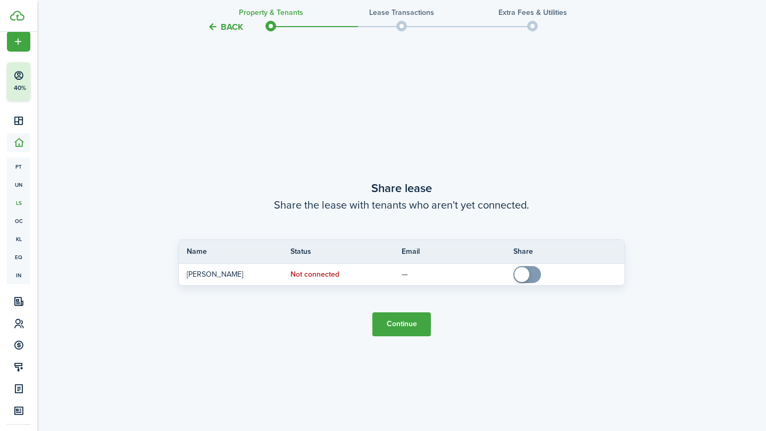
click at [388, 329] on button "Continue" at bounding box center [401, 324] width 58 height 24
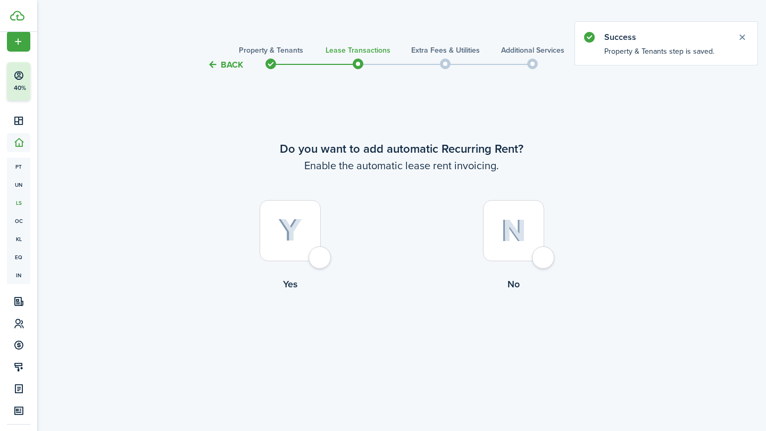
click at [529, 266] on label "No" at bounding box center [512, 248] width 223 height 96
radio input "true"
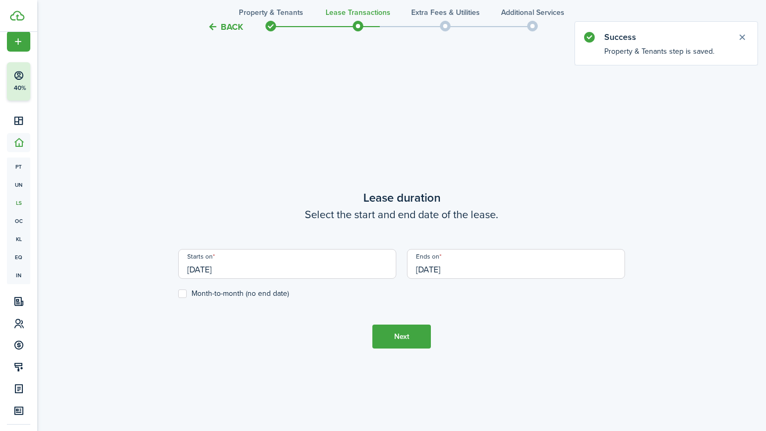
scroll to position [359, 0]
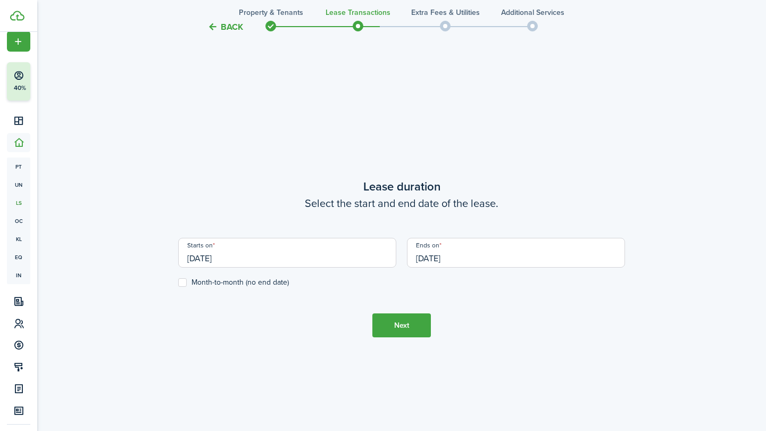
click at [246, 285] on label "Month-to-month (no end date)" at bounding box center [233, 282] width 111 height 9
click at [178, 283] on input "Month-to-month (no end date)" at bounding box center [178, 282] width 1 height 1
checkbox input "true"
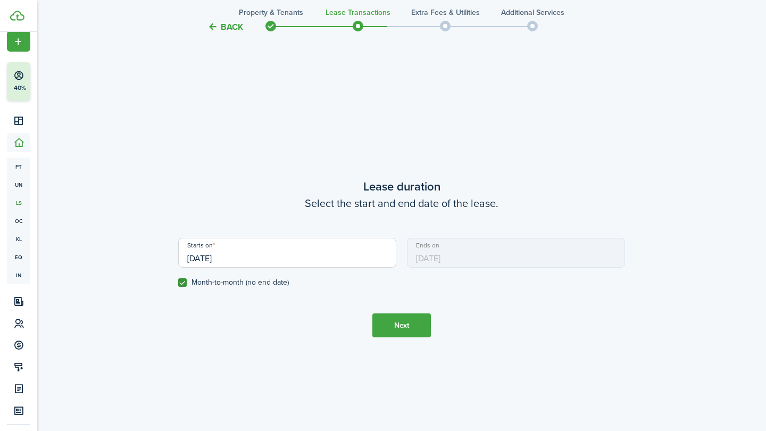
click at [407, 340] on tc-wizard-step "Lease duration Select the start and end date of the lease. Starts on [DATE] End…" at bounding box center [401, 257] width 447 height 431
click at [406, 324] on button "Next" at bounding box center [401, 325] width 58 height 24
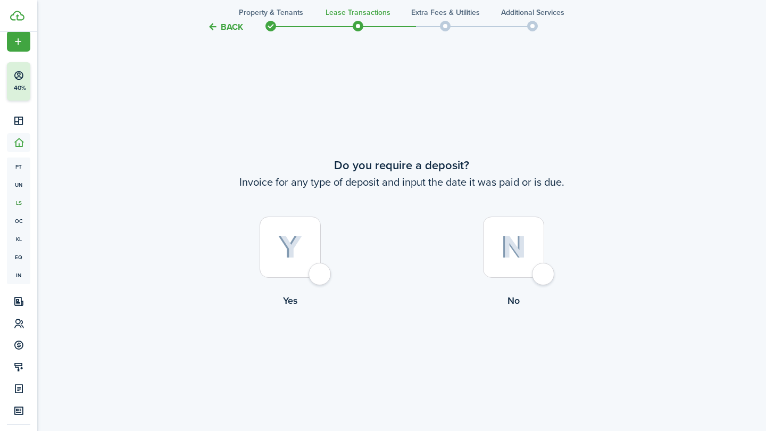
scroll to position [790, 0]
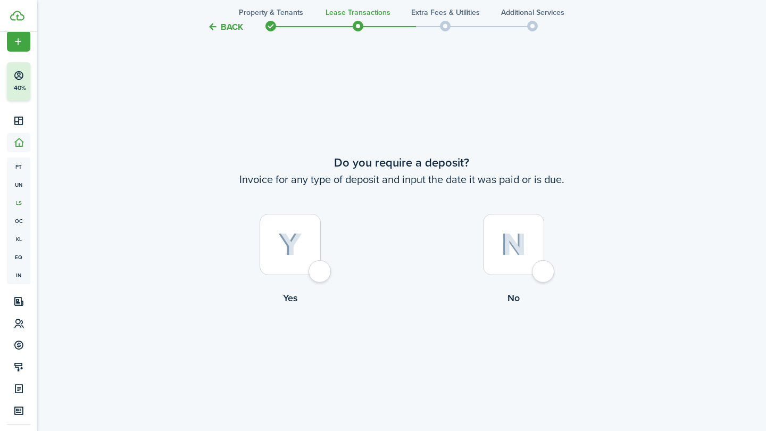
click at [306, 270] on div at bounding box center [289, 244] width 61 height 61
radio input "true"
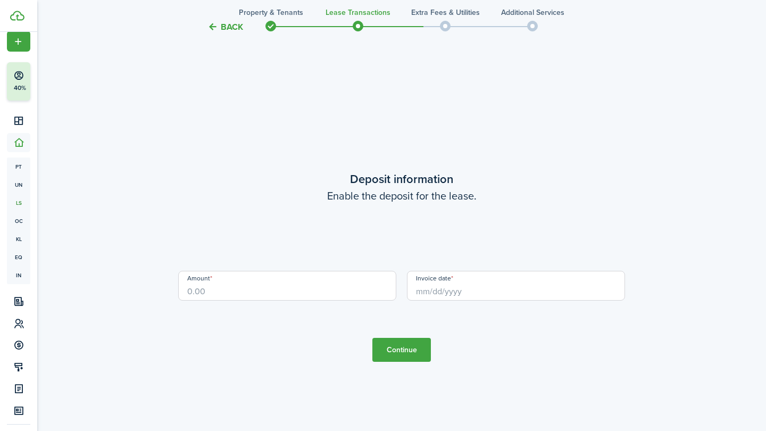
scroll to position [1221, 0]
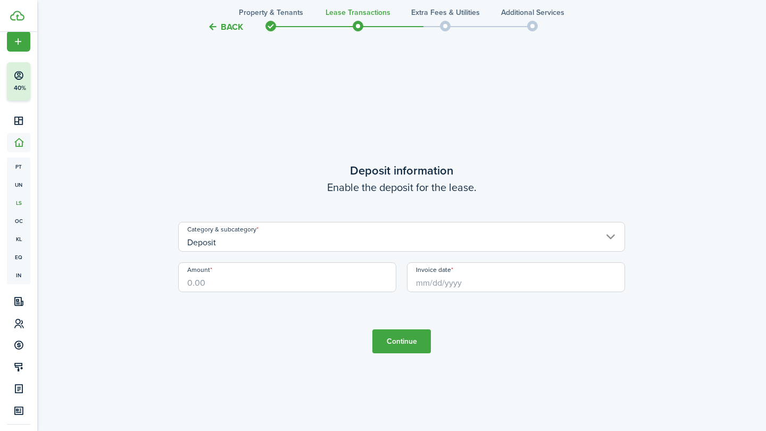
click at [278, 280] on input "Amount" at bounding box center [287, 277] width 218 height 30
click at [467, 275] on input "Invoice date" at bounding box center [516, 277] width 218 height 30
type input "$1,500.00"
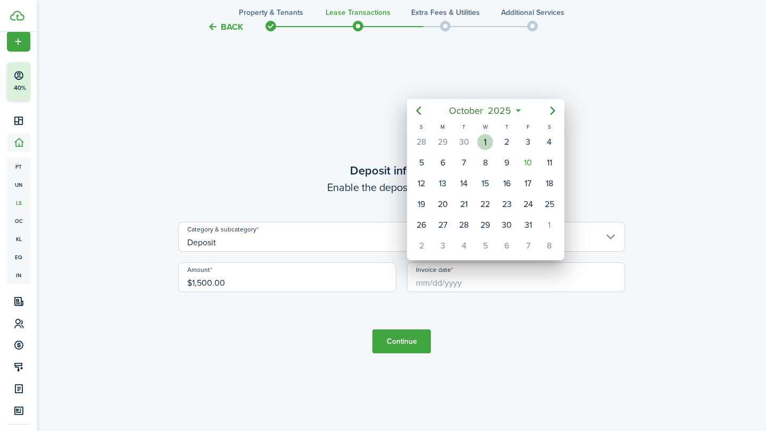
click at [490, 139] on div "1" at bounding box center [485, 142] width 16 height 16
type input "[DATE]"
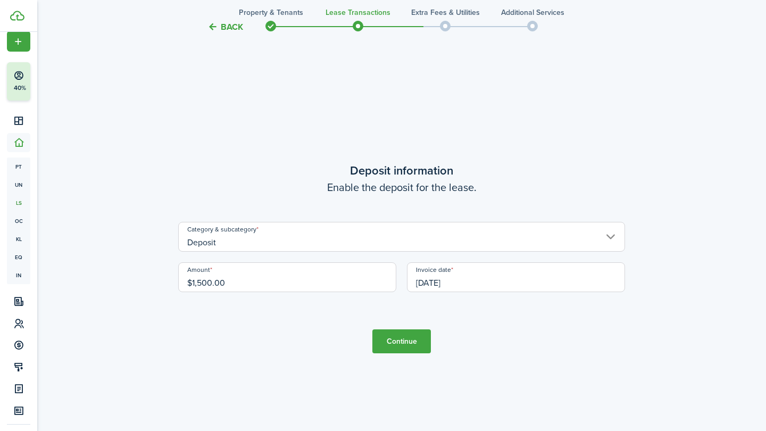
click at [405, 344] on button "Continue" at bounding box center [401, 341] width 58 height 24
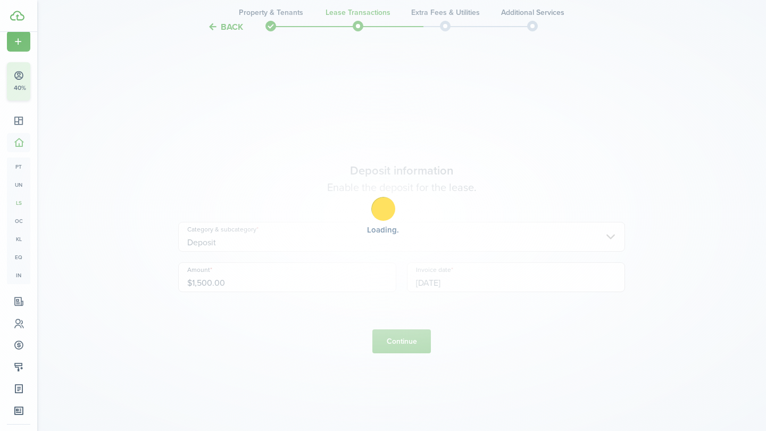
scroll to position [0, 0]
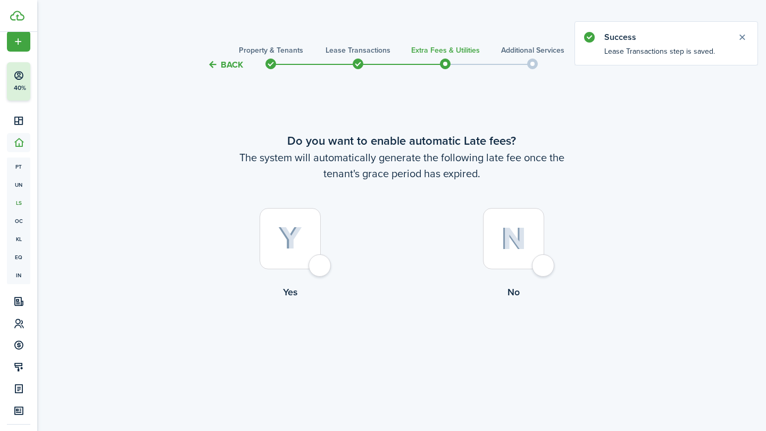
click at [534, 264] on div at bounding box center [513, 238] width 61 height 61
radio input "true"
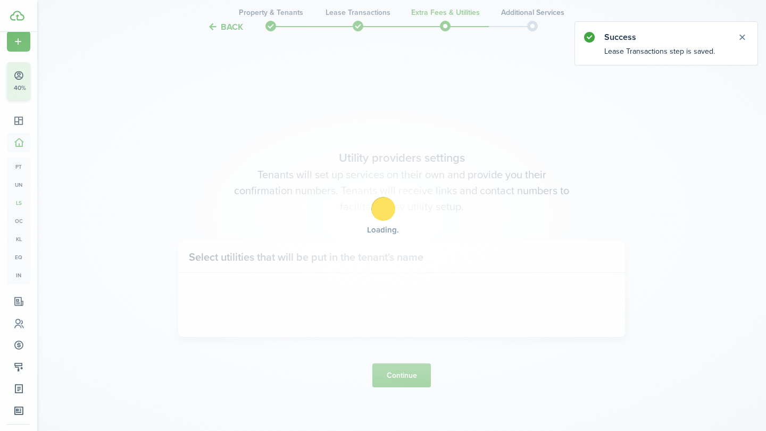
scroll to position [359, 0]
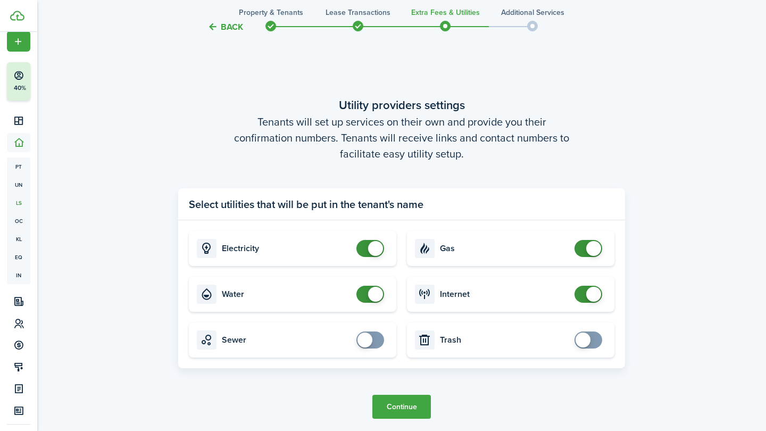
click at [388, 372] on tc-wizard-step "Utility providers settings Tenants will set up services on their own and provid…" at bounding box center [401, 257] width 447 height 431
click at [358, 261] on card "Electricity" at bounding box center [292, 248] width 207 height 35
click at [358, 255] on input "checkbox" at bounding box center [372, 248] width 32 height 17
checkbox input "false"
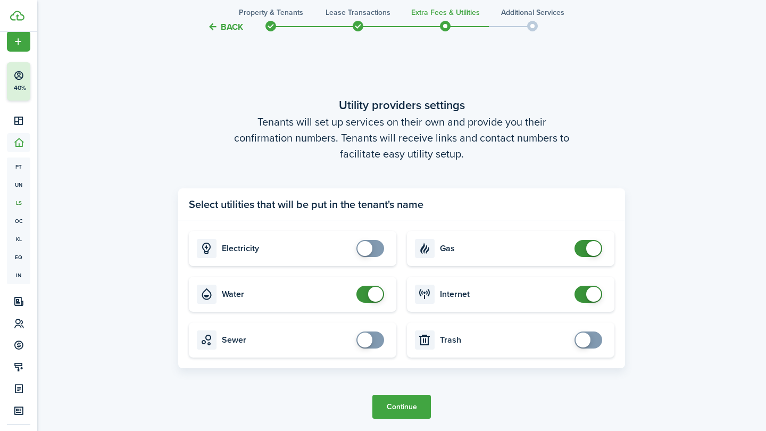
click at [367, 296] on span at bounding box center [370, 293] width 11 height 17
checkbox input "false"
click at [586, 253] on span at bounding box center [588, 248] width 11 height 17
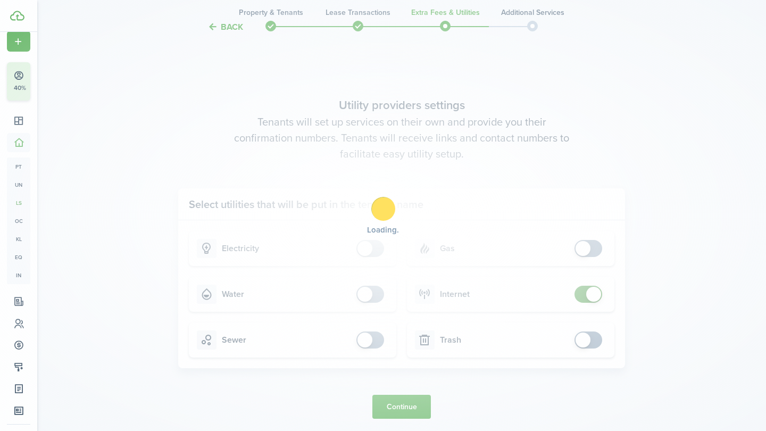
checkbox input "false"
click at [586, 294] on span at bounding box center [593, 294] width 15 height 15
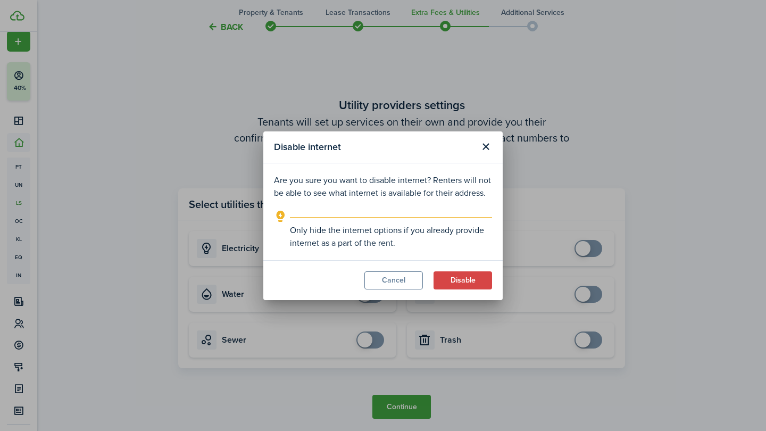
click at [461, 275] on button "Disable" at bounding box center [462, 280] width 58 height 18
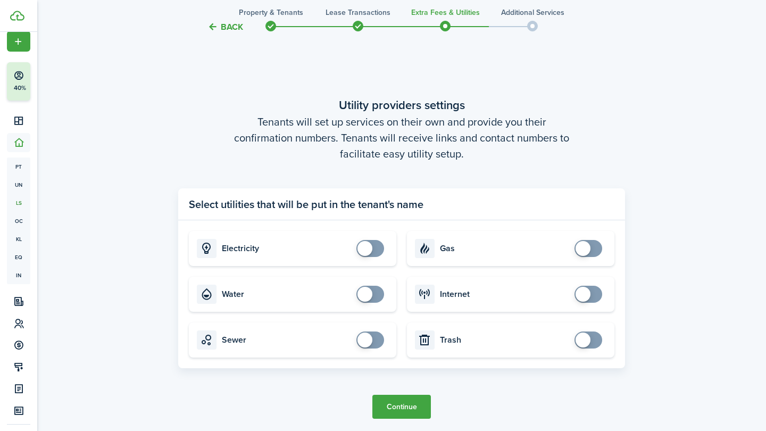
click at [414, 408] on button "Continue" at bounding box center [401, 406] width 58 height 24
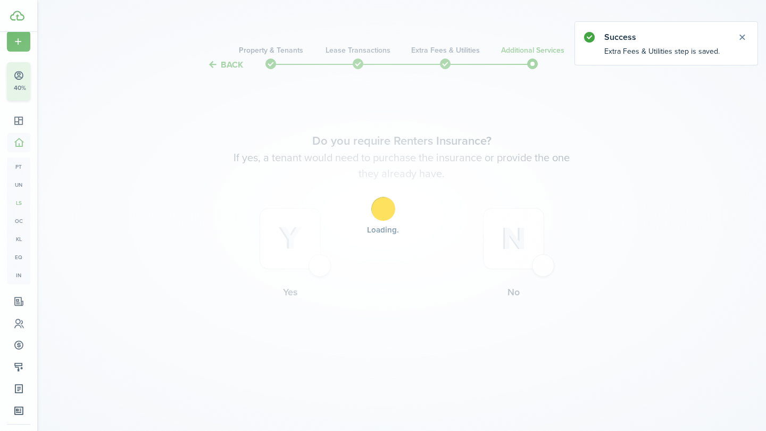
scroll to position [0, 0]
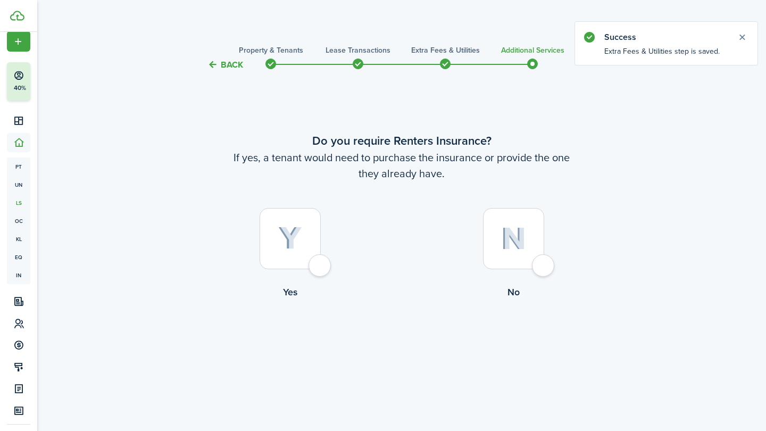
click at [508, 259] on div at bounding box center [513, 238] width 61 height 61
radio input "true"
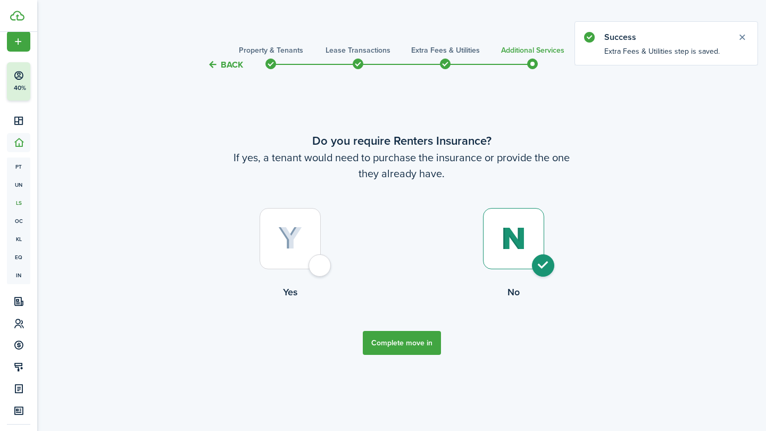
click at [390, 349] on button "Complete move in" at bounding box center [402, 343] width 78 height 24
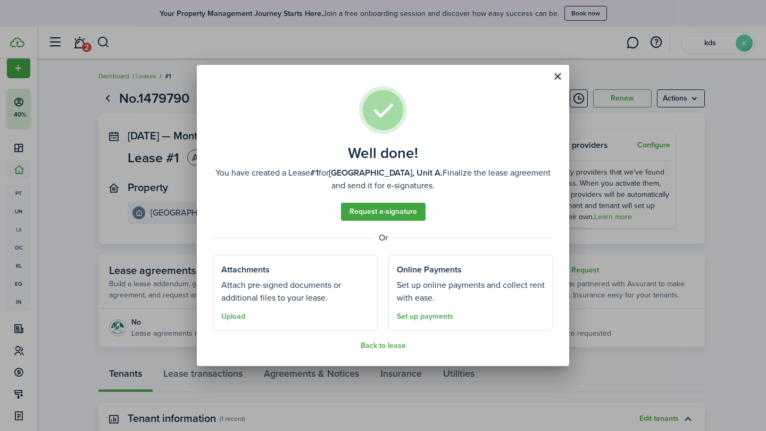
click at [415, 315] on link "Set up payments" at bounding box center [425, 316] width 56 height 9
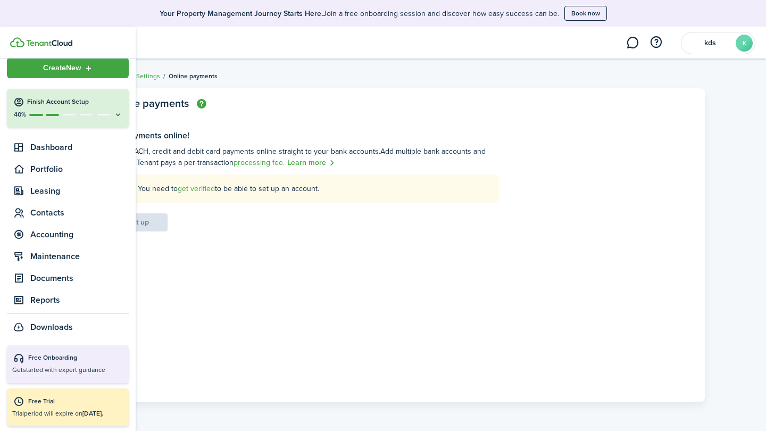
click at [10, 96] on button "Finish Account Setup 40%" at bounding box center [68, 108] width 122 height 38
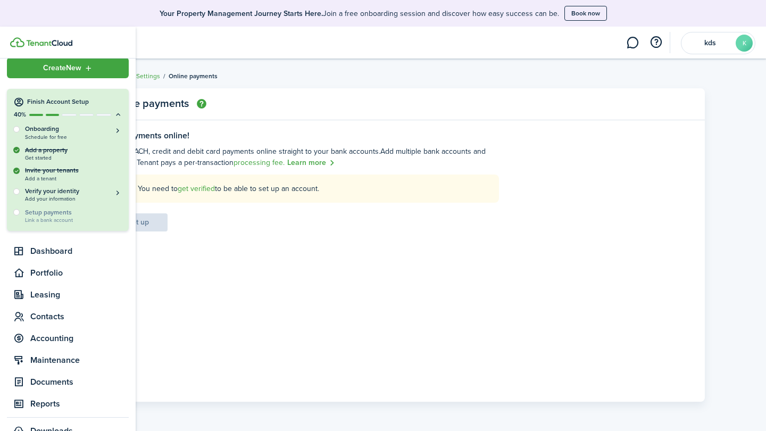
click at [44, 66] on span "Create New" at bounding box center [62, 67] width 38 height 7
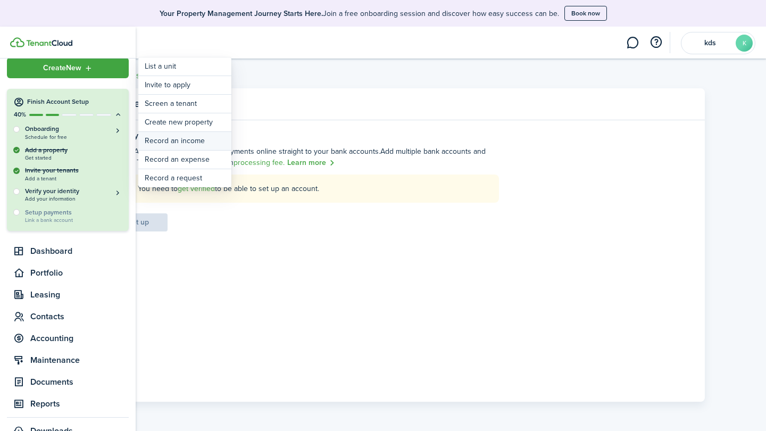
click at [173, 144] on link "Record an income" at bounding box center [184, 141] width 93 height 18
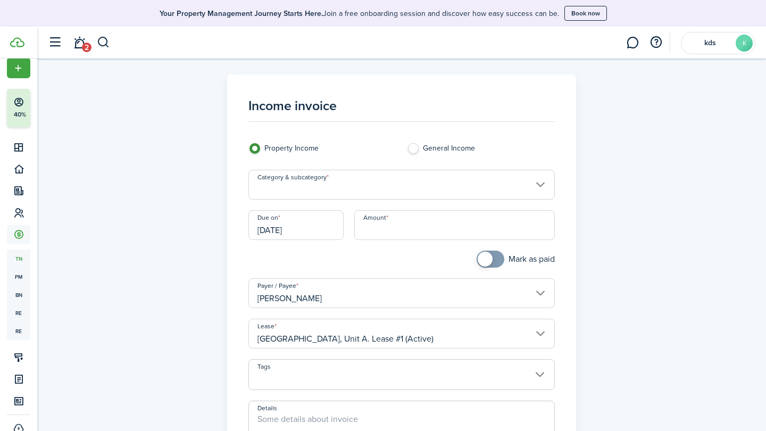
click at [273, 195] on input "Category & subcategory" at bounding box center [401, 185] width 307 height 30
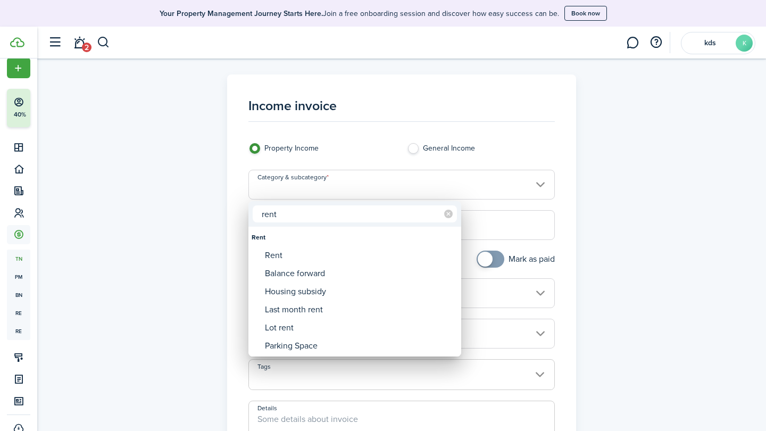
type input "rent"
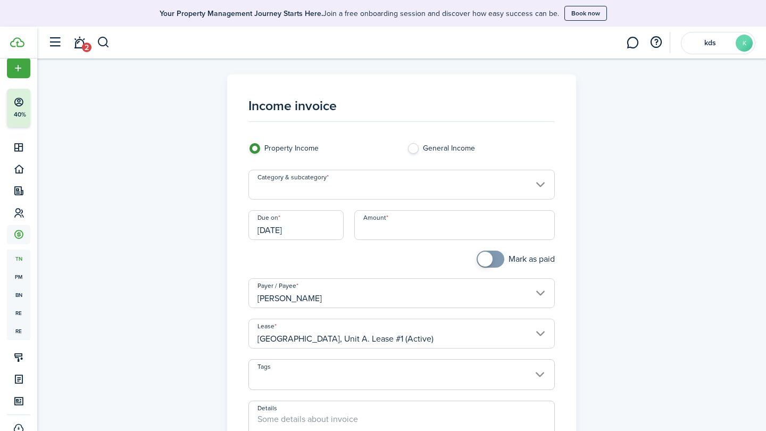
click at [273, 194] on input "Category & subcategory" at bounding box center [401, 185] width 307 height 30
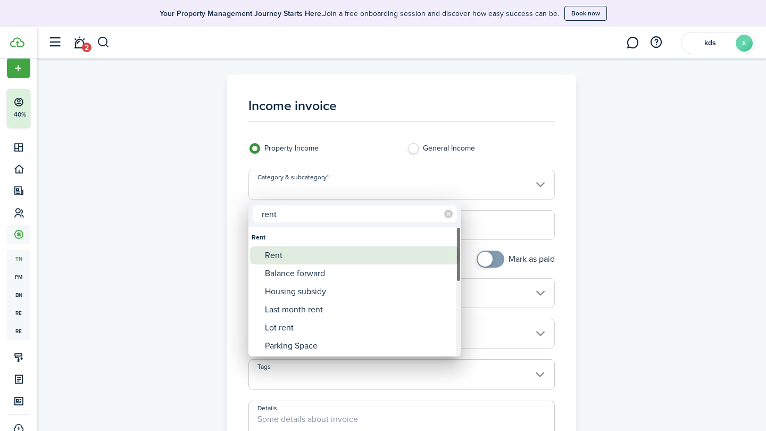
type input "rent"
click at [277, 256] on div "Rent" at bounding box center [359, 255] width 188 height 18
type input "Rent"
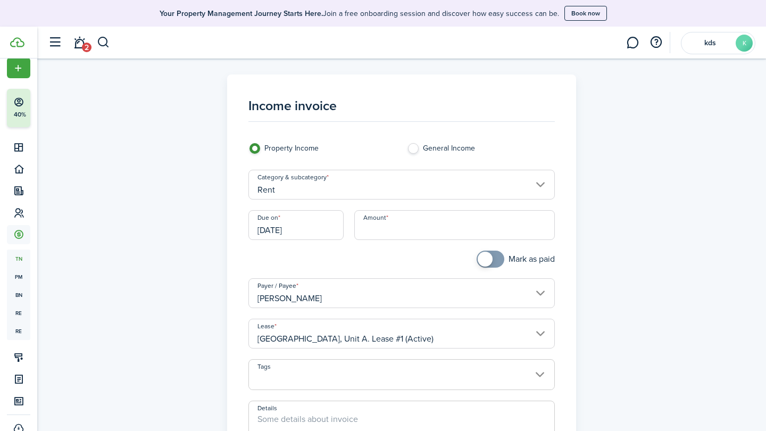
click at [388, 188] on input "Rent" at bounding box center [401, 185] width 307 height 30
click at [388, 188] on div at bounding box center [383, 215] width 936 height 601
click at [388, 188] on input "Rent" at bounding box center [401, 185] width 307 height 30
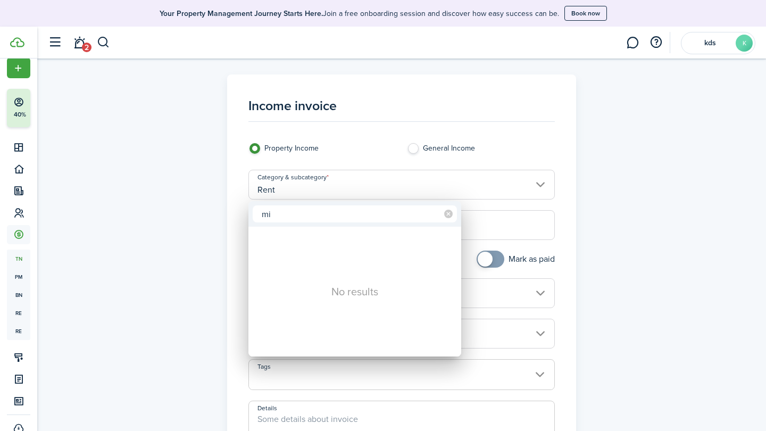
type input "m"
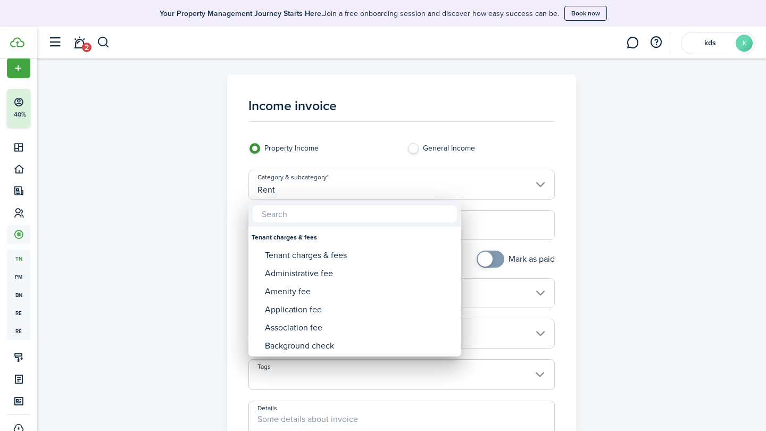
click at [437, 149] on div at bounding box center [383, 215] width 936 height 601
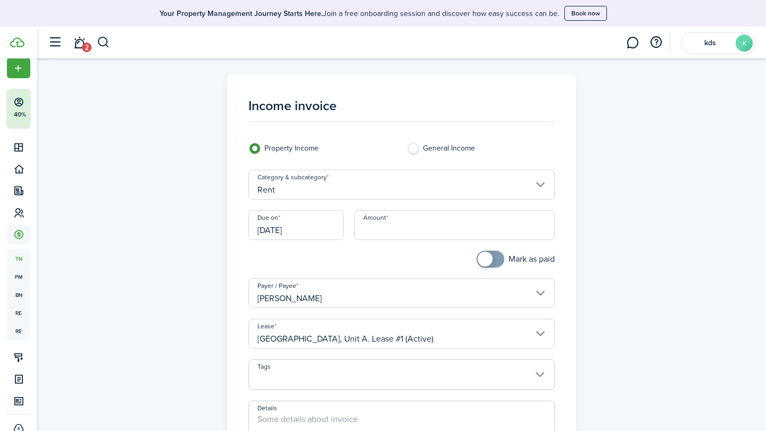
click at [417, 149] on label "General Income" at bounding box center [481, 151] width 148 height 16
radio input "false"
radio input "true"
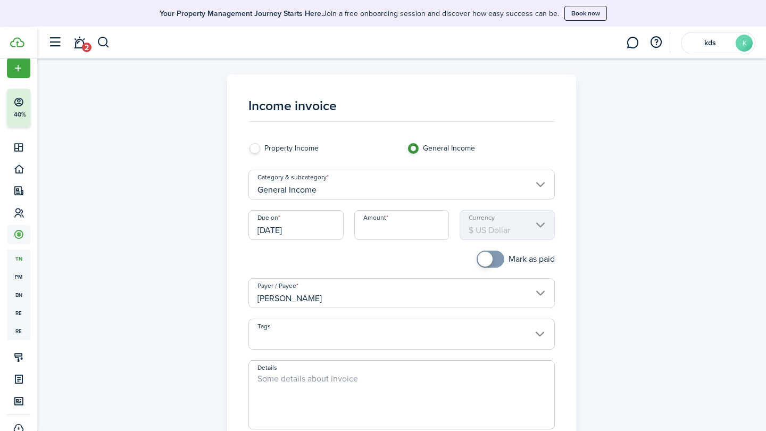
click at [414, 180] on input "General Income" at bounding box center [401, 185] width 307 height 30
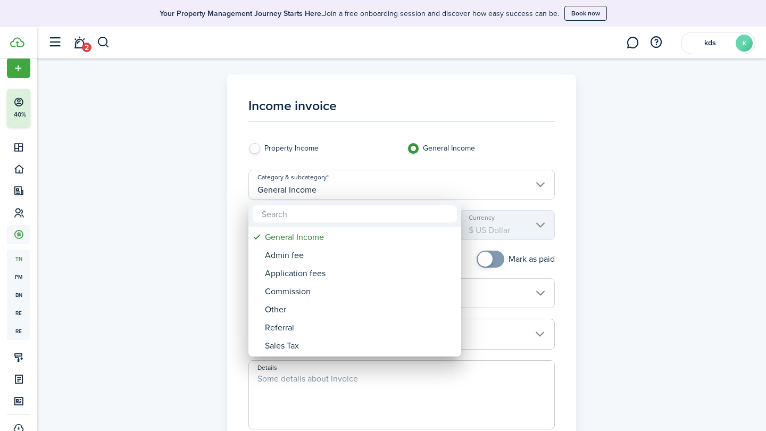
click at [224, 148] on div at bounding box center [383, 215] width 936 height 601
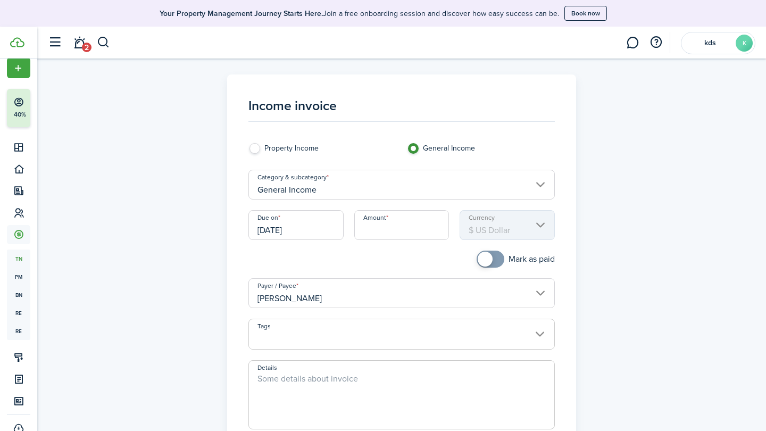
click at [323, 190] on input "General Income" at bounding box center [401, 185] width 307 height 30
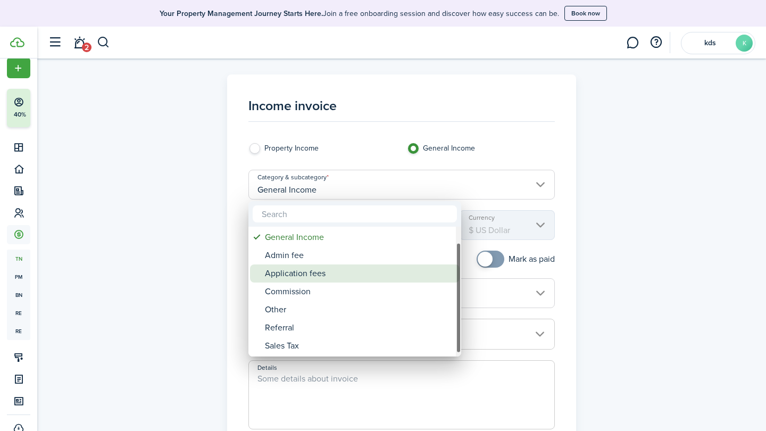
click at [324, 287] on div "Commission" at bounding box center [359, 291] width 188 height 18
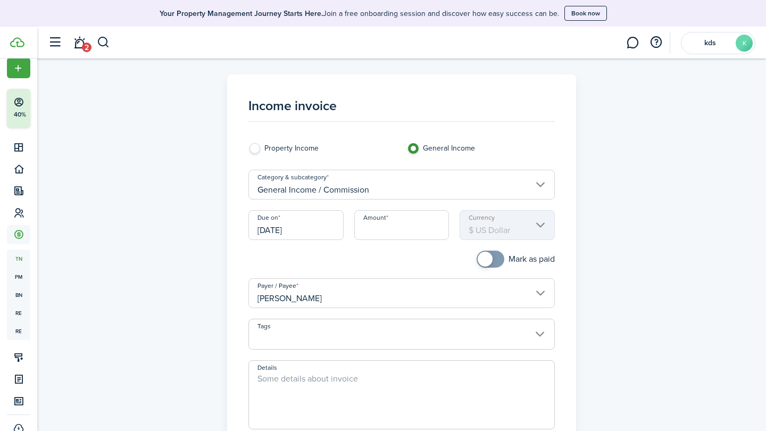
click at [370, 216] on input "Amount" at bounding box center [401, 225] width 95 height 30
click at [405, 288] on input "[PERSON_NAME]" at bounding box center [401, 293] width 307 height 30
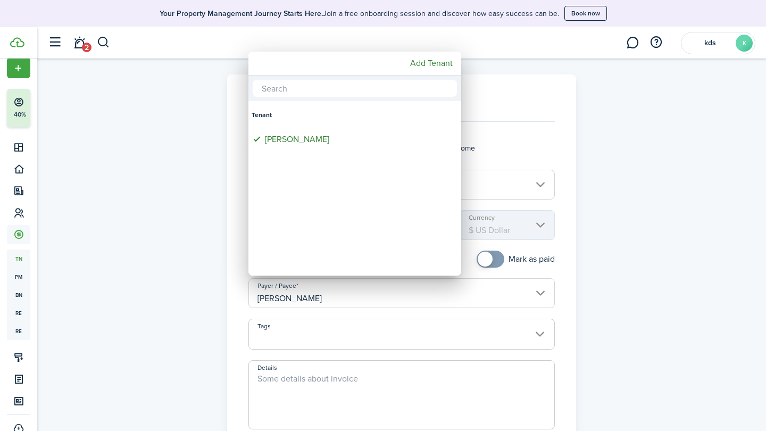
click at [405, 287] on div at bounding box center [383, 215] width 936 height 601
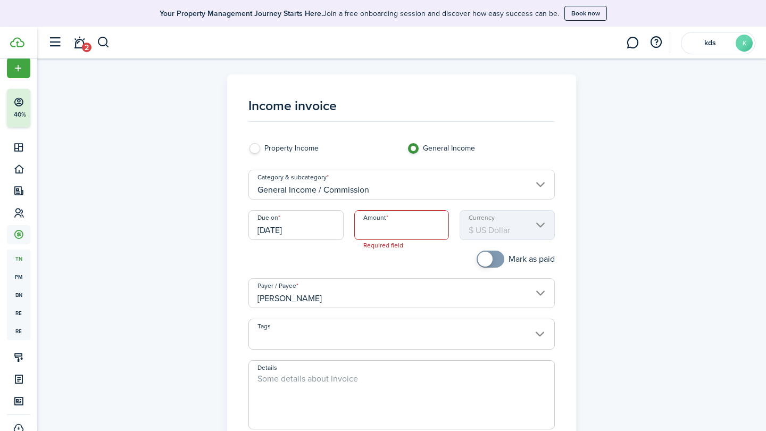
click at [353, 190] on input "General Income / Commission" at bounding box center [401, 185] width 307 height 30
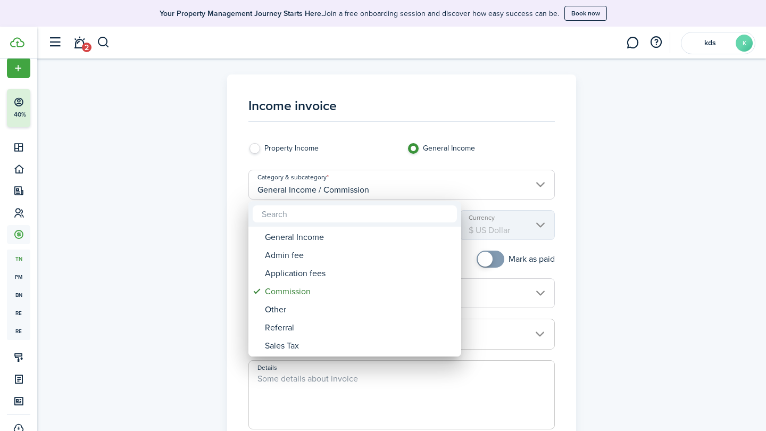
click at [226, 238] on div at bounding box center [383, 215] width 936 height 601
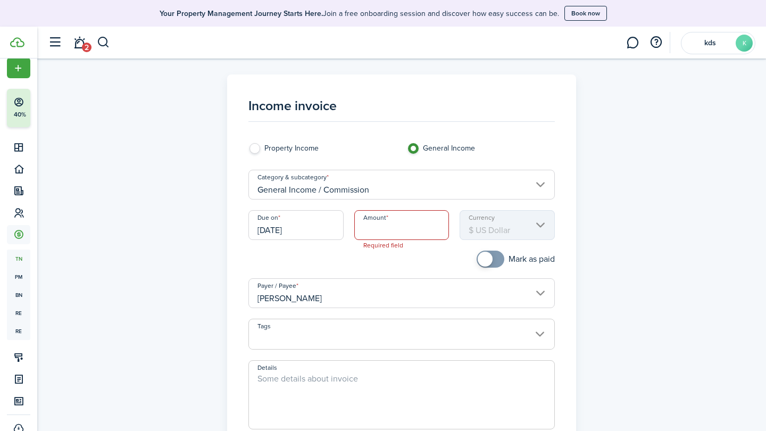
click at [398, 229] on input "Amount" at bounding box center [401, 225] width 95 height 30
click at [361, 221] on input "Amount" at bounding box center [401, 225] width 95 height 30
click at [286, 183] on input "General Income / Commission" at bounding box center [401, 185] width 307 height 30
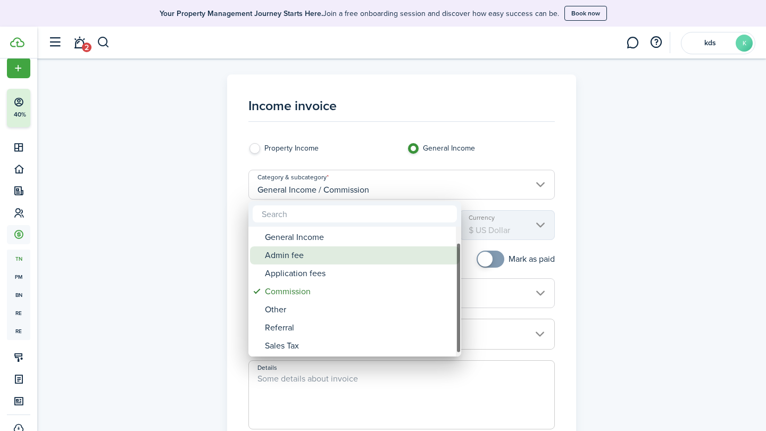
click at [284, 251] on div "Admin fee" at bounding box center [359, 255] width 188 height 18
type input "General Income / Admin fee"
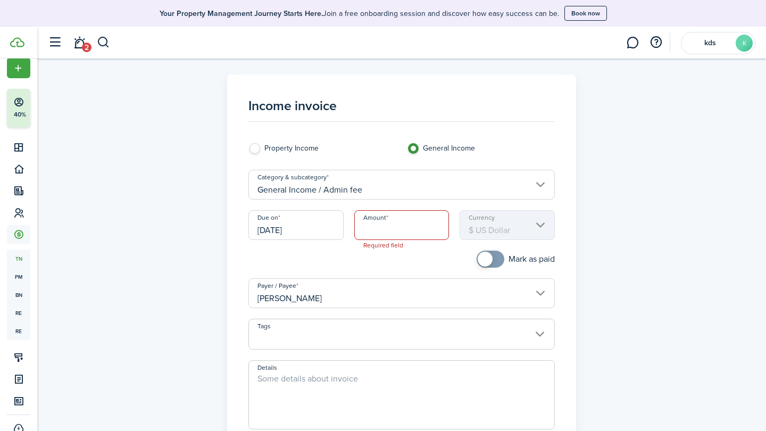
click at [258, 139] on panel-main-body "Income invoice Property Income General Income Category & subcategory General In…" at bounding box center [402, 285] width 328 height 401
click at [256, 152] on label "Property Income" at bounding box center [322, 151] width 148 height 16
radio input "true"
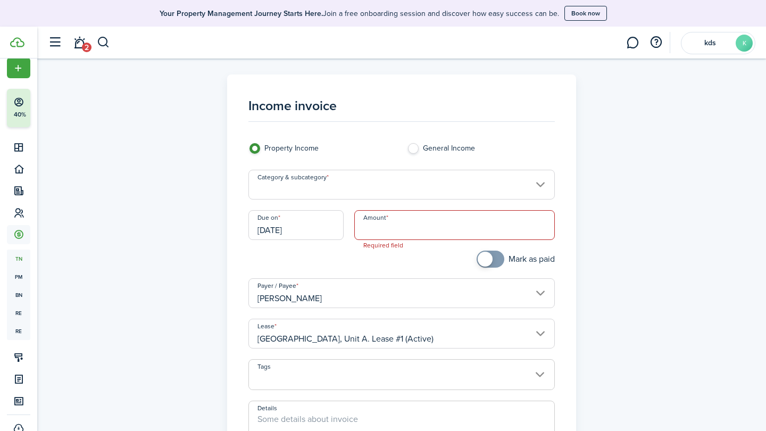
click at [406, 228] on input "Amount" at bounding box center [454, 225] width 201 height 30
click at [307, 198] on input "Category & subcategory" at bounding box center [401, 185] width 307 height 30
type input "$1,500.00"
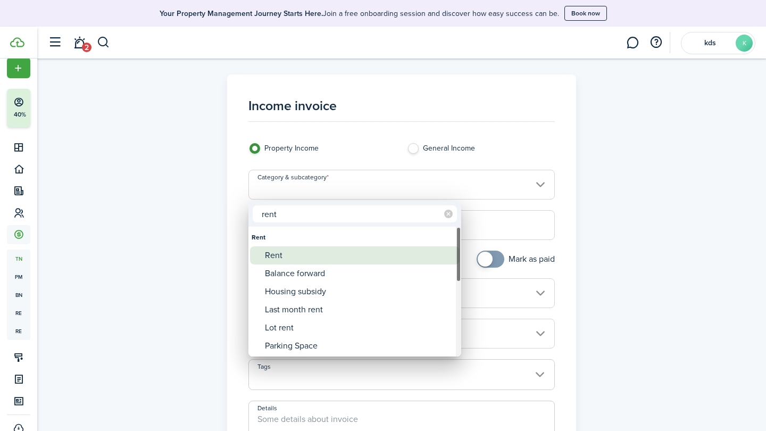
type input "rent"
click at [283, 248] on div "Rent" at bounding box center [359, 255] width 188 height 18
type input "Rent"
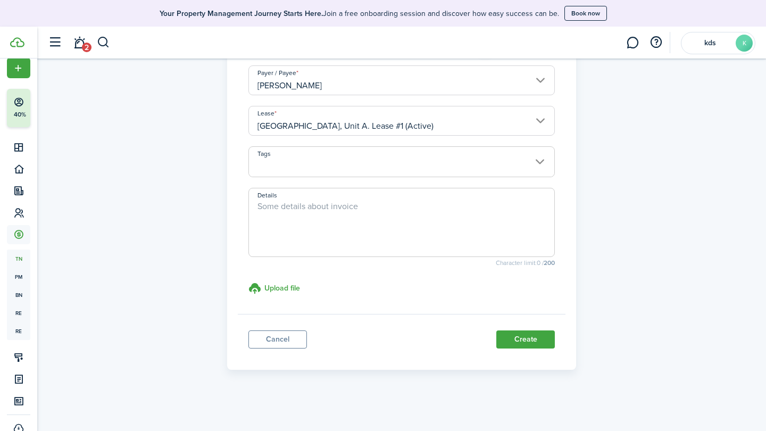
scroll to position [212, 0]
click at [525, 336] on button "Create" at bounding box center [525, 340] width 58 height 18
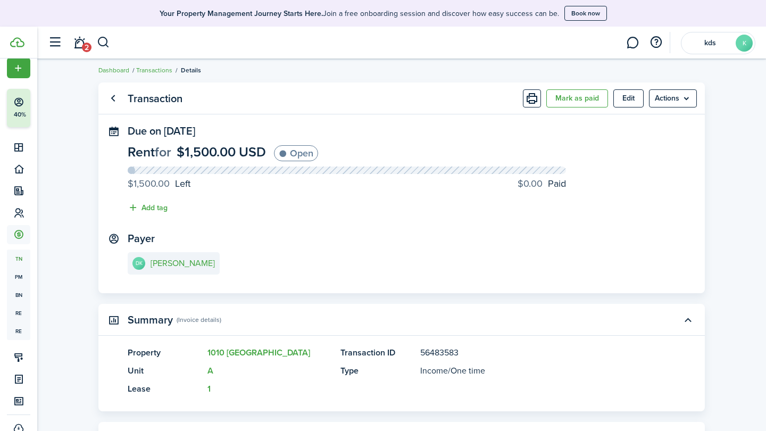
scroll to position [6, 0]
click at [582, 91] on button "Mark as paid" at bounding box center [577, 98] width 62 height 18
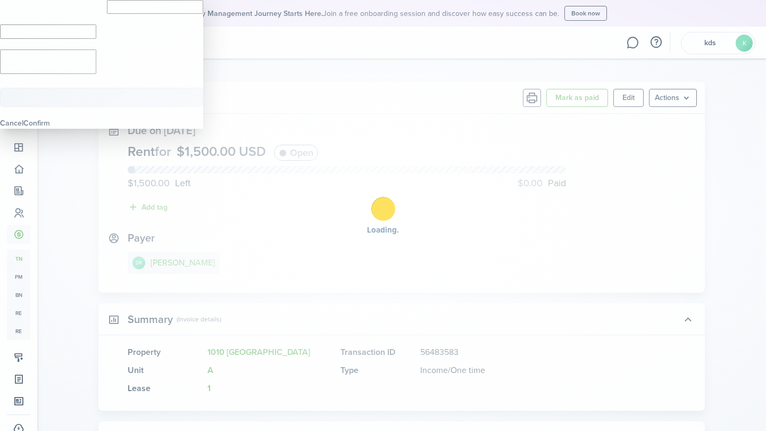
type input "$1,500.00"
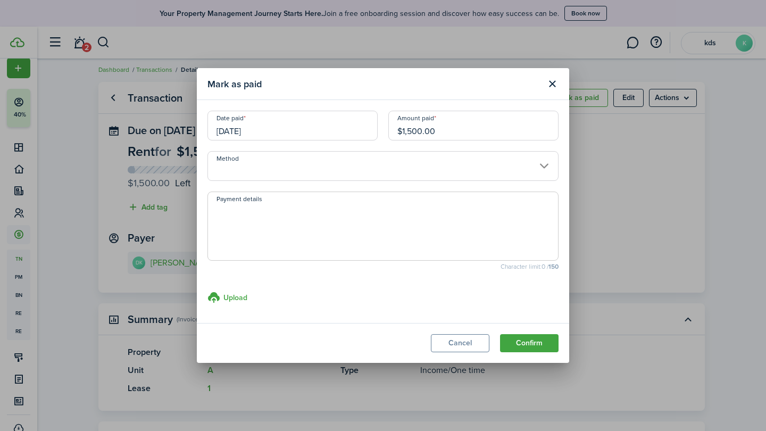
click at [386, 165] on input "Method" at bounding box center [382, 166] width 351 height 30
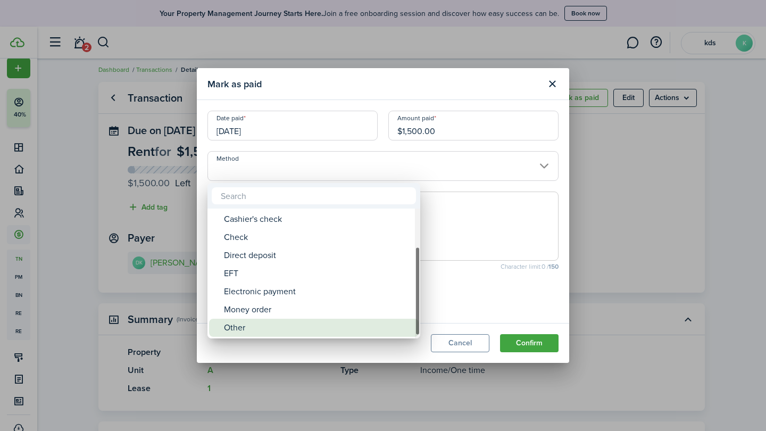
click at [259, 322] on div "Other" at bounding box center [318, 327] width 188 height 18
type input "Other"
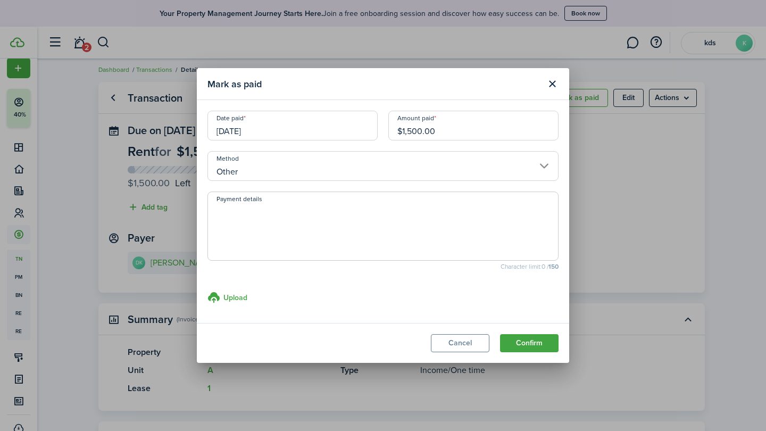
click at [519, 342] on button "Confirm" at bounding box center [529, 343] width 58 height 18
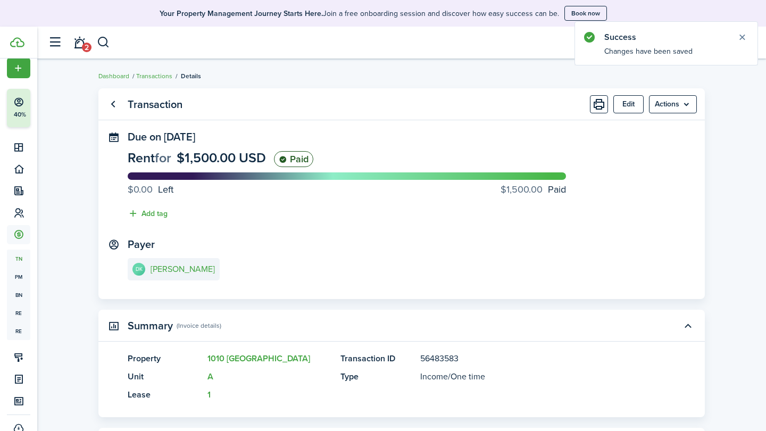
scroll to position [0, 0]
click at [685, 103] on menu-btn "Actions" at bounding box center [673, 104] width 48 height 18
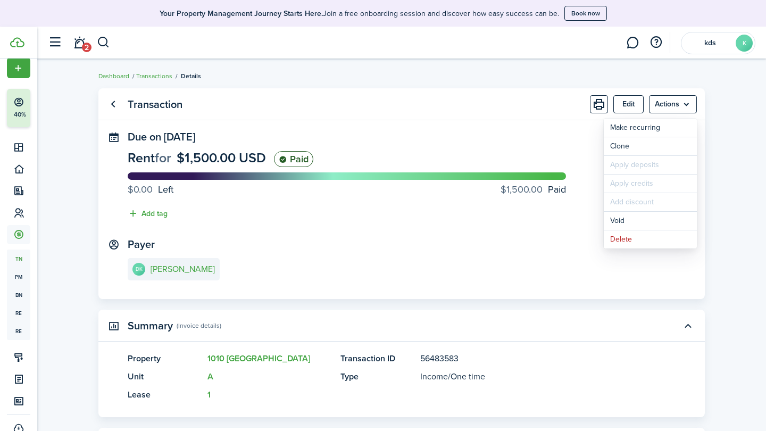
click at [366, 126] on panel-main "Transaction Edit Actions Due on [DATE] Rent for $1,500.00 USD Paid $0.00 Left $…" at bounding box center [401, 193] width 606 height 211
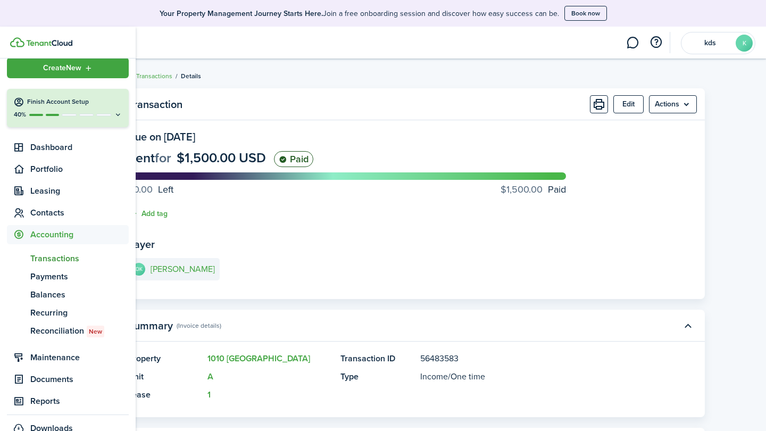
click at [20, 71] on div "Create New" at bounding box center [68, 67] width 122 height 21
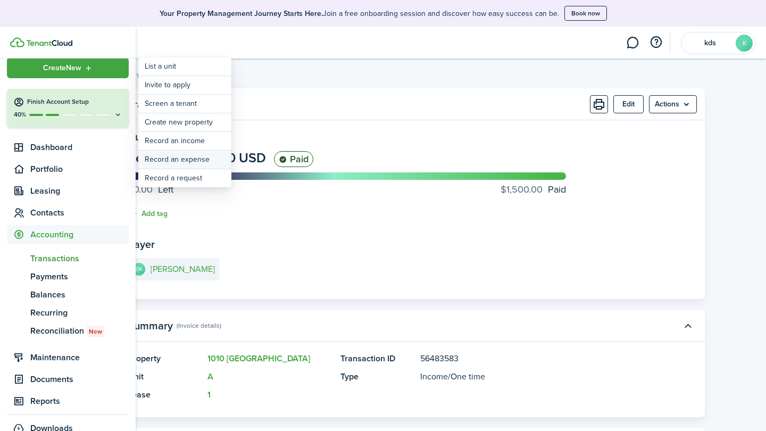
click at [196, 164] on link "Record an expense" at bounding box center [184, 159] width 93 height 18
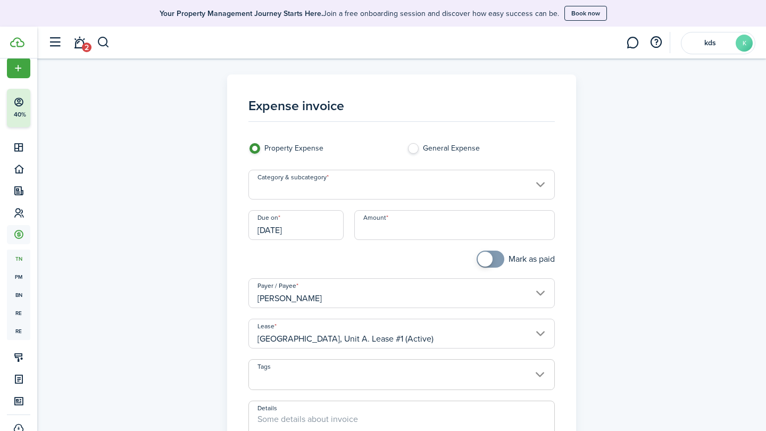
click at [416, 189] on input "Category & subcategory" at bounding box center [401, 185] width 307 height 30
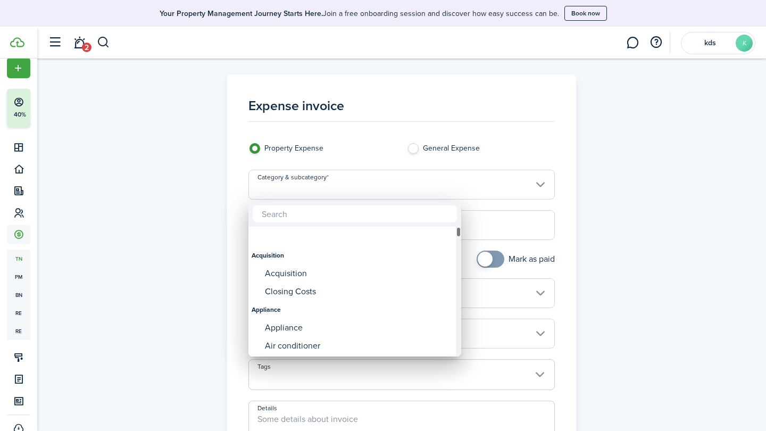
drag, startPoint x: 458, startPoint y: 258, endPoint x: 438, endPoint y: 212, distance: 49.8
click at [438, 212] on div "Acquisition Acquisition Closing Costs Appliance Appliance Air conditioner Cloth…" at bounding box center [354, 278] width 213 height 155
click at [432, 174] on div at bounding box center [383, 215] width 936 height 601
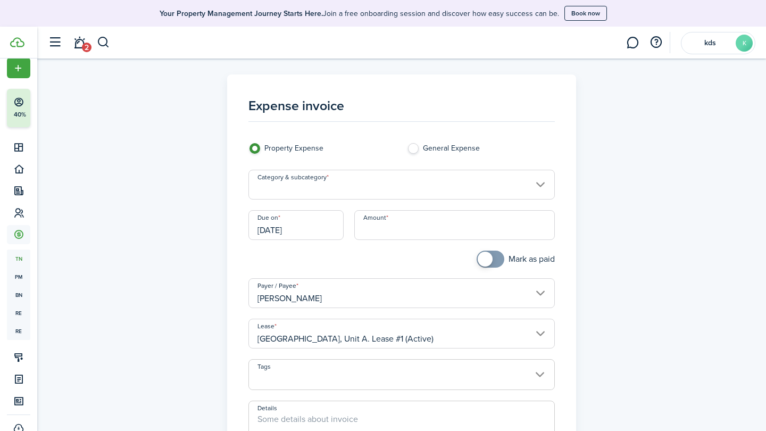
click at [436, 213] on input "Amount" at bounding box center [454, 225] width 201 height 30
click at [381, 194] on input "Category & subcategory" at bounding box center [401, 185] width 307 height 30
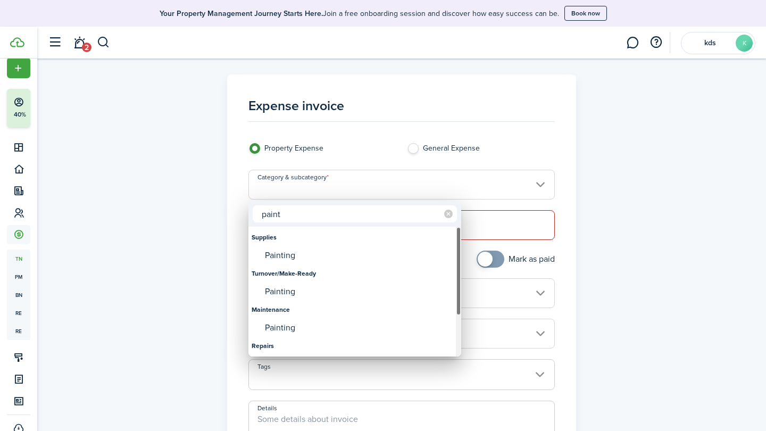
type input "paint"
click at [304, 248] on div "Painting" at bounding box center [359, 255] width 188 height 18
type input "Supplies / Painting"
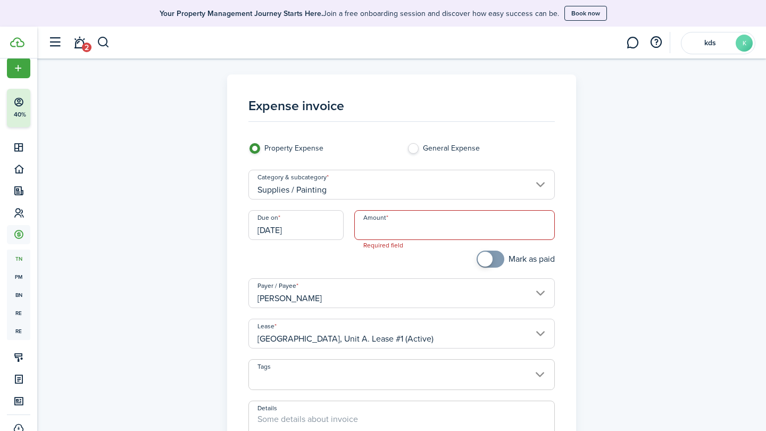
click at [402, 217] on input "Amount" at bounding box center [454, 225] width 201 height 30
click at [364, 285] on input "[PERSON_NAME]" at bounding box center [401, 293] width 307 height 30
type input "$500.00"
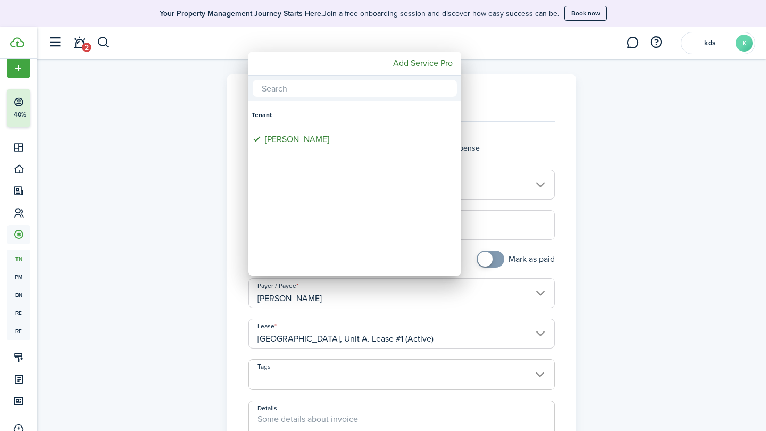
click at [406, 54] on mbsc-button "Add Service Pro" at bounding box center [423, 63] width 68 height 19
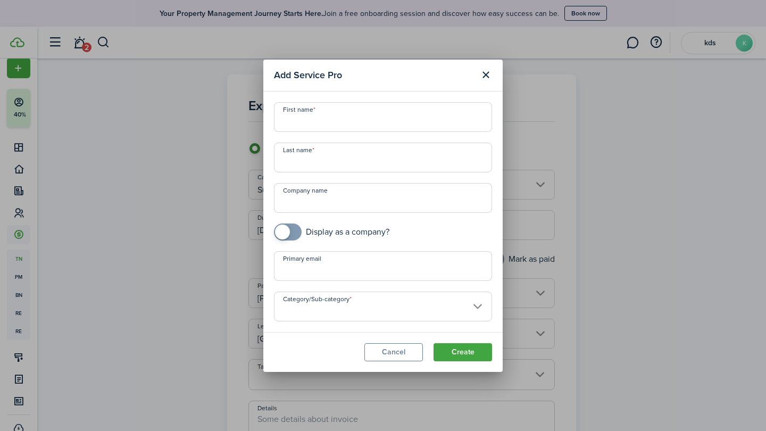
click at [393, 111] on input "First name" at bounding box center [383, 117] width 218 height 30
type input "K"
type input "[PERSON_NAME]"
type input "Painter"
click at [392, 213] on div "First name [PERSON_NAME] Last name [PERSON_NAME] Company name Display as a comp…" at bounding box center [382, 211] width 229 height 219
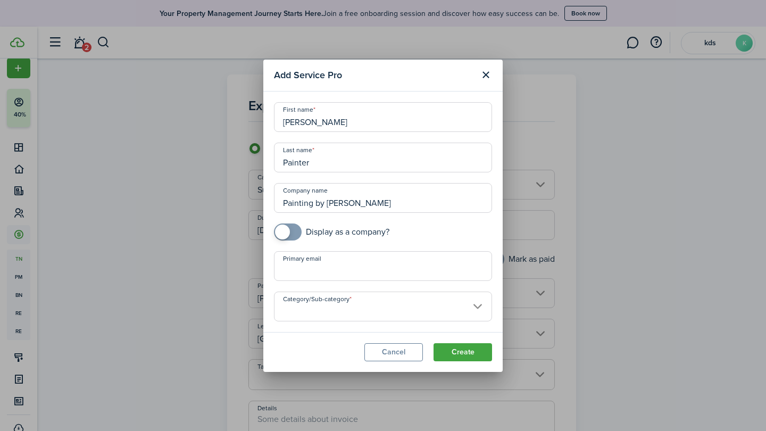
type input "Painting by [PERSON_NAME]"
checkbox input "true"
click at [293, 229] on span at bounding box center [287, 231] width 11 height 17
click at [306, 260] on input "Primary email" at bounding box center [383, 266] width 218 height 30
click at [433, 232] on mobiscroll-switch "Display as a company?" at bounding box center [383, 231] width 218 height 17
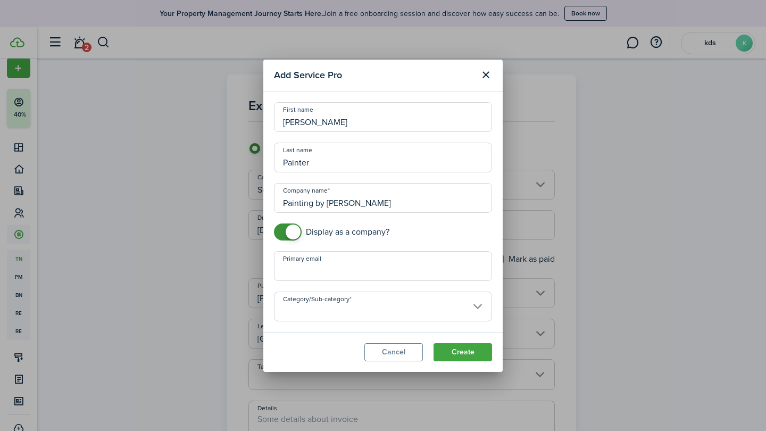
click at [474, 363] on modal-footer "Cancel Create" at bounding box center [382, 352] width 239 height 40
click at [474, 357] on button "Create" at bounding box center [462, 352] width 58 height 18
click at [302, 302] on input "Category/Sub-category" at bounding box center [383, 306] width 218 height 30
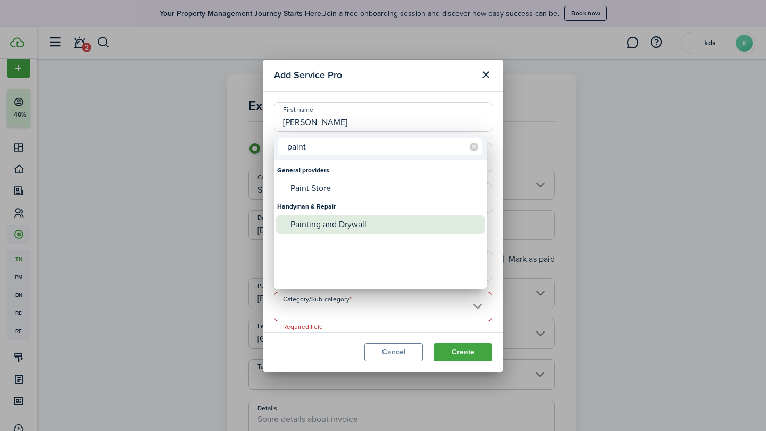
type input "paint"
click at [308, 215] on div "Painting and Drywall" at bounding box center [384, 224] width 188 height 18
type input "Handyman & Repair -> Painting and Drywall"
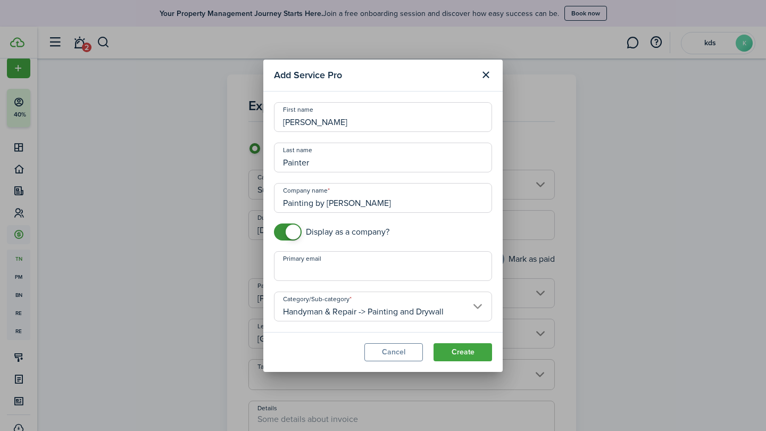
click at [458, 350] on button "Create" at bounding box center [462, 352] width 58 height 18
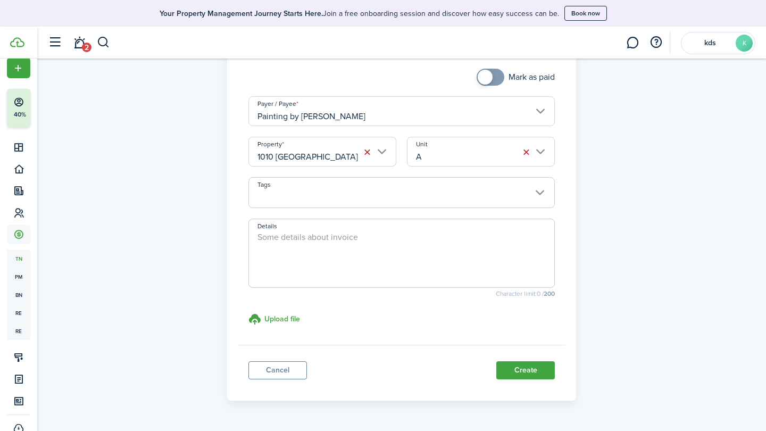
scroll to position [193, 0]
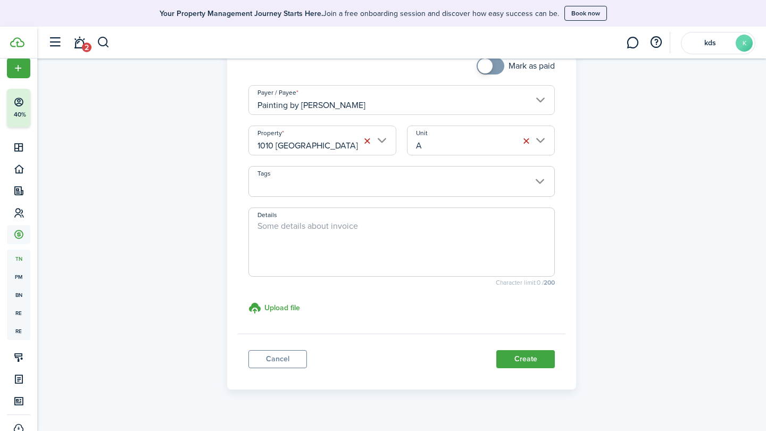
click at [498, 360] on button "Create" at bounding box center [525, 359] width 58 height 18
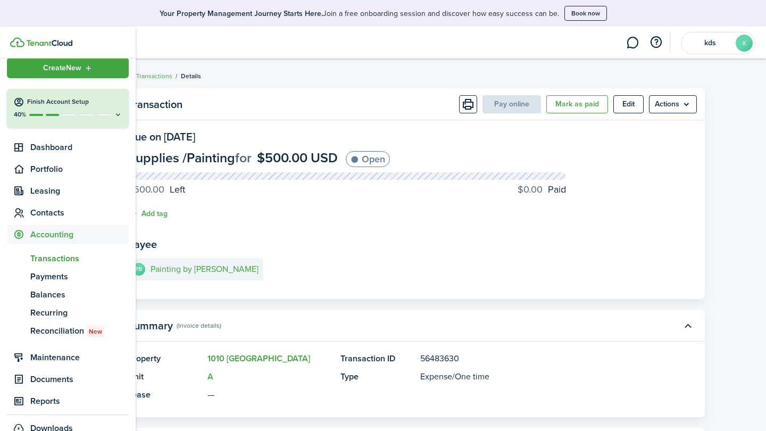
click at [60, 252] on span "Transactions" at bounding box center [79, 258] width 98 height 13
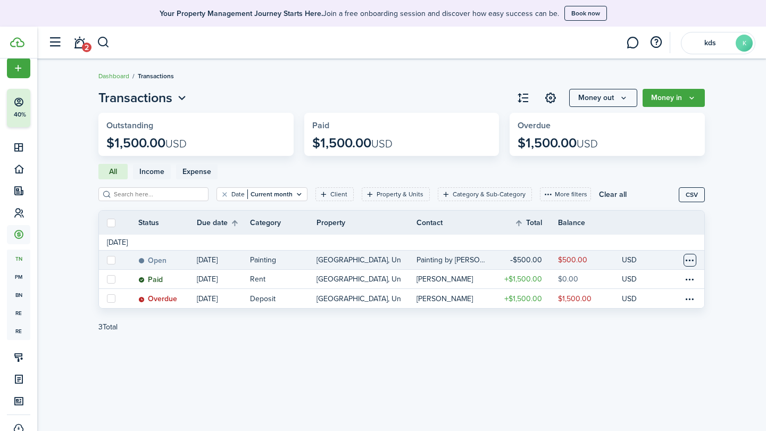
click at [691, 262] on table-menu-btn-icon at bounding box center [689, 260] width 13 height 13
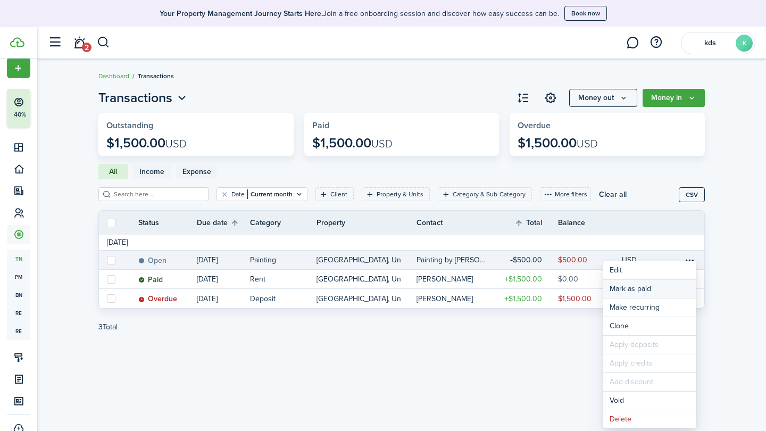
click at [619, 290] on link "Mark as paid" at bounding box center [649, 289] width 93 height 18
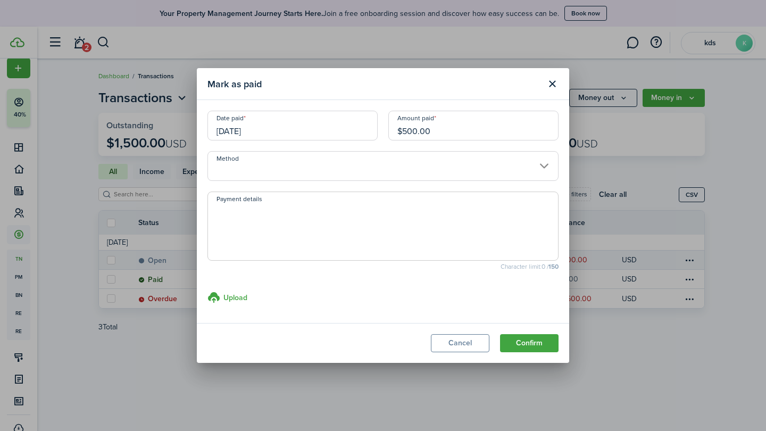
click at [535, 172] on input "Method" at bounding box center [382, 166] width 351 height 30
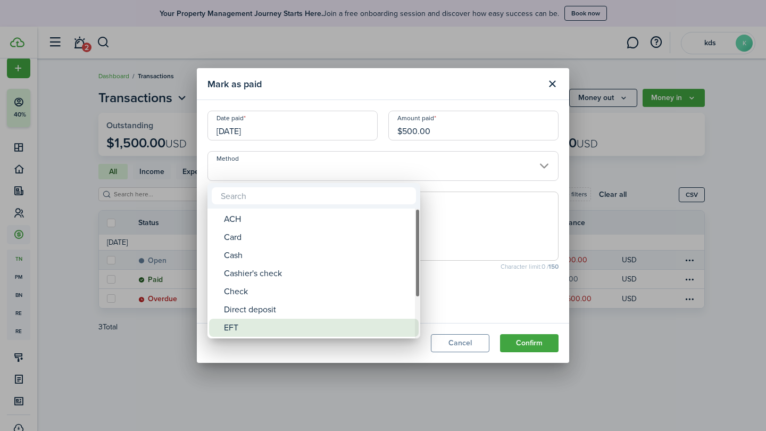
click at [292, 321] on div "EFT" at bounding box center [318, 327] width 188 height 18
type input "EFT"
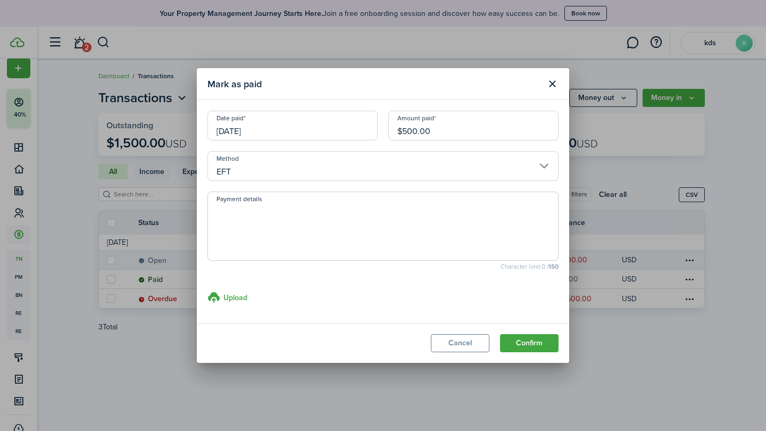
click at [516, 346] on button "Confirm" at bounding box center [529, 343] width 58 height 18
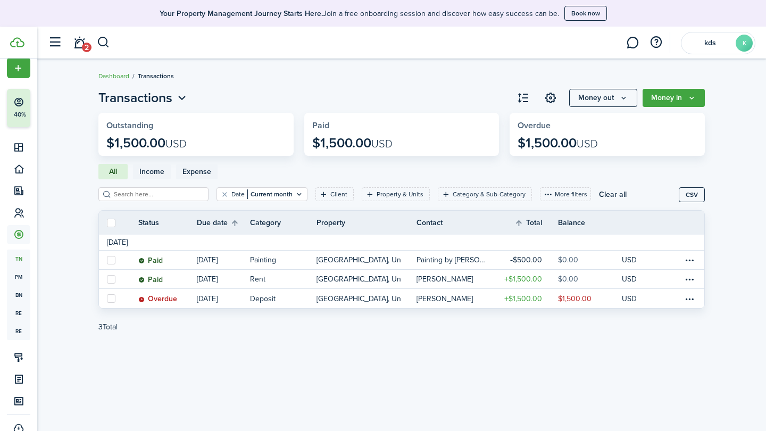
click at [665, 97] on button "Money in" at bounding box center [673, 98] width 62 height 18
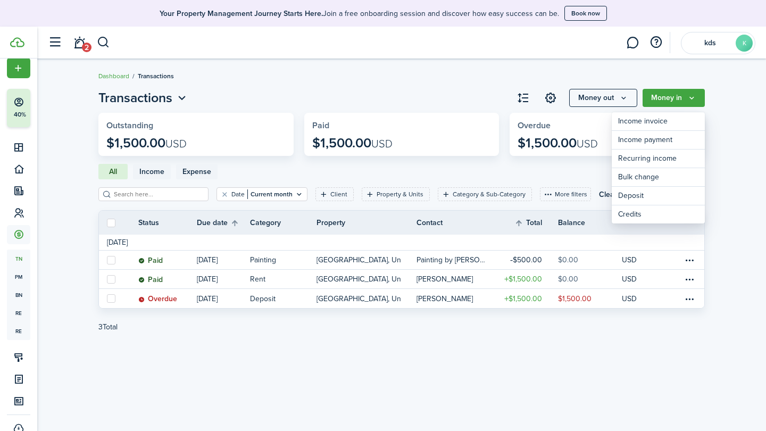
click at [629, 97] on button "Money out" at bounding box center [603, 98] width 68 height 18
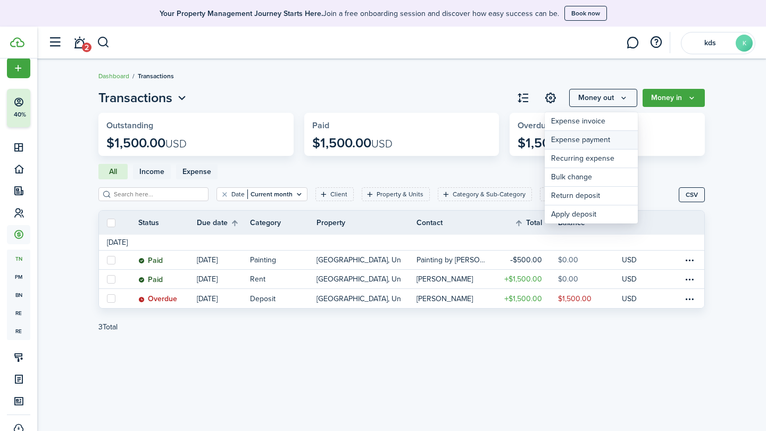
click at [578, 139] on link "Expense payment" at bounding box center [590, 140] width 93 height 19
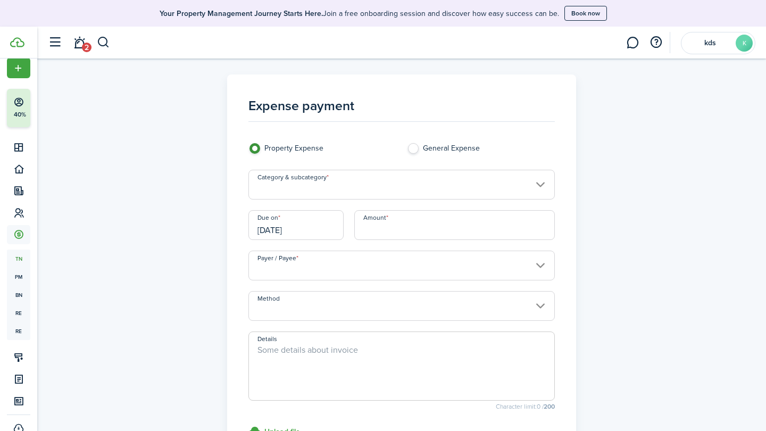
click at [430, 178] on input "Category & subcategory" at bounding box center [401, 185] width 307 height 30
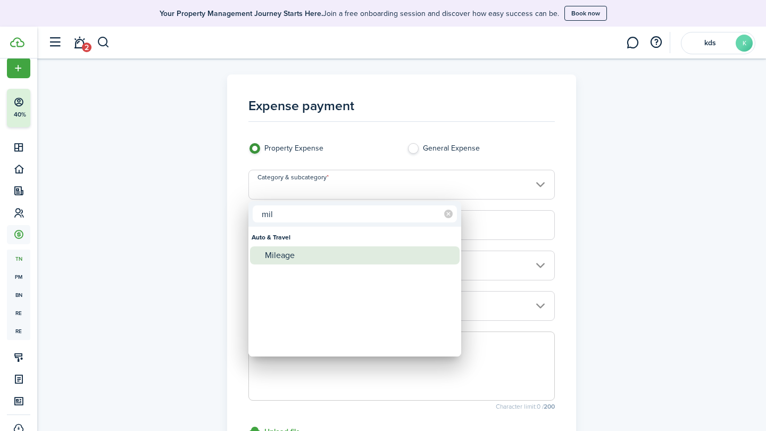
type input "mil"
click at [293, 253] on div "Mileage" at bounding box center [359, 255] width 188 height 18
type input "Auto & Travel / Mileage"
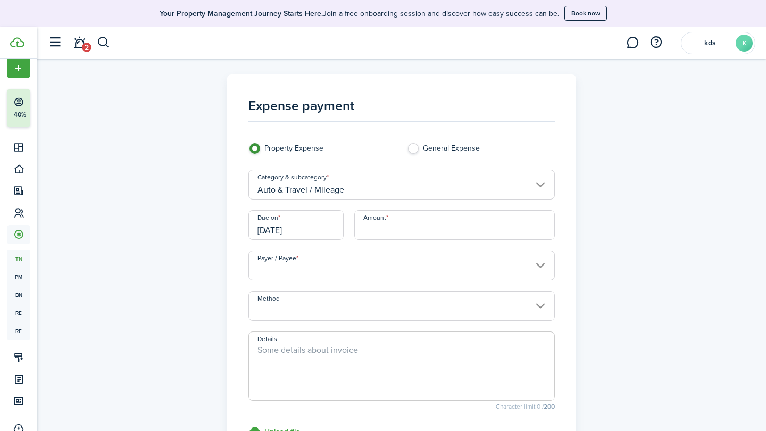
click at [381, 234] on input "Amount" at bounding box center [454, 225] width 201 height 30
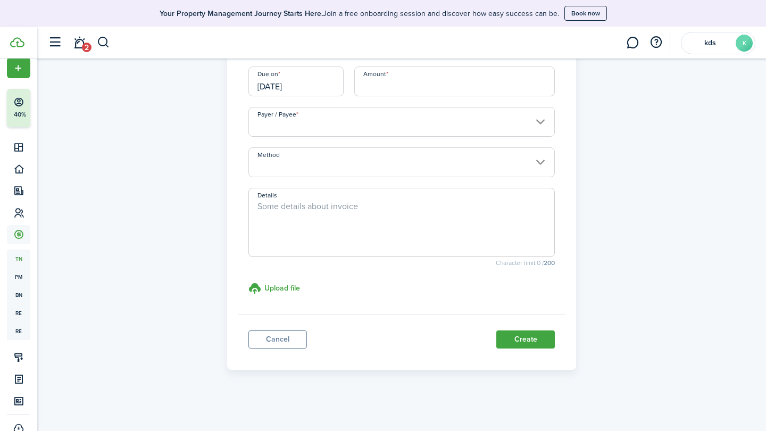
scroll to position [143, 0]
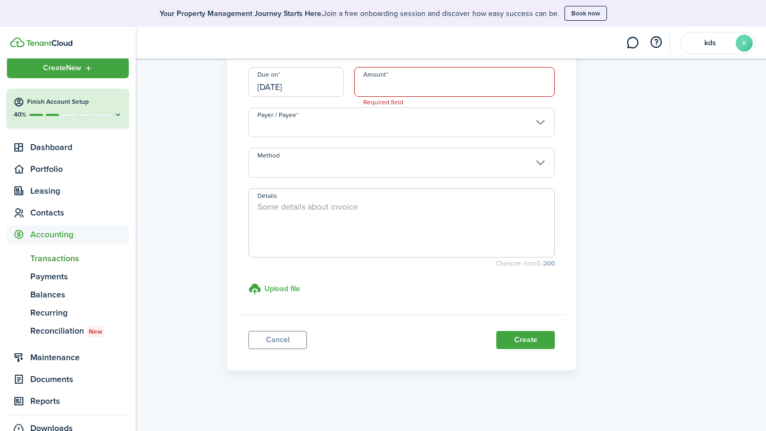
click at [22, 73] on div "Create New" at bounding box center [68, 67] width 122 height 21
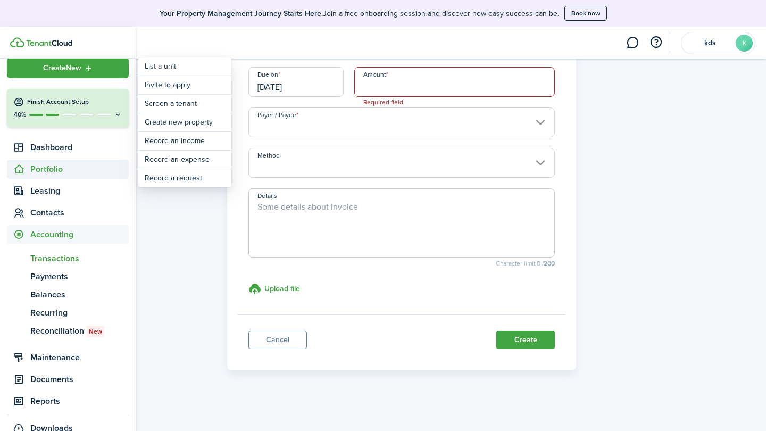
click at [36, 175] on span "Portfolio" at bounding box center [79, 169] width 98 height 13
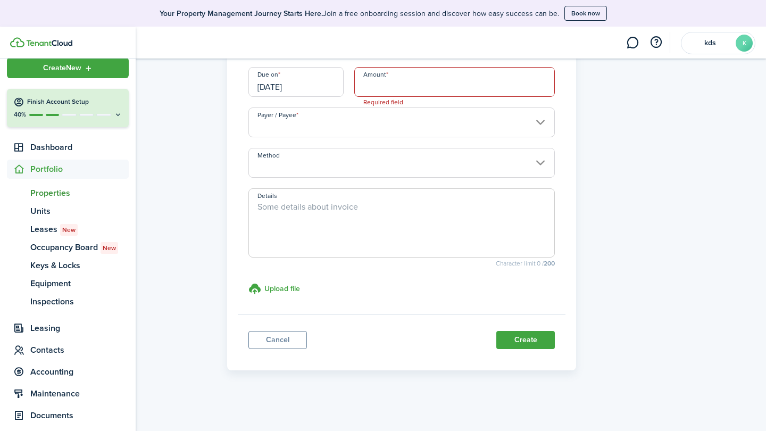
click at [44, 196] on span "Properties" at bounding box center [79, 193] width 98 height 13
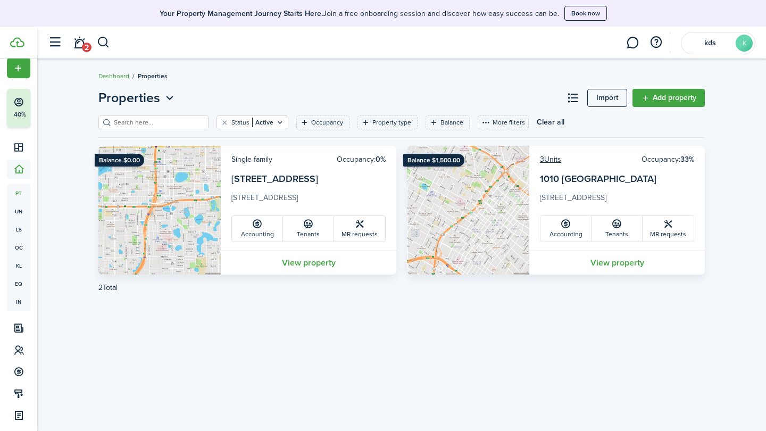
click at [679, 102] on link "Add property" at bounding box center [668, 98] width 72 height 18
click at [280, 120] on icon "Open filter" at bounding box center [279, 122] width 9 height 9
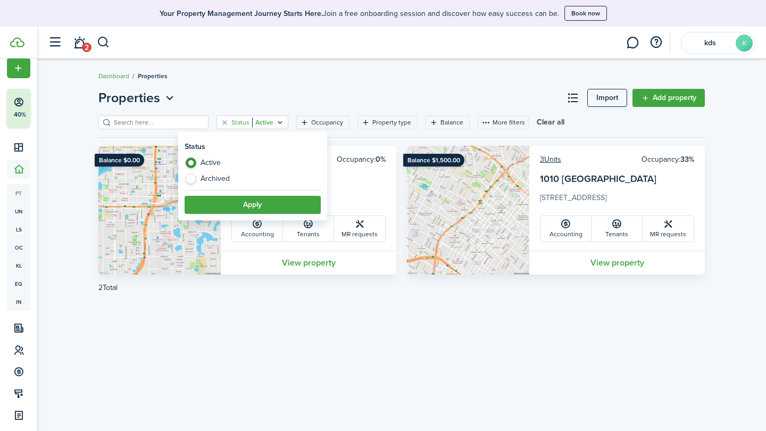
click at [280, 120] on icon "Open filter" at bounding box center [279, 122] width 9 height 9
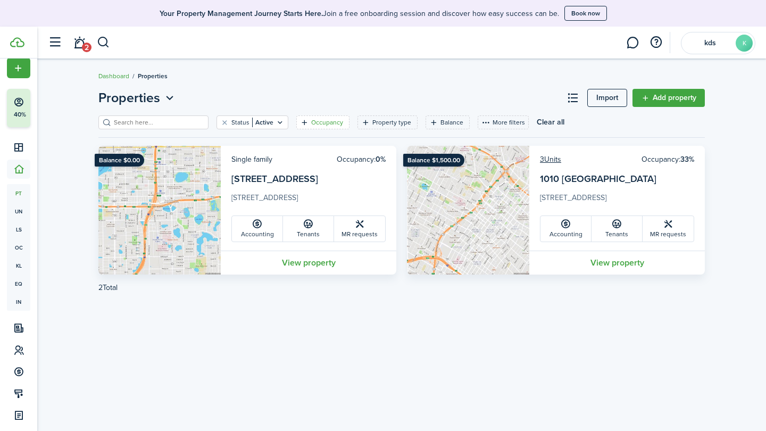
click at [346, 127] on filter-tag "Occupancy" at bounding box center [322, 122] width 53 height 14
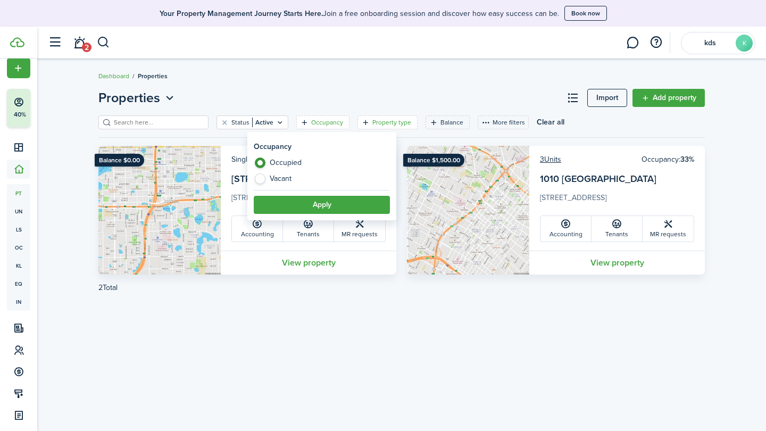
click at [400, 119] on filter-tag-label "Property type" at bounding box center [391, 122] width 39 height 10
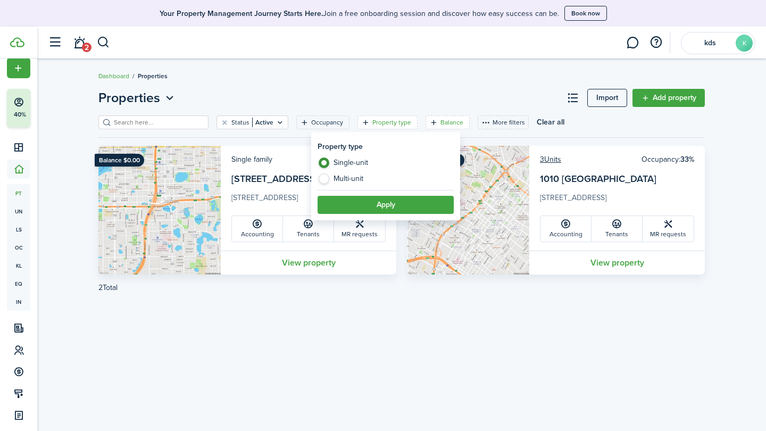
click at [440, 122] on filter-tag-label "Balance" at bounding box center [451, 122] width 23 height 10
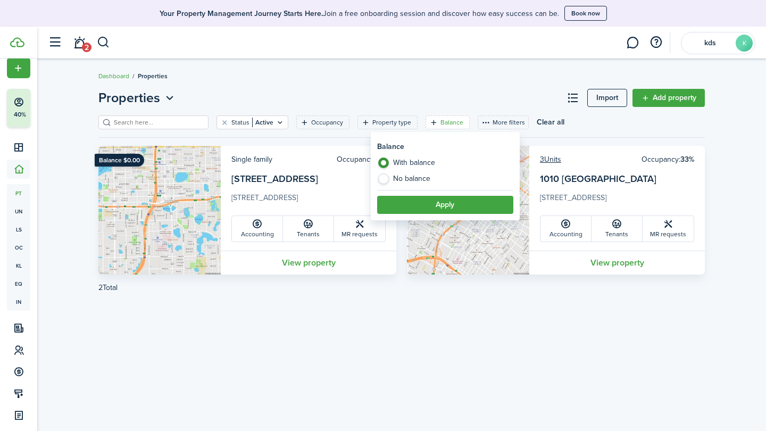
click at [480, 122] on button "More filters" at bounding box center [502, 122] width 51 height 14
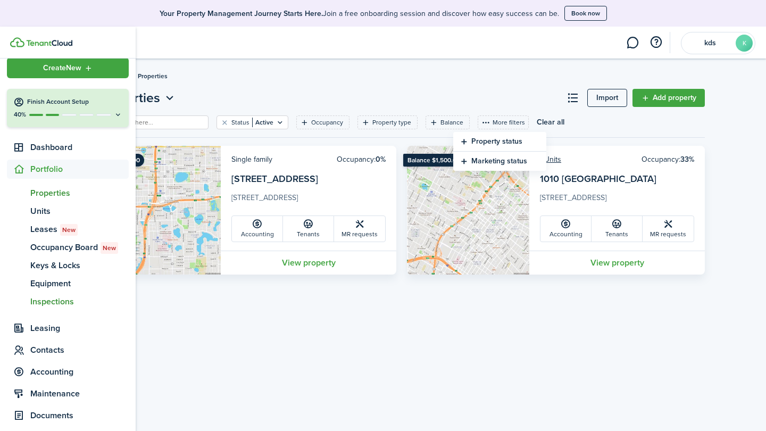
click at [60, 302] on span "Inspections" at bounding box center [79, 301] width 98 height 13
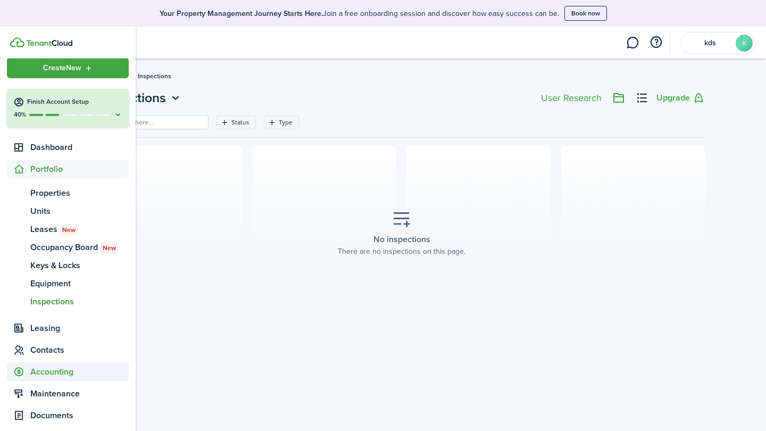
click at [48, 369] on span "Accounting" at bounding box center [79, 371] width 98 height 13
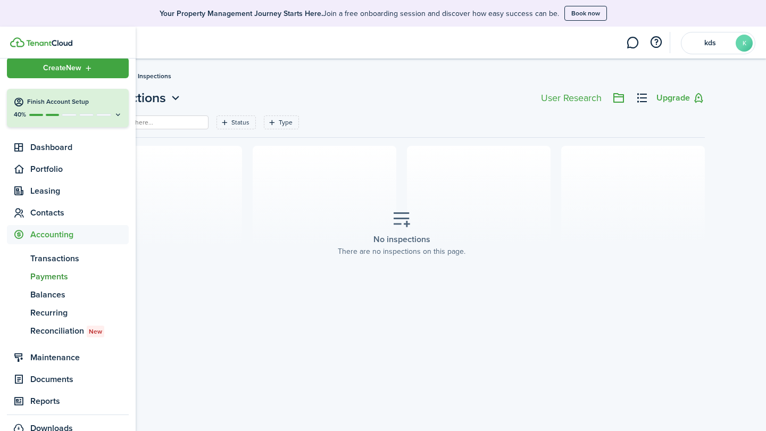
click at [56, 273] on span "Payments" at bounding box center [79, 276] width 98 height 13
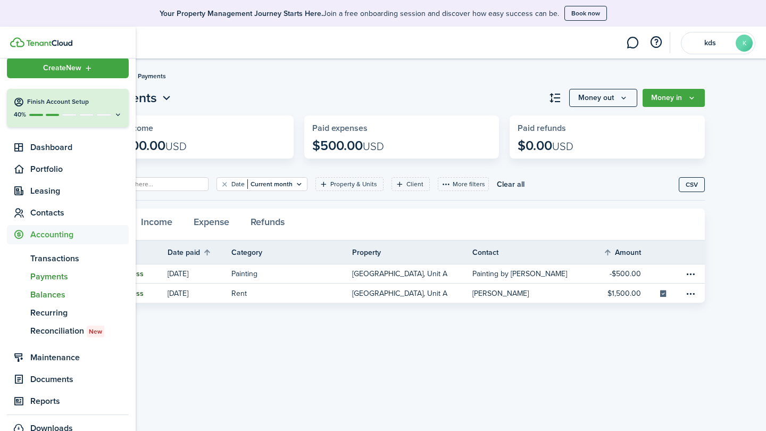
click at [52, 293] on span "Balances" at bounding box center [79, 294] width 98 height 13
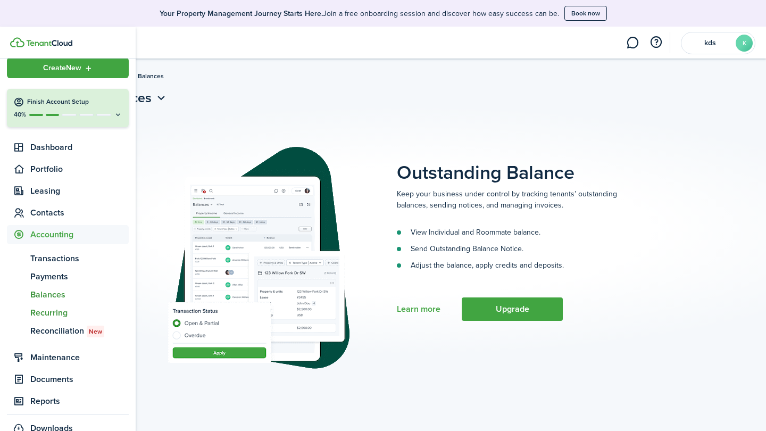
click at [52, 314] on span "Recurring" at bounding box center [79, 312] width 98 height 13
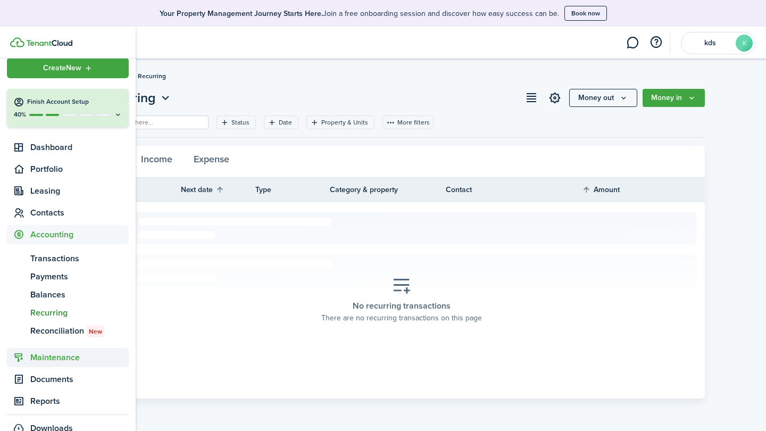
click at [43, 355] on span "Maintenance" at bounding box center [79, 357] width 98 height 13
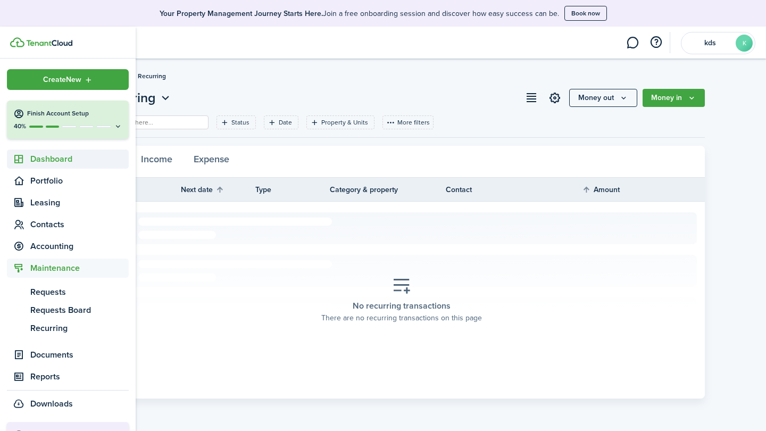
click at [35, 167] on span "Dashboard" at bounding box center [68, 158] width 122 height 19
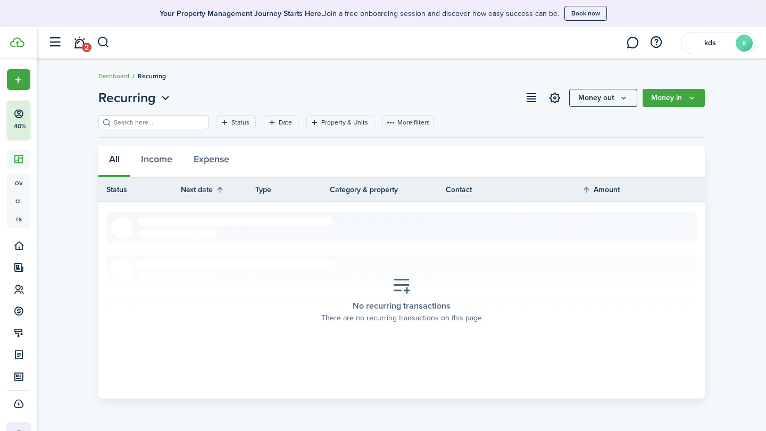
click at [679, 102] on button "Money in" at bounding box center [673, 98] width 62 height 18
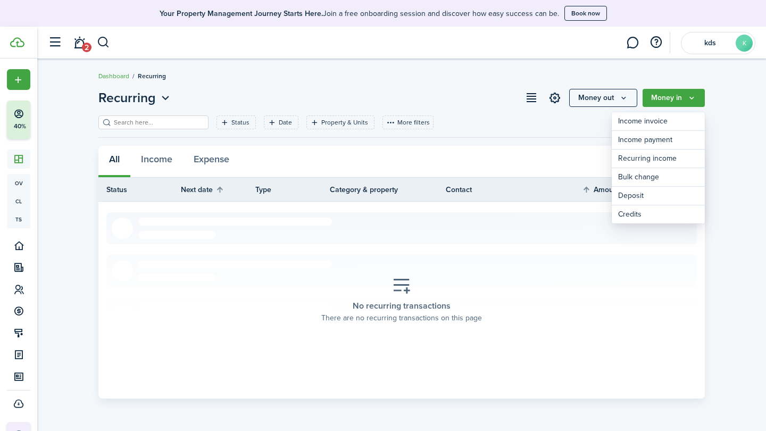
click at [484, 288] on div "No recurring transactions There are no recurring transactions on this page" at bounding box center [401, 299] width 176 height 63
